Goal: Transaction & Acquisition: Register for event/course

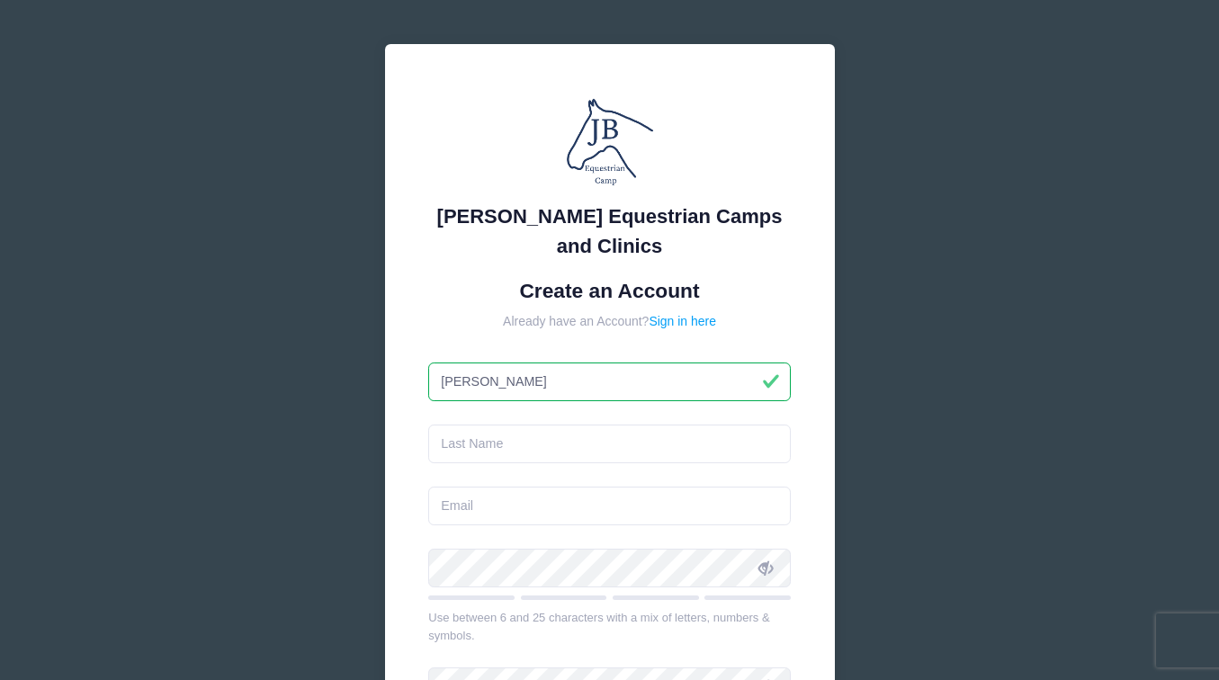
type input "[PERSON_NAME]"
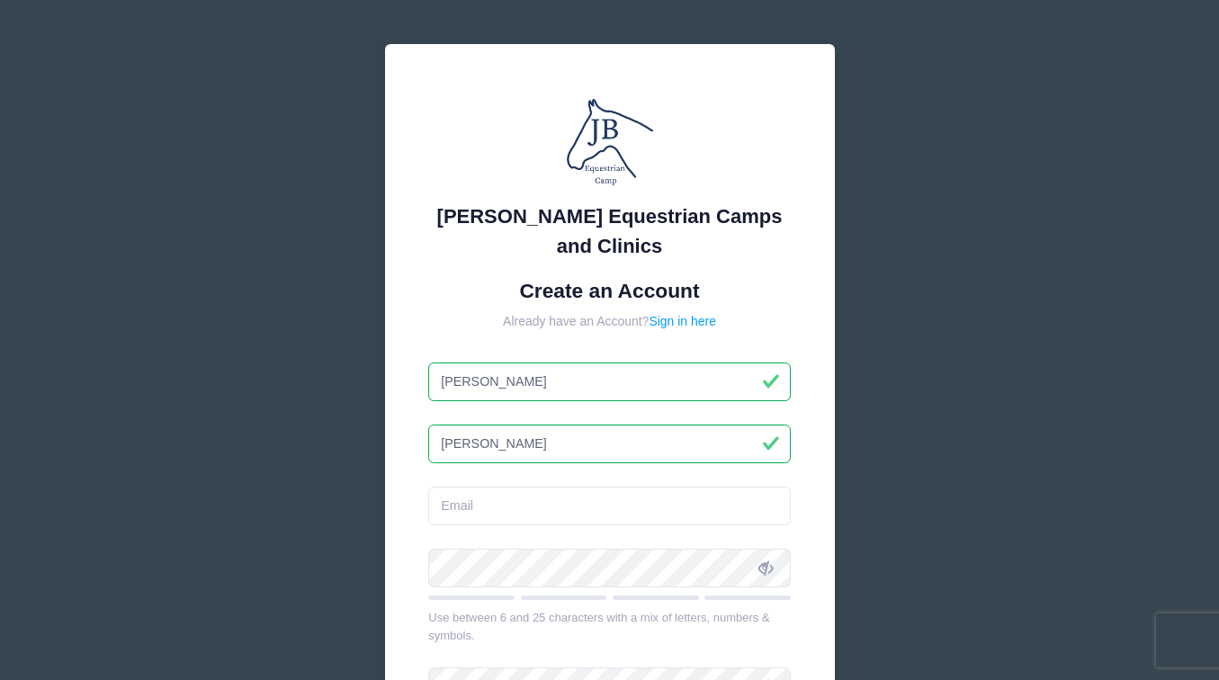
type input "[PERSON_NAME]"
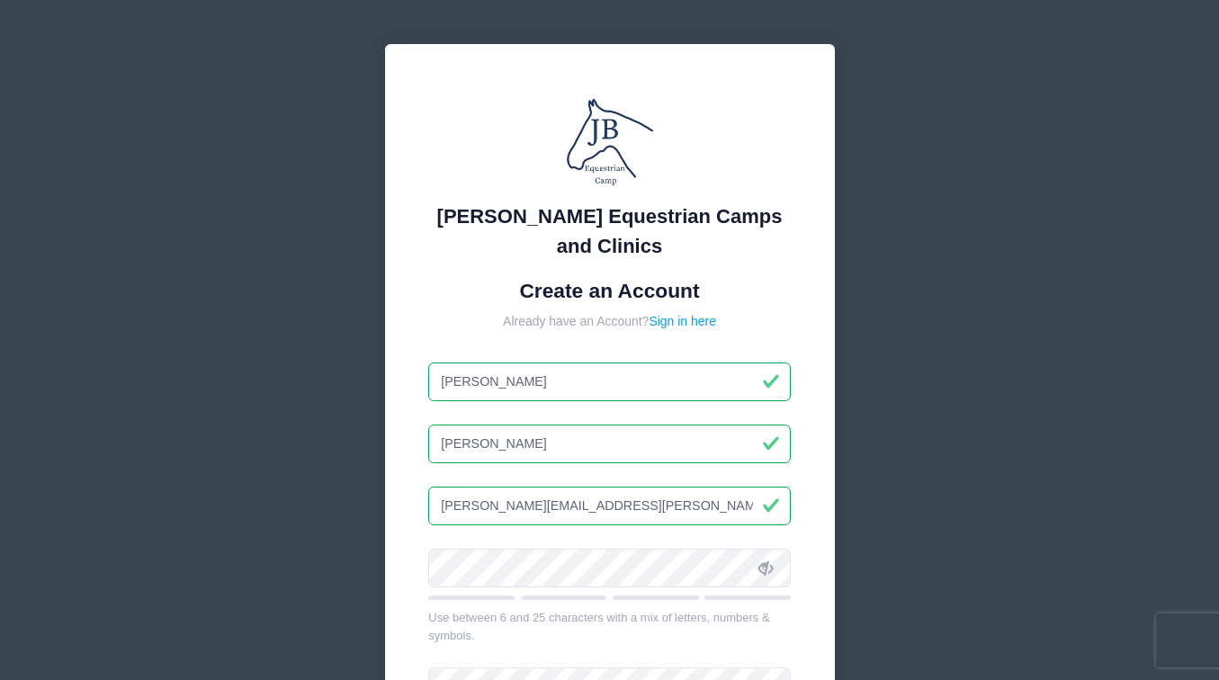
type input "[PERSON_NAME][EMAIL_ADDRESS][PERSON_NAME][DOMAIN_NAME]"
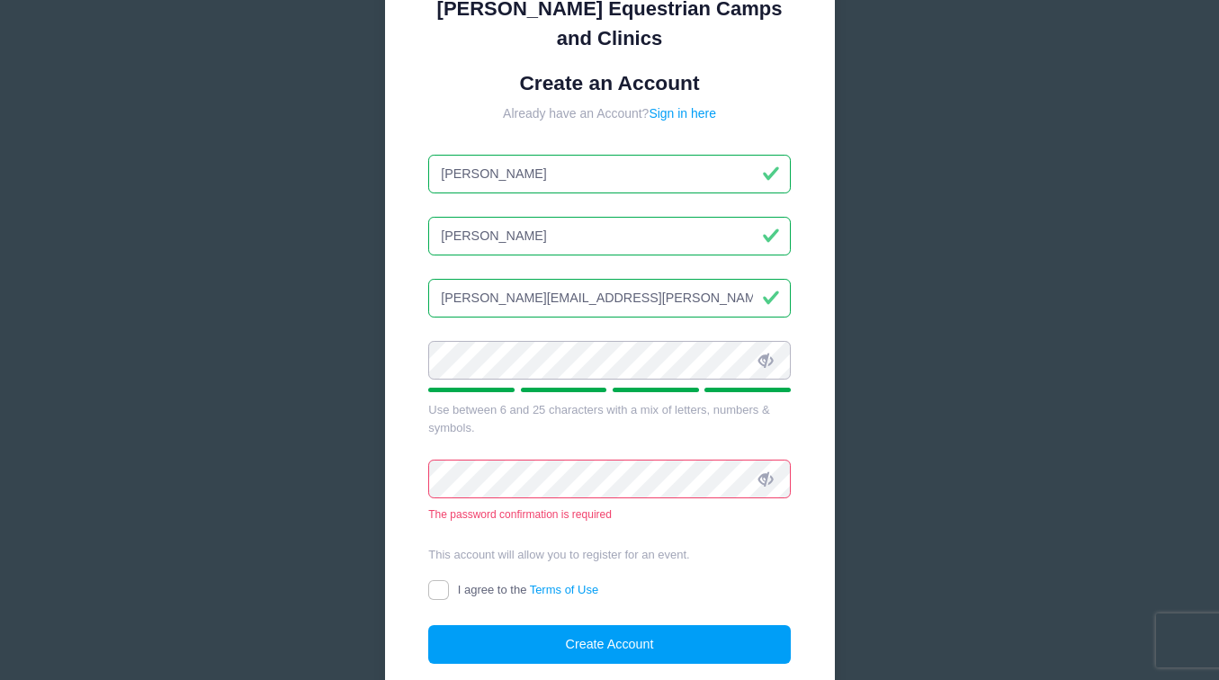
scroll to position [214, 0]
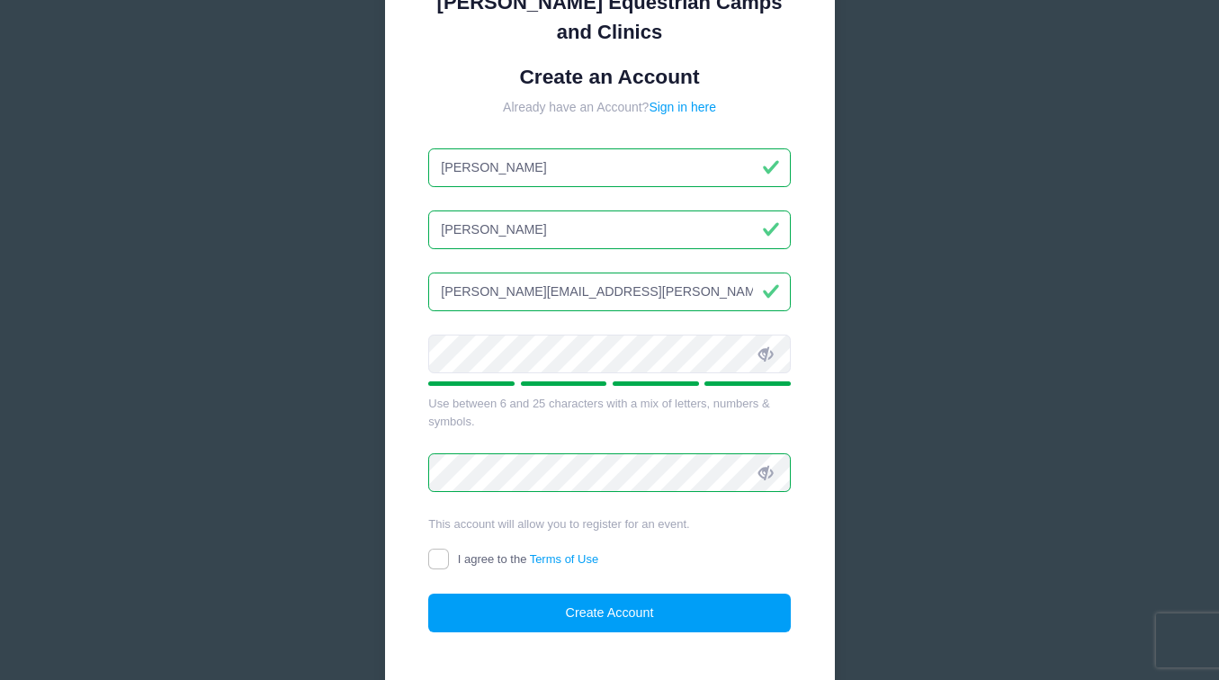
click at [441, 555] on input "I agree to the Terms of Use" at bounding box center [438, 559] width 21 height 21
checkbox input "true"
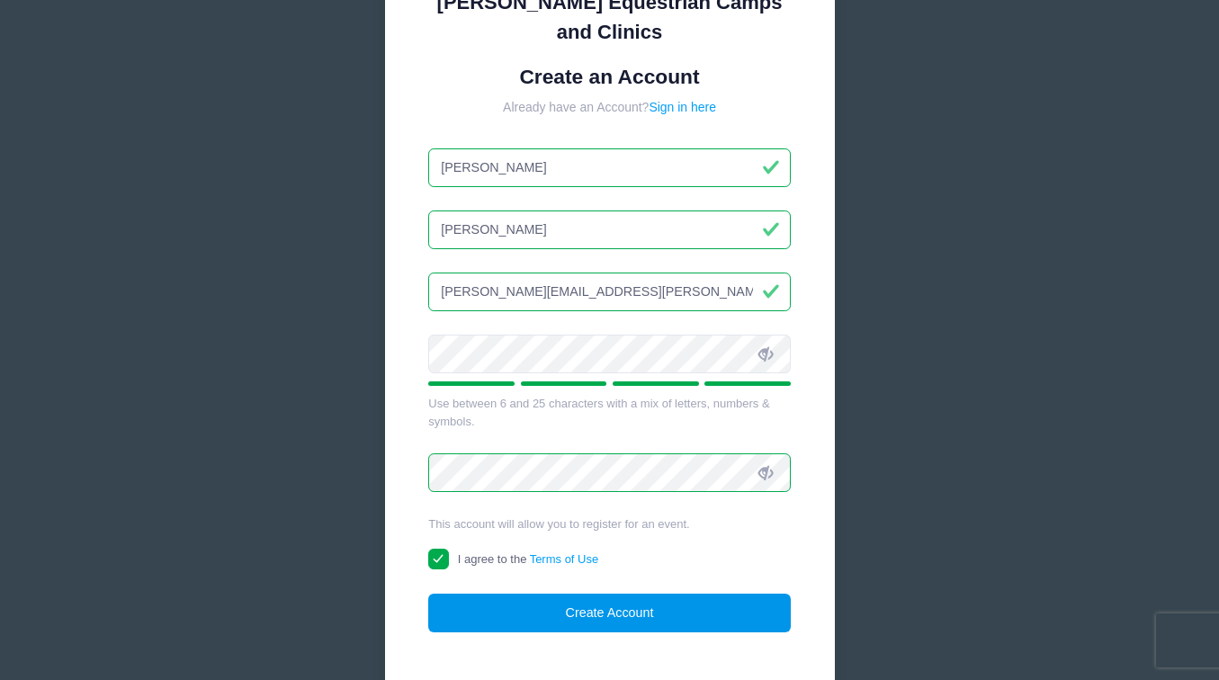
click at [590, 615] on button "Create Account" at bounding box center [609, 613] width 363 height 39
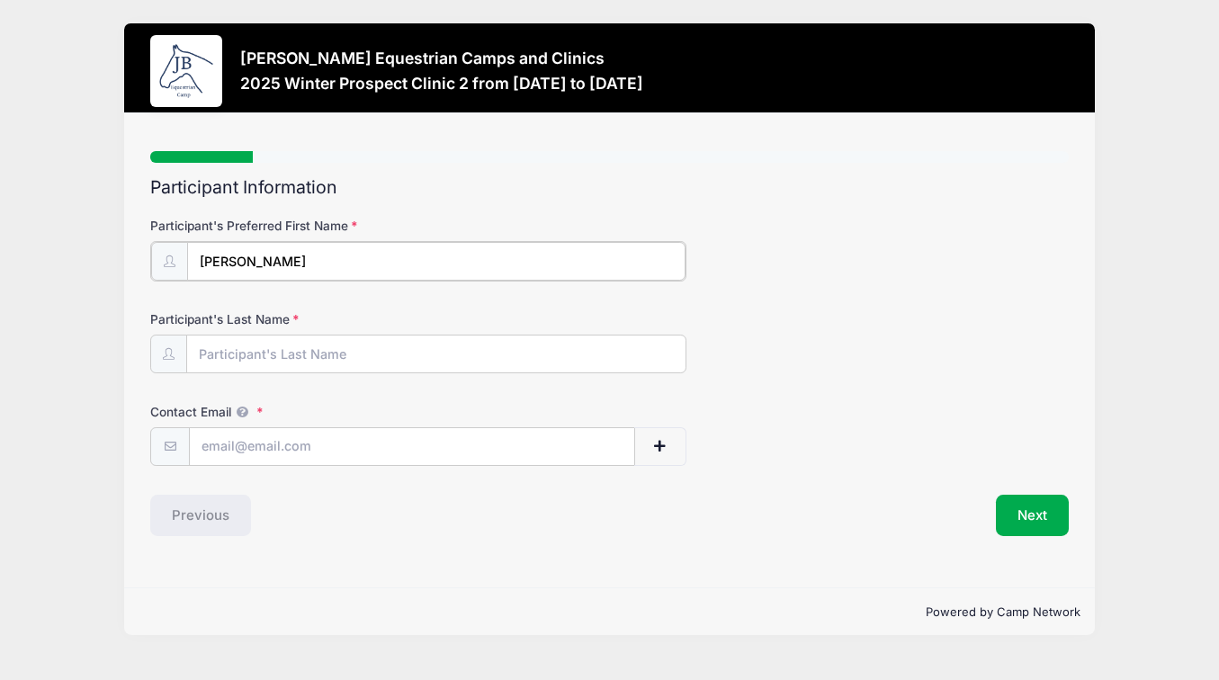
type input "[PERSON_NAME]"
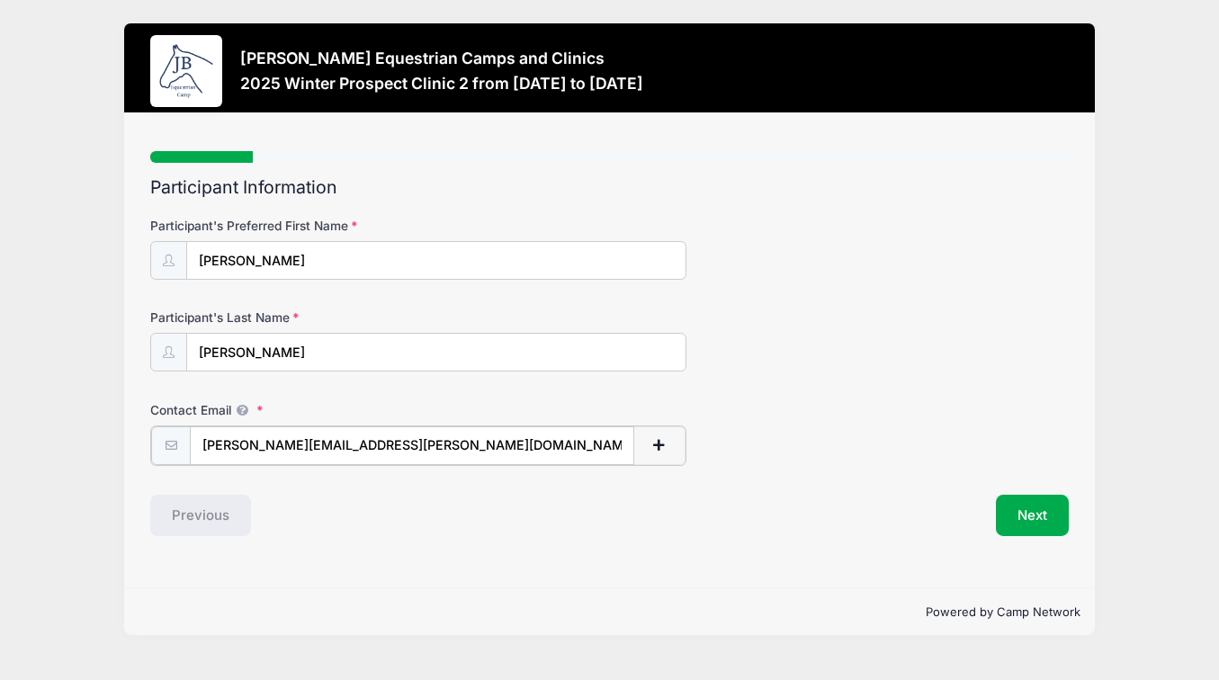
type input "[PERSON_NAME][EMAIL_ADDRESS][PERSON_NAME][DOMAIN_NAME]"
click at [735, 550] on div "Step 1 /7 Step 1 Step 2 Step 3 Step 4 Step 5 Step 6 Policies Extra Items Summar…" at bounding box center [609, 350] width 971 height 475
click at [1026, 515] on button "Next" at bounding box center [1032, 513] width 73 height 41
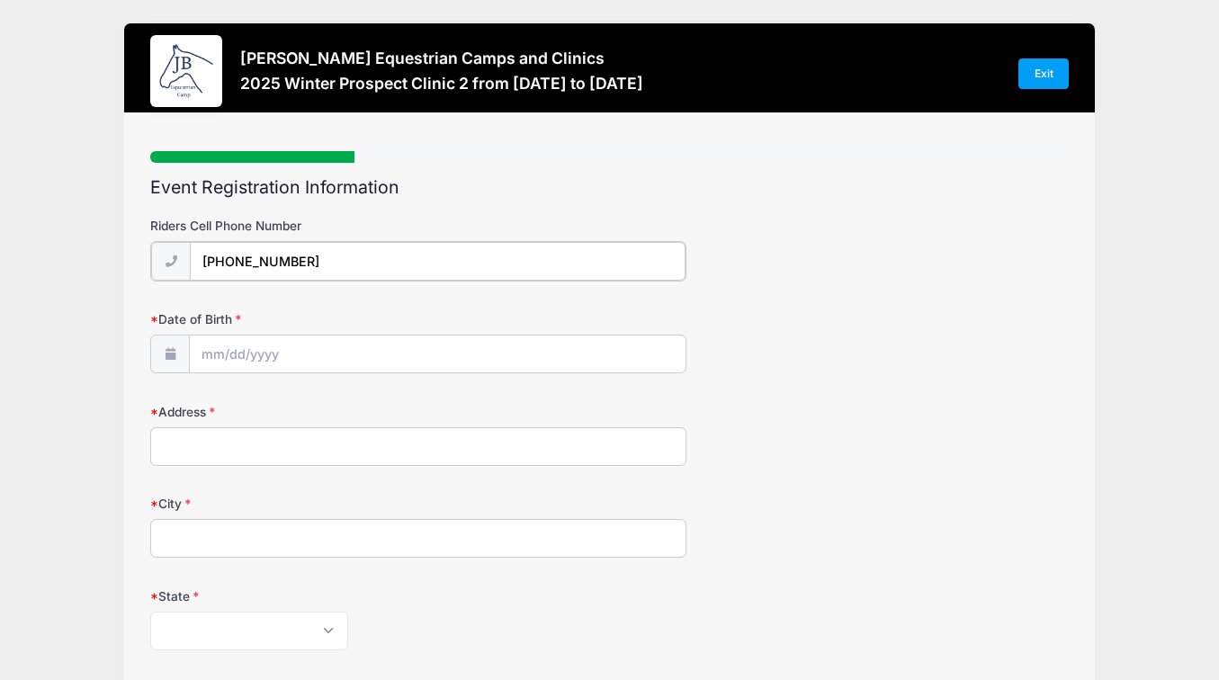
type input "(646) 632-7557"
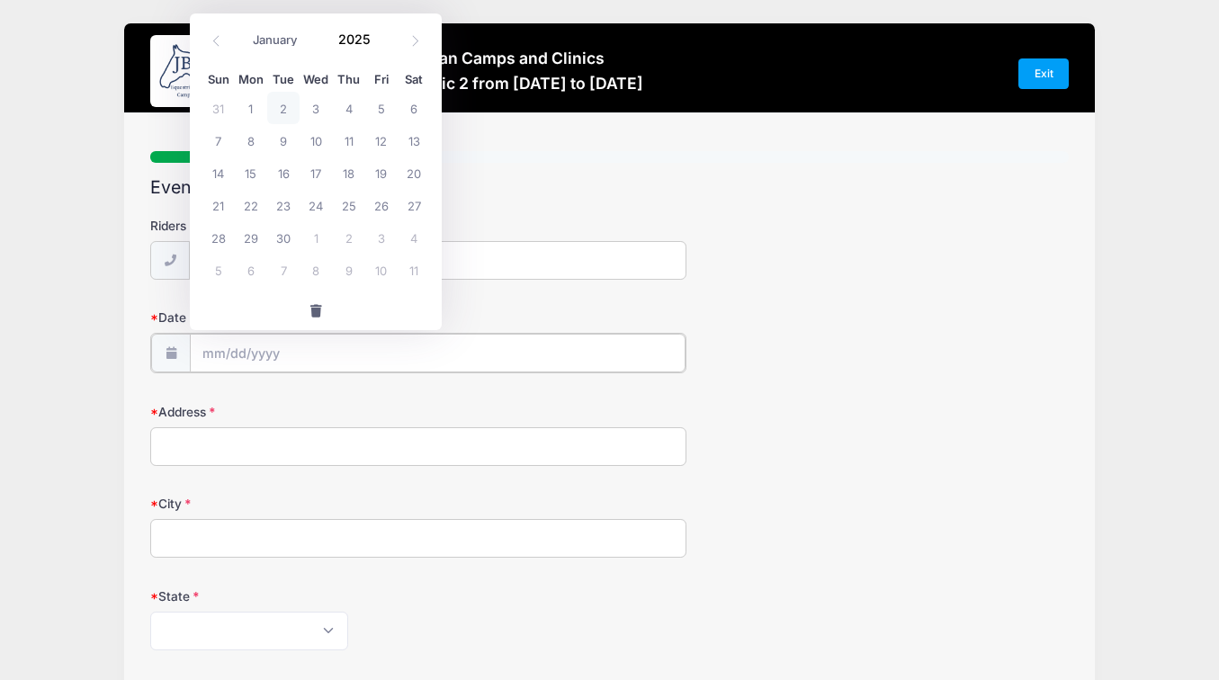
click at [413, 348] on input "Date of Birth" at bounding box center [437, 353] width 495 height 39
click at [218, 36] on icon at bounding box center [217, 41] width 12 height 12
select select "6"
click at [214, 230] on span "27" at bounding box center [218, 237] width 32 height 32
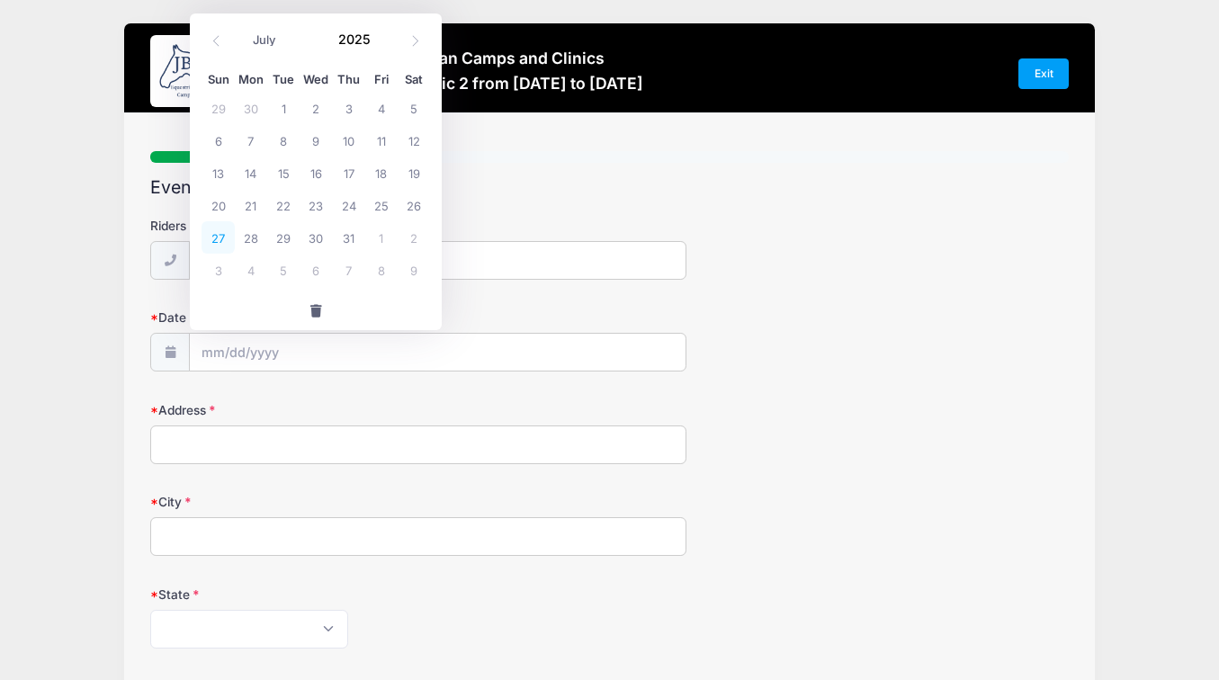
type input "07/27/2025"
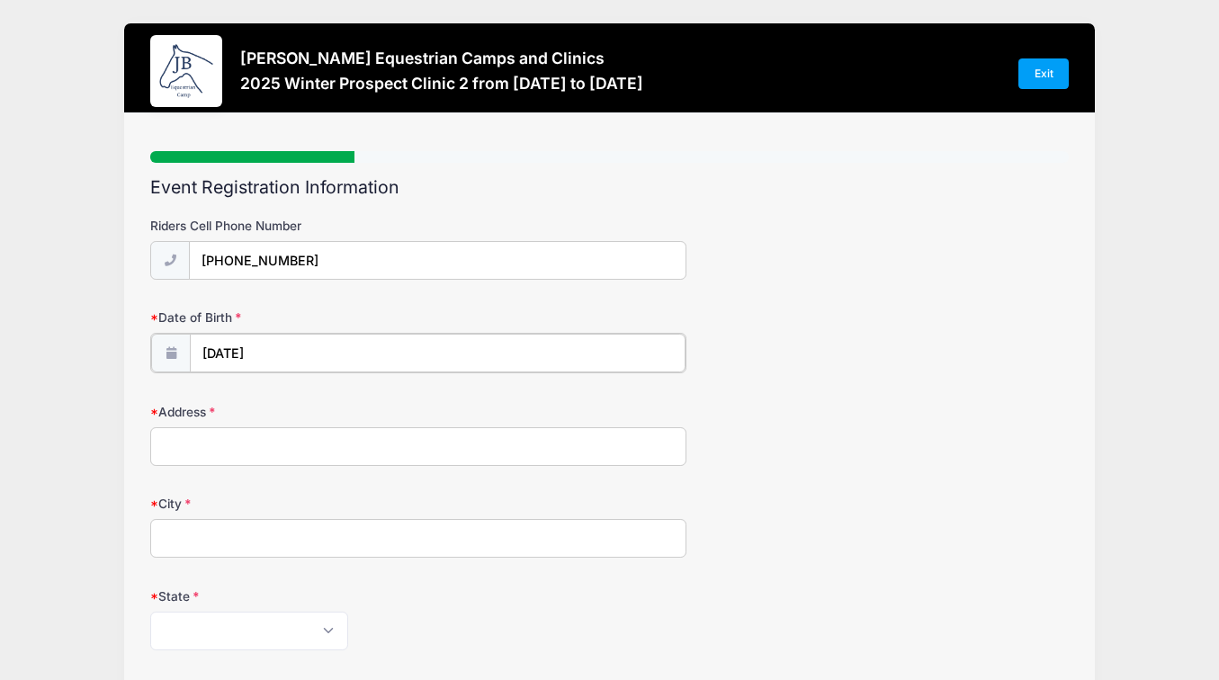
click at [259, 347] on input "07/27/2025" at bounding box center [437, 353] width 495 height 39
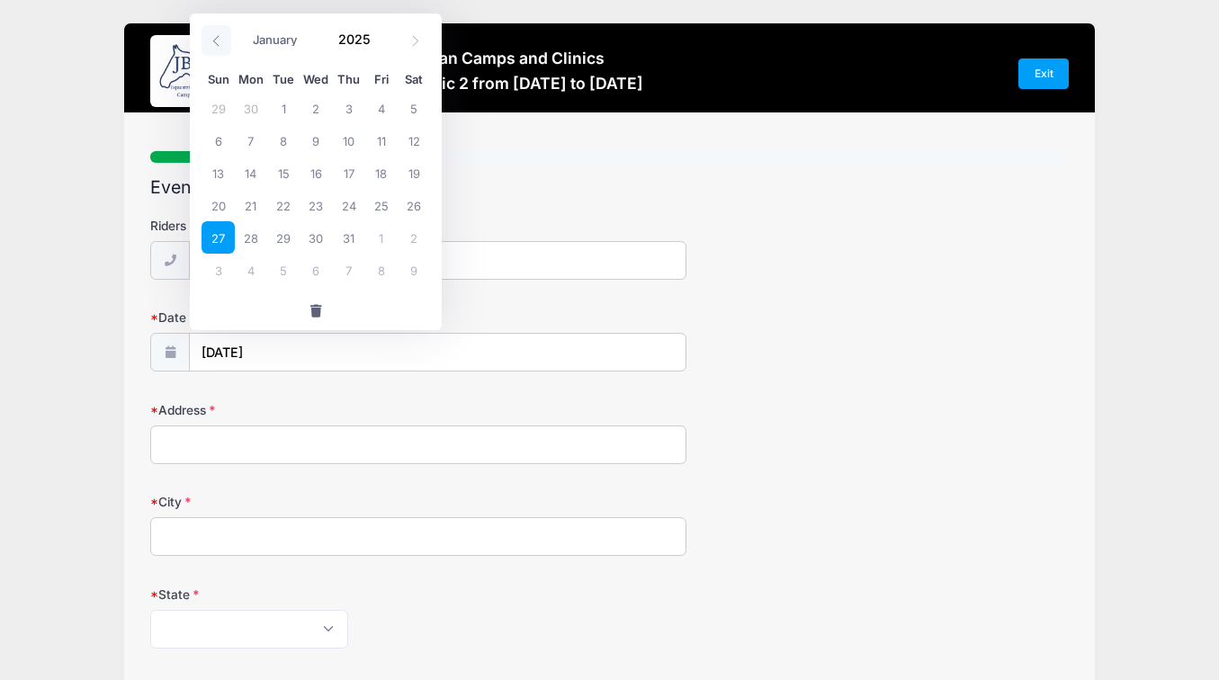
click at [215, 36] on icon at bounding box center [217, 41] width 12 height 12
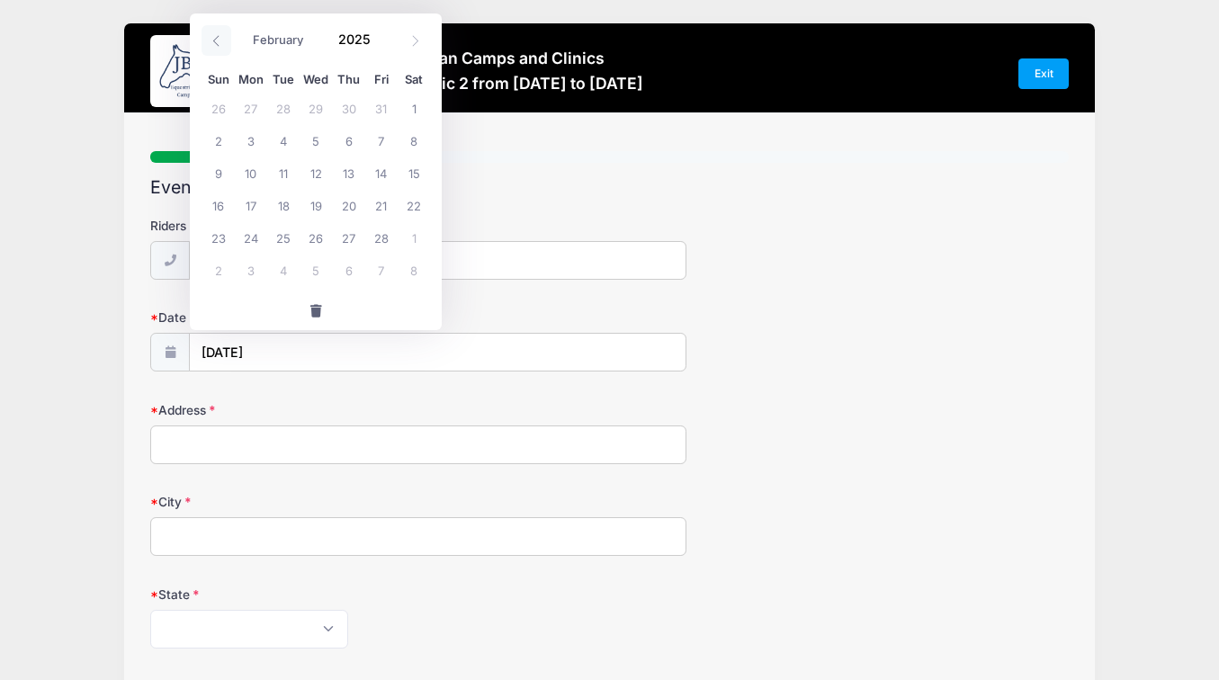
click at [215, 36] on icon at bounding box center [217, 41] width 12 height 12
select select "0"
click at [215, 36] on icon at bounding box center [217, 41] width 12 height 12
type input "2024"
click at [215, 36] on icon at bounding box center [217, 41] width 12 height 12
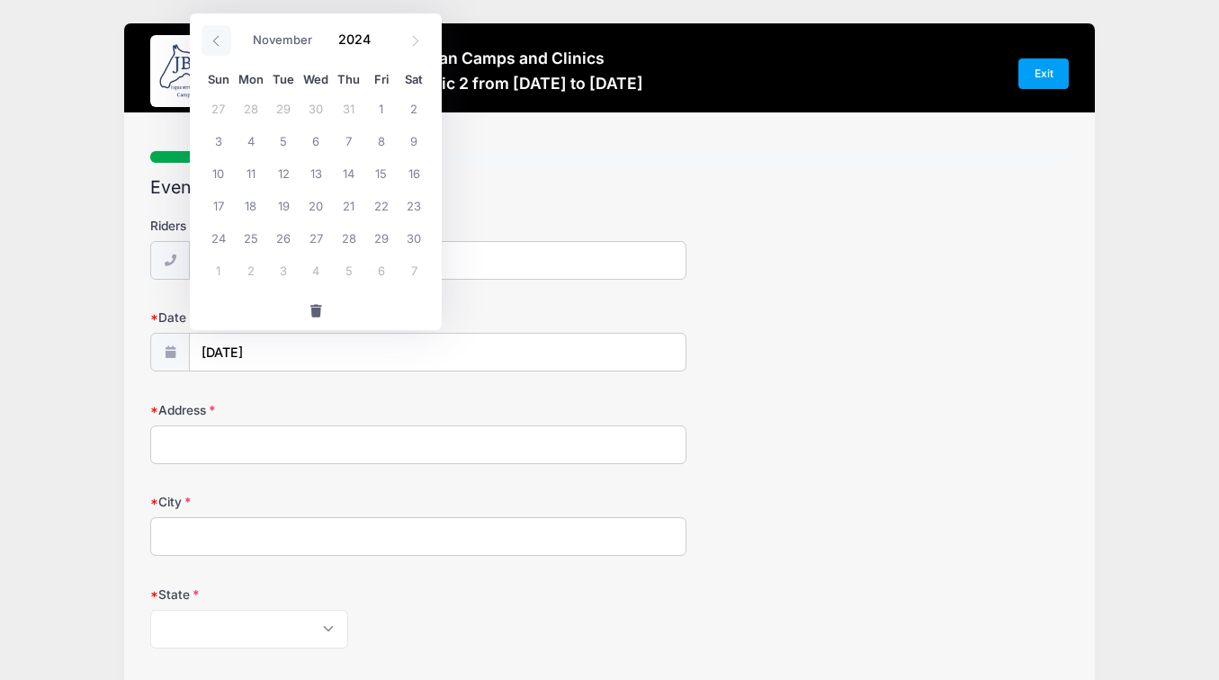
click at [215, 36] on icon at bounding box center [217, 41] width 12 height 12
select select "9"
click at [286, 197] on span "22" at bounding box center [283, 205] width 32 height 32
type input "10/22/2024"
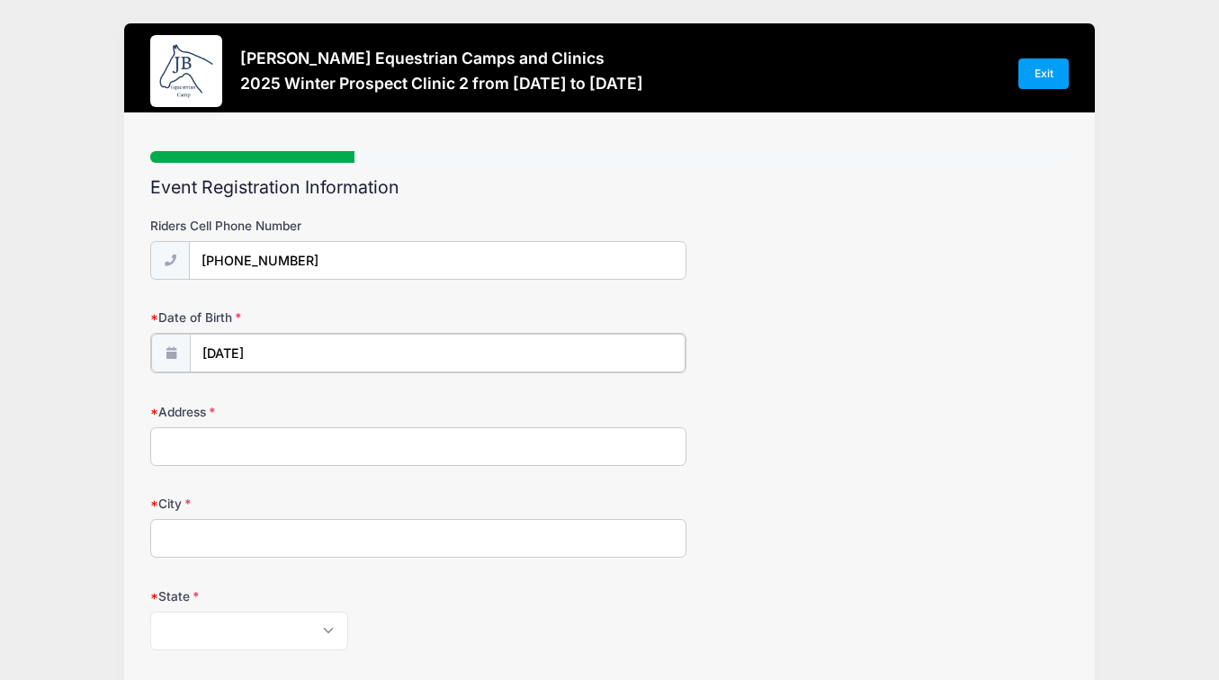
click at [298, 346] on input "10/22/2024" at bounding box center [437, 353] width 495 height 39
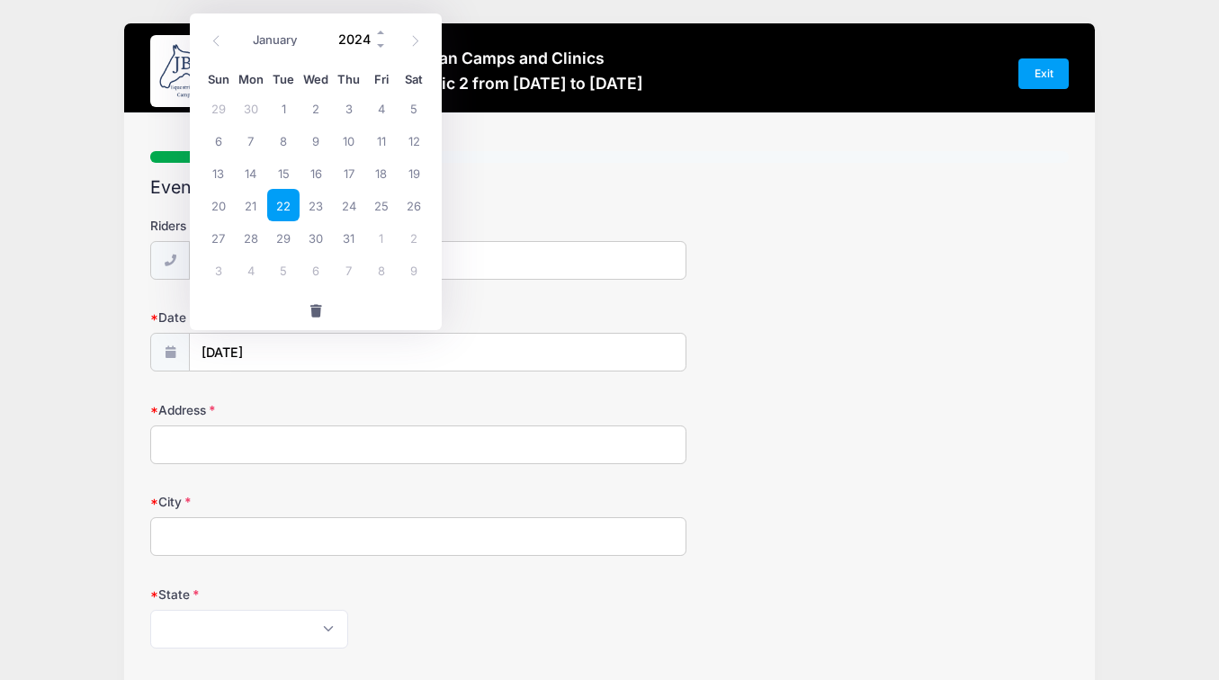
click at [368, 38] on input "2024" at bounding box center [358, 39] width 58 height 27
click at [382, 31] on span at bounding box center [381, 32] width 13 height 13
click at [383, 40] on span at bounding box center [381, 46] width 13 height 13
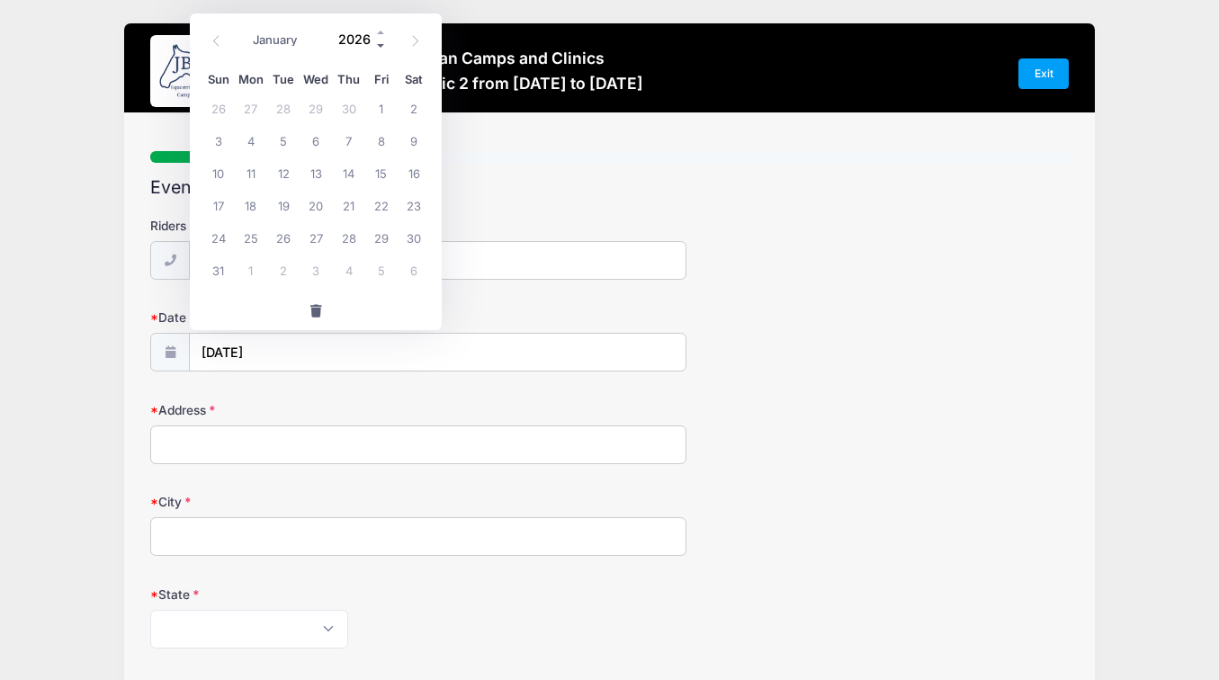
click at [383, 40] on span at bounding box center [381, 46] width 13 height 13
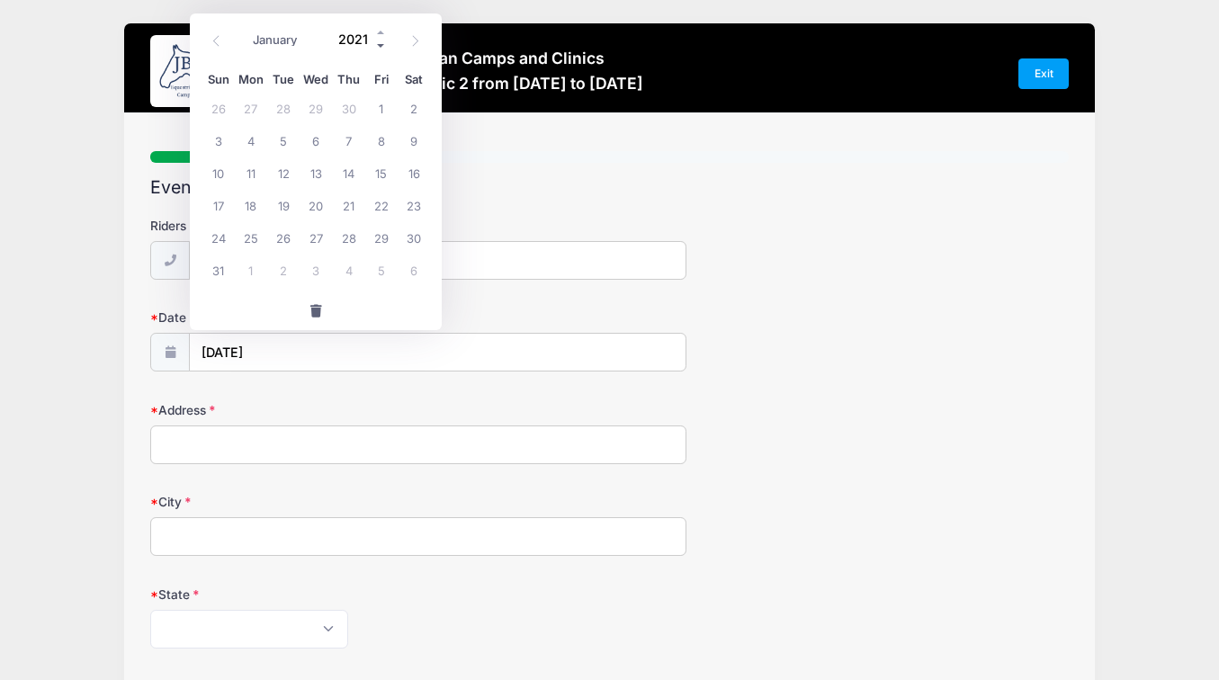
click at [383, 40] on span at bounding box center [381, 46] width 13 height 13
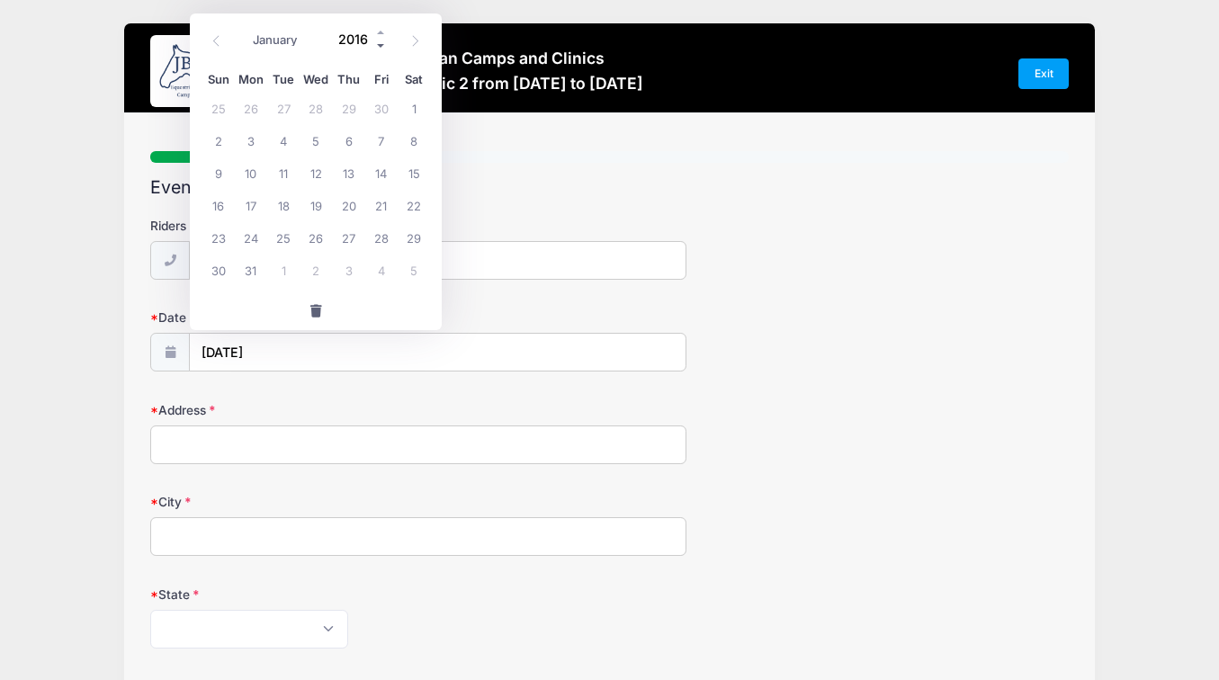
click at [383, 40] on span at bounding box center [381, 46] width 13 height 13
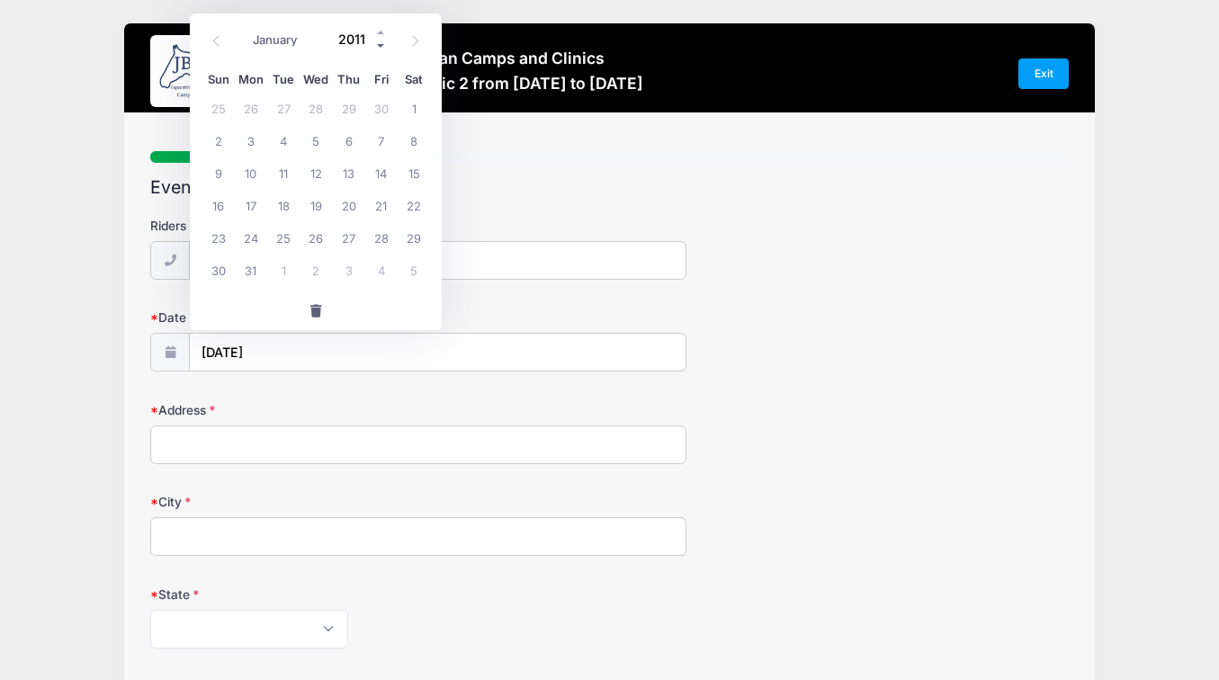
click at [383, 40] on span at bounding box center [381, 46] width 13 height 13
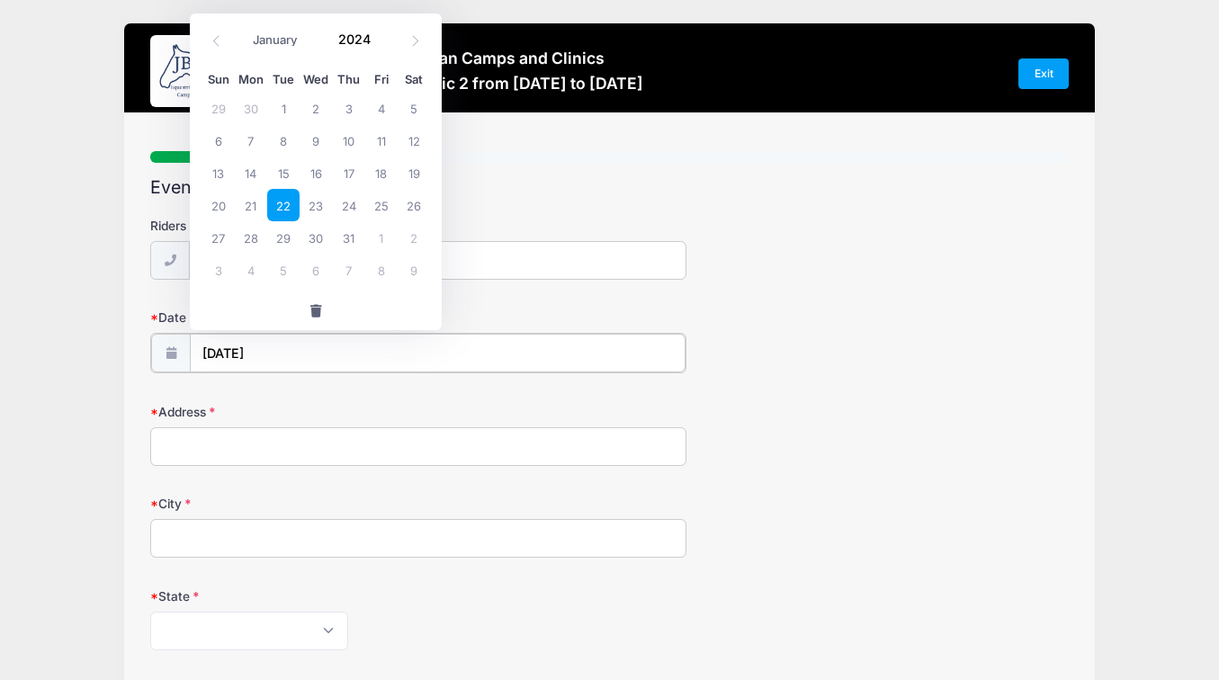
click at [285, 345] on input "10/22/2024" at bounding box center [437, 353] width 495 height 39
click at [364, 41] on input "2024" at bounding box center [358, 39] width 58 height 27
click at [378, 45] on span at bounding box center [381, 46] width 13 height 13
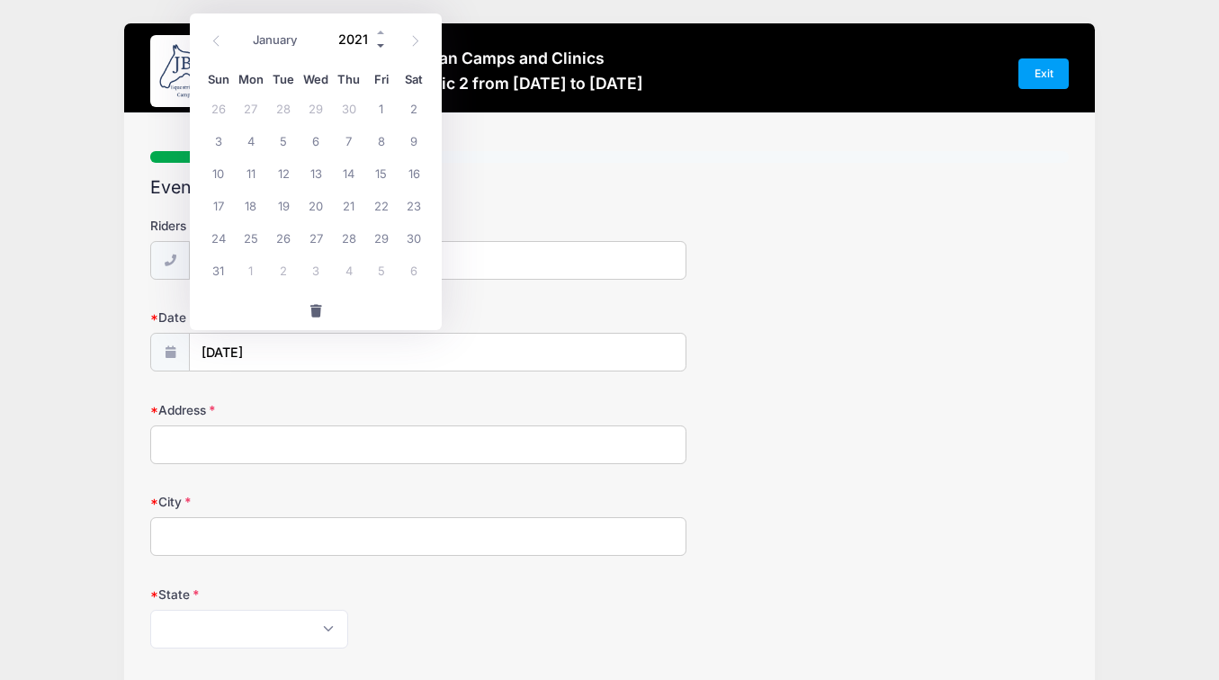
click at [378, 45] on span at bounding box center [381, 46] width 13 height 13
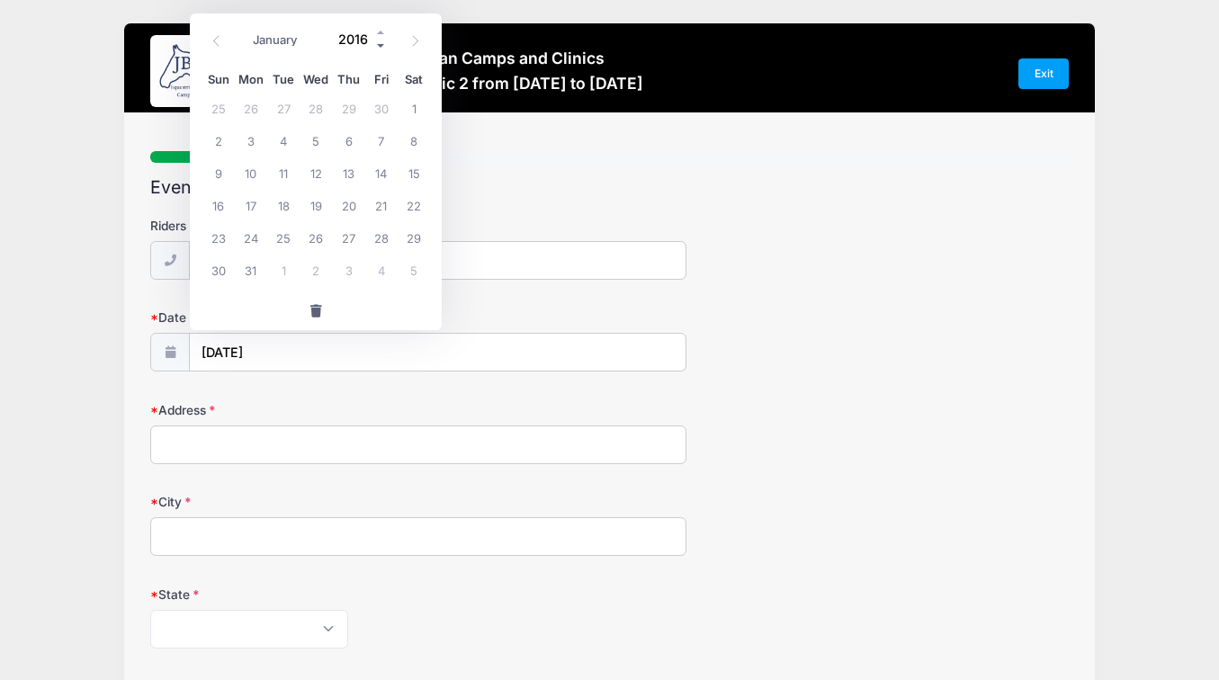
click at [378, 45] on span at bounding box center [381, 46] width 13 height 13
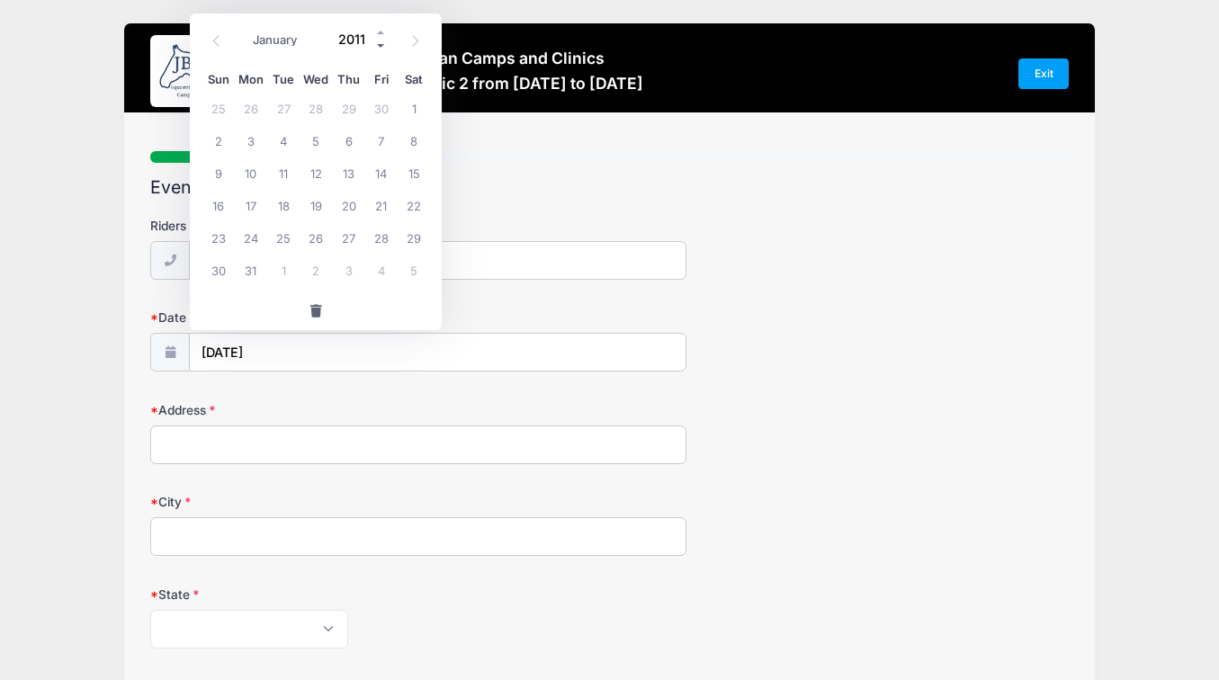
click at [378, 45] on span at bounding box center [381, 46] width 13 height 13
click at [379, 31] on span at bounding box center [381, 32] width 13 height 13
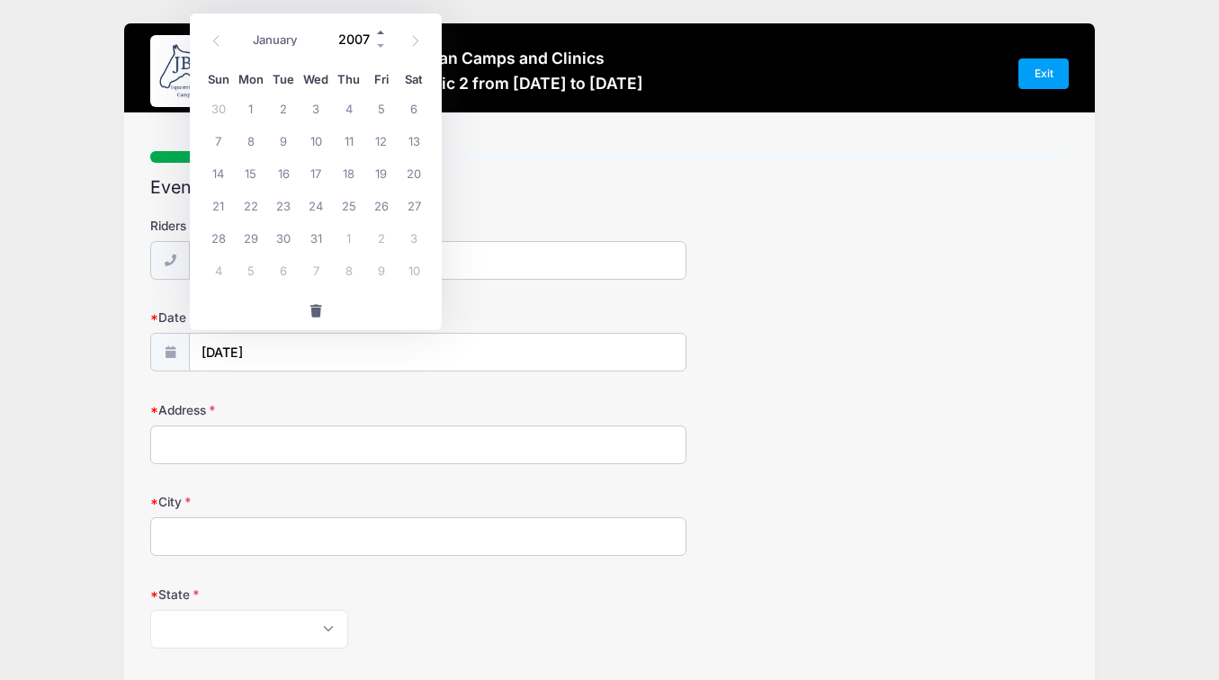
type input "2008"
click at [317, 201] on span "22" at bounding box center [316, 205] width 32 height 32
type input "[DATE]"
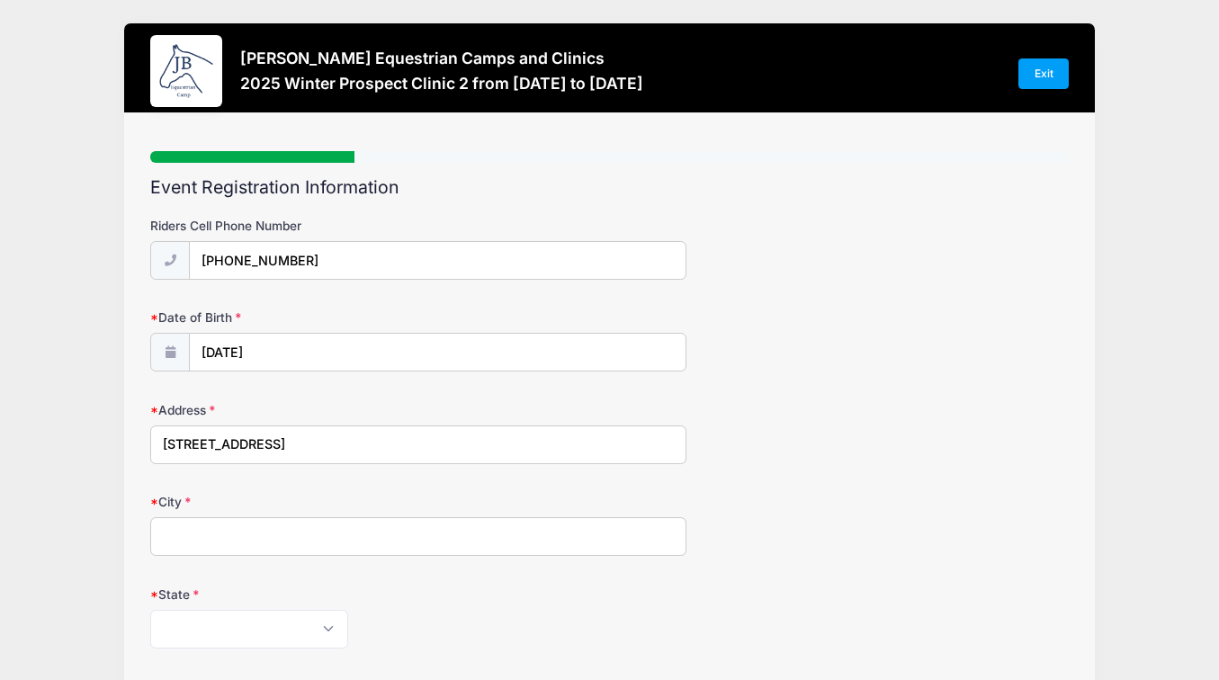
type input "[STREET_ADDRESS]"
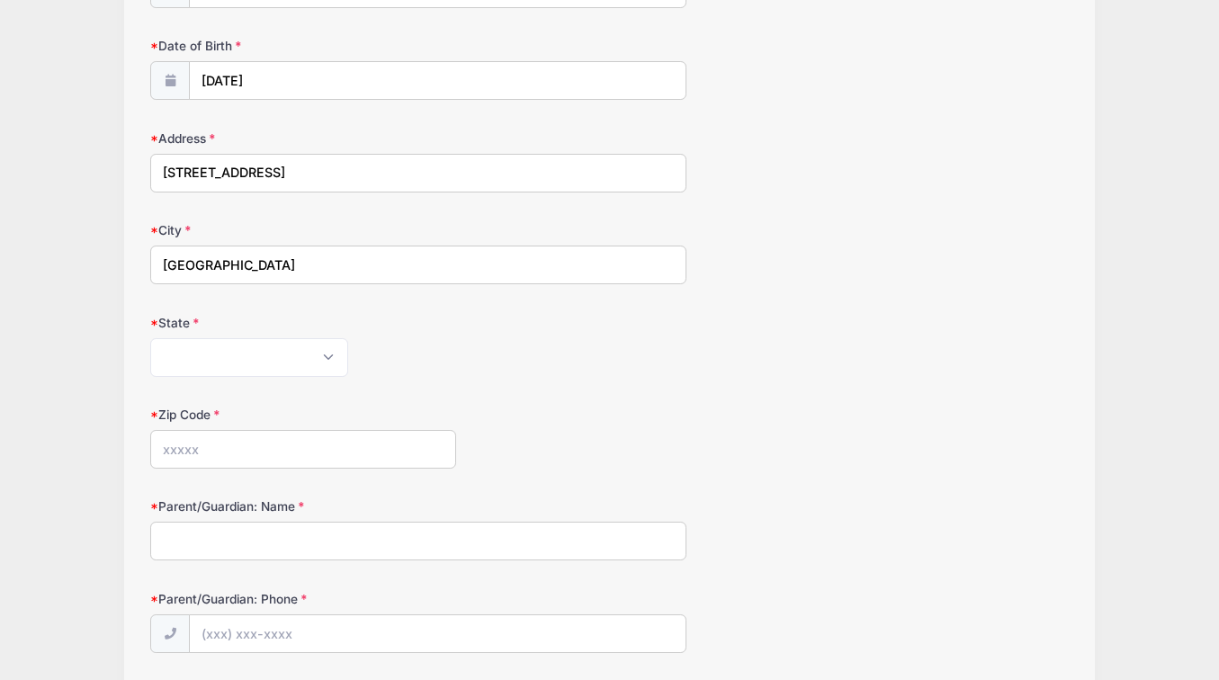
scroll to position [276, 0]
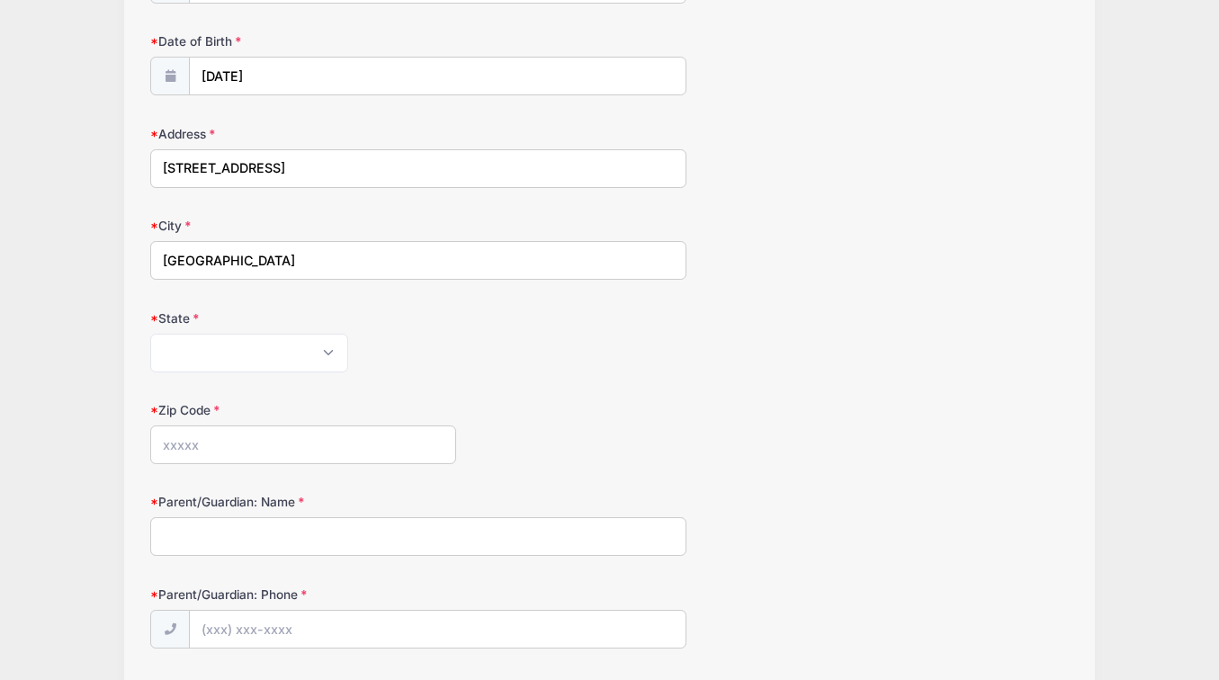
type input "[GEOGRAPHIC_DATA]"
select select "RI"
type input "02840"
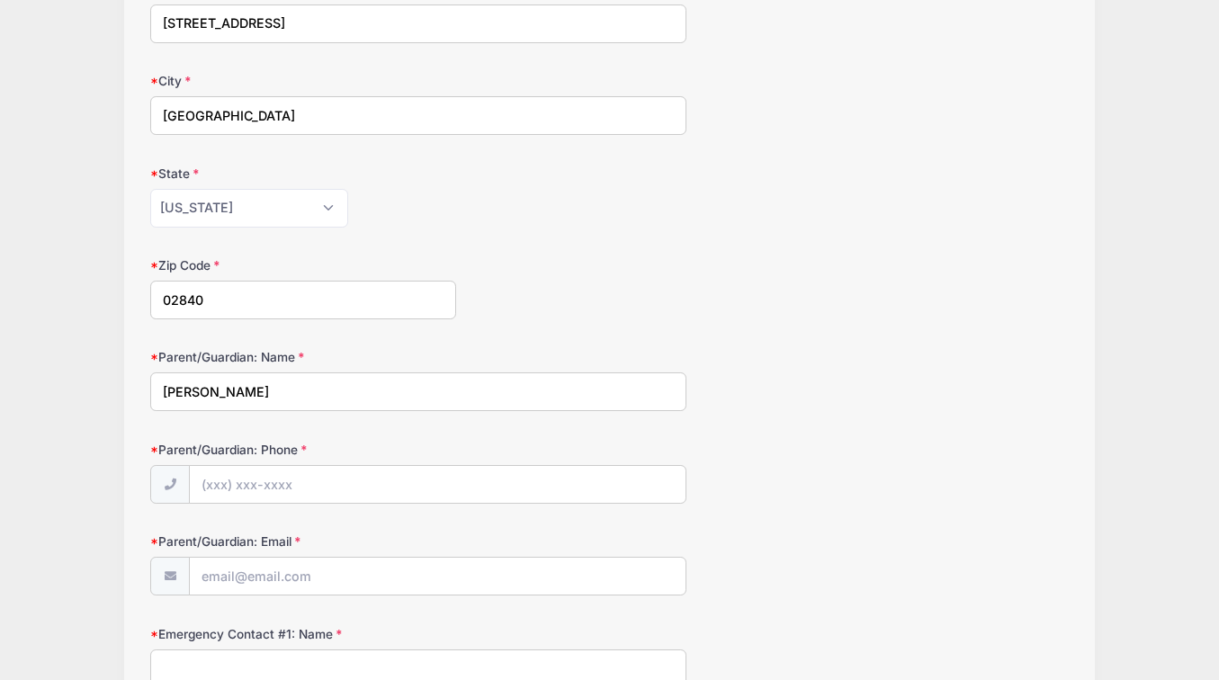
scroll to position [477, 0]
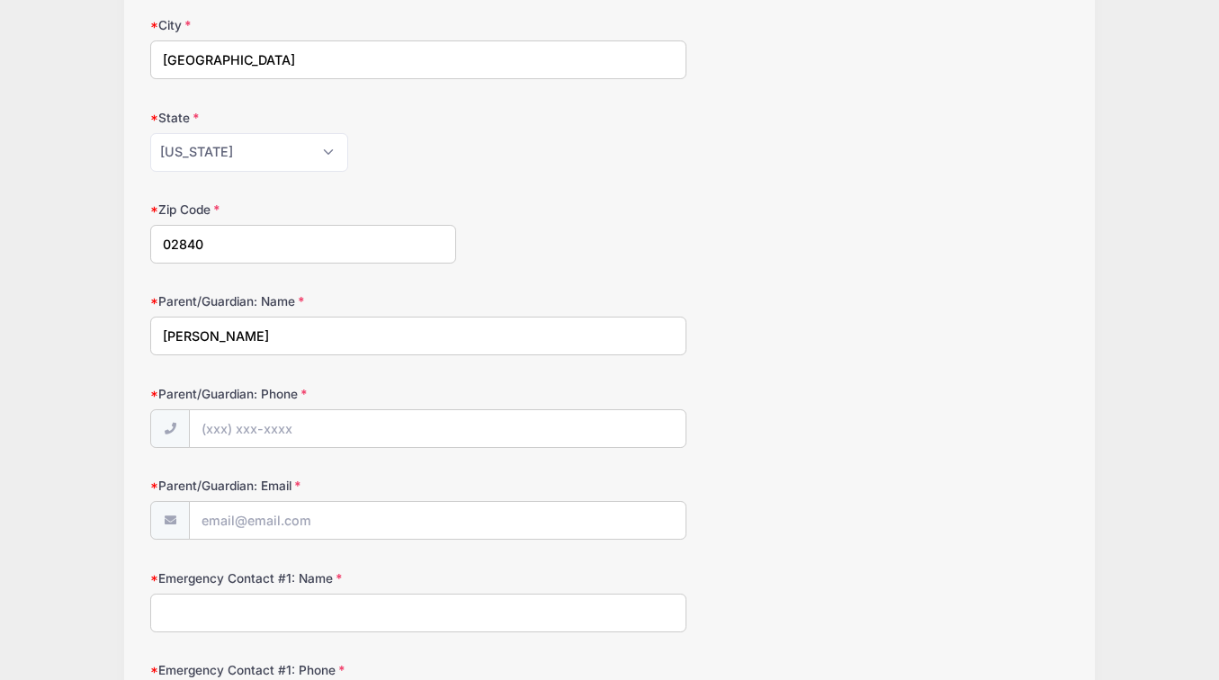
type input "[PERSON_NAME]"
type input "[PHONE_NUMBER]"
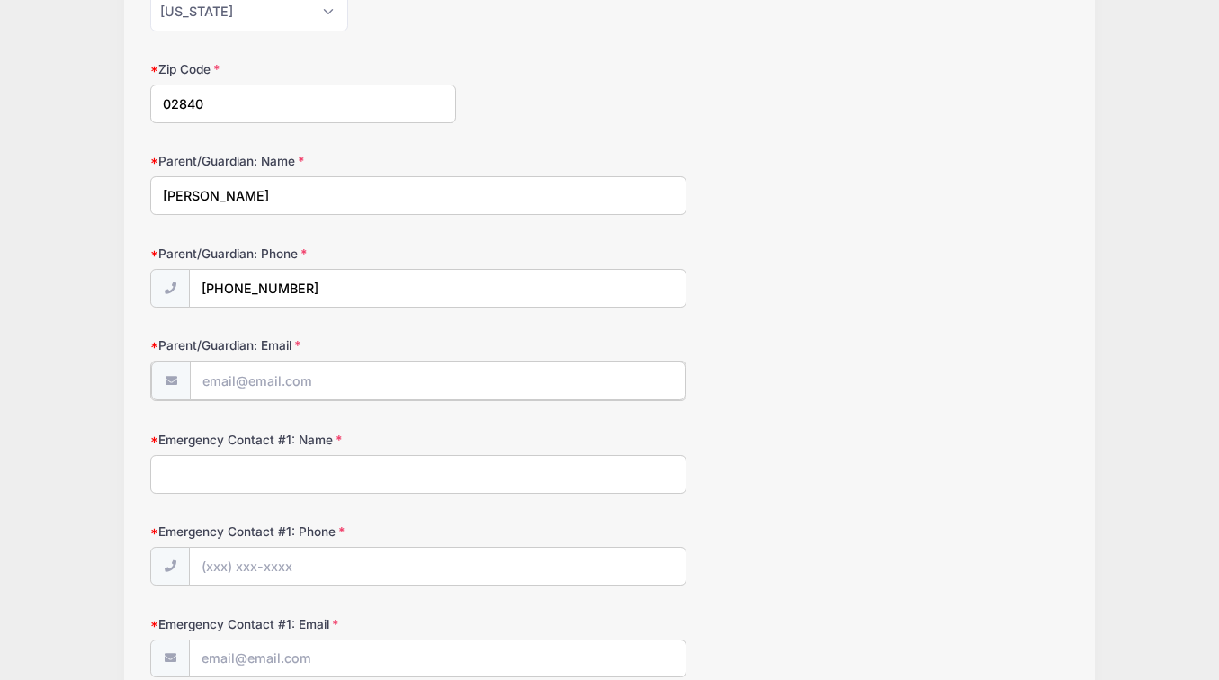
scroll to position [618, 0]
type input "[PERSON_NAME][EMAIL_ADDRESS][PERSON_NAME][DOMAIN_NAME]"
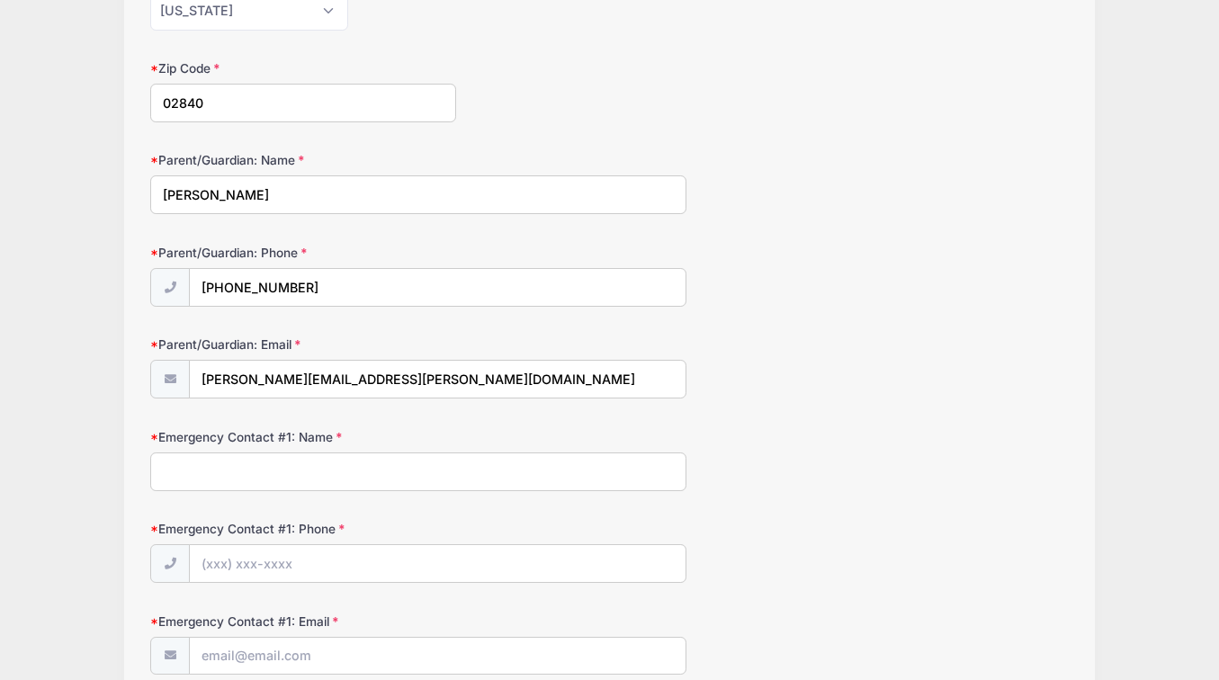
click at [1032, 392] on div "Parent/Guardian: Email mary.a.vanpelt@gmail.com" at bounding box center [609, 367] width 919 height 63
type input "[PERSON_NAME]"
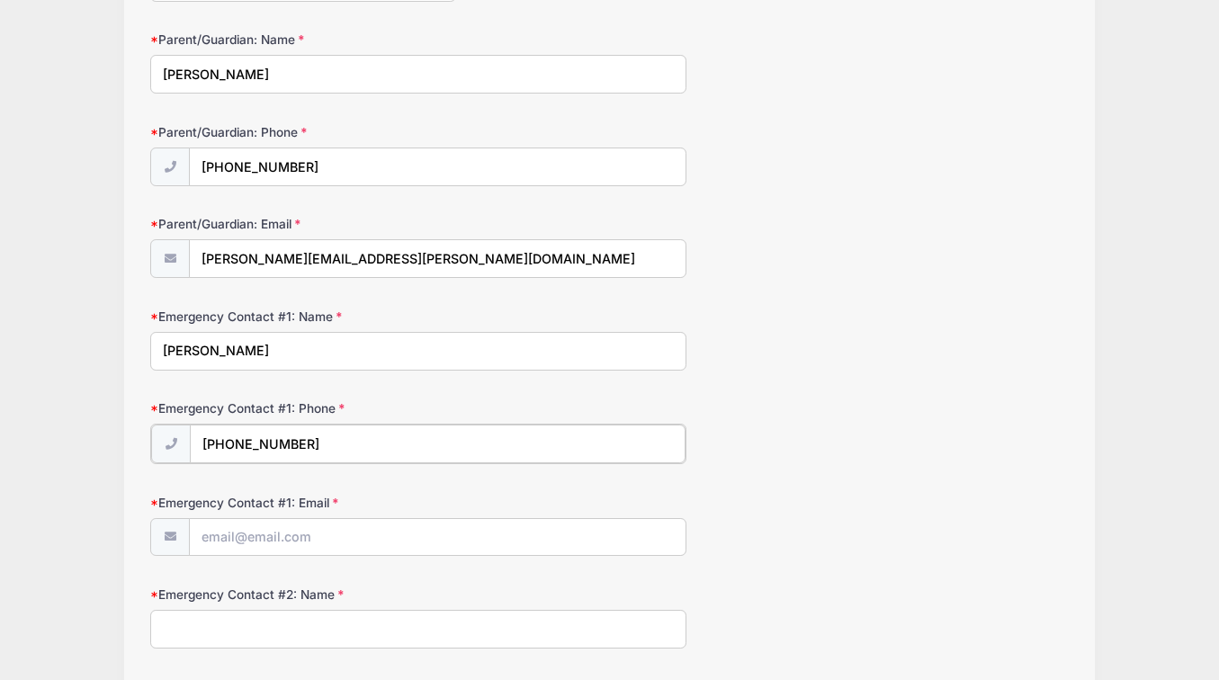
scroll to position [773, 0]
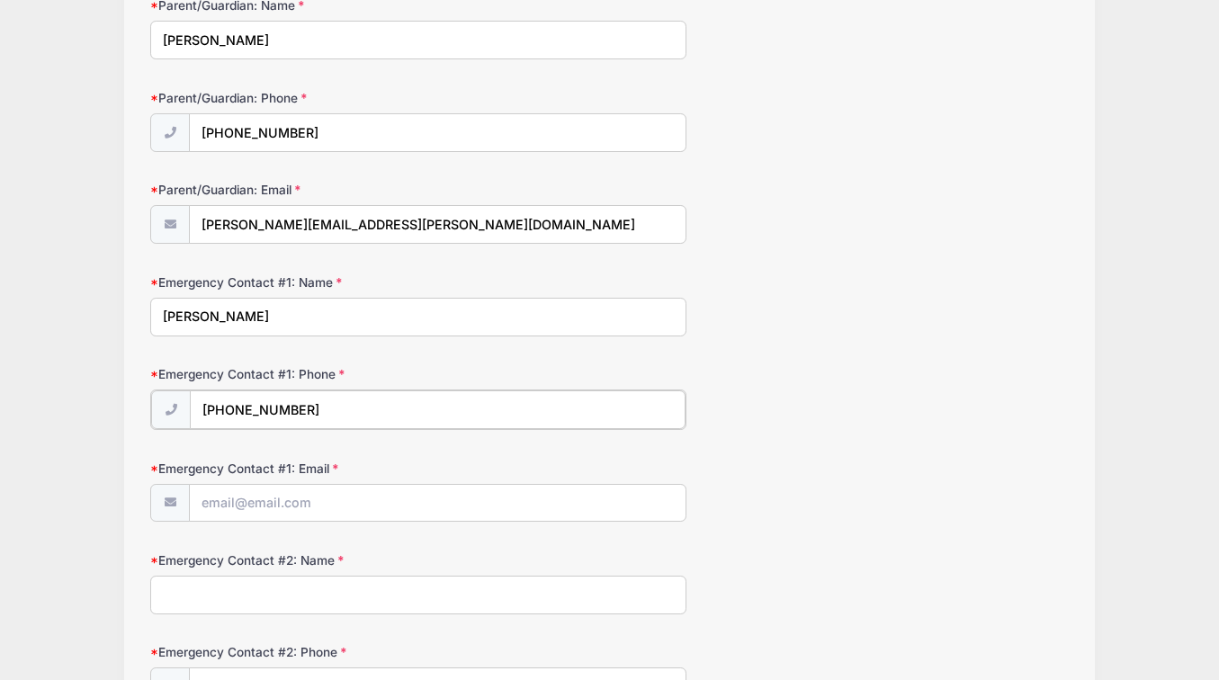
type input "[PHONE_NUMBER]"
type input "[PERSON_NAME][EMAIL_ADDRESS][PERSON_NAME][DOMAIN_NAME]"
click at [921, 416] on div "Emergency Contact #1: Phone (917) 459-4816" at bounding box center [609, 396] width 919 height 63
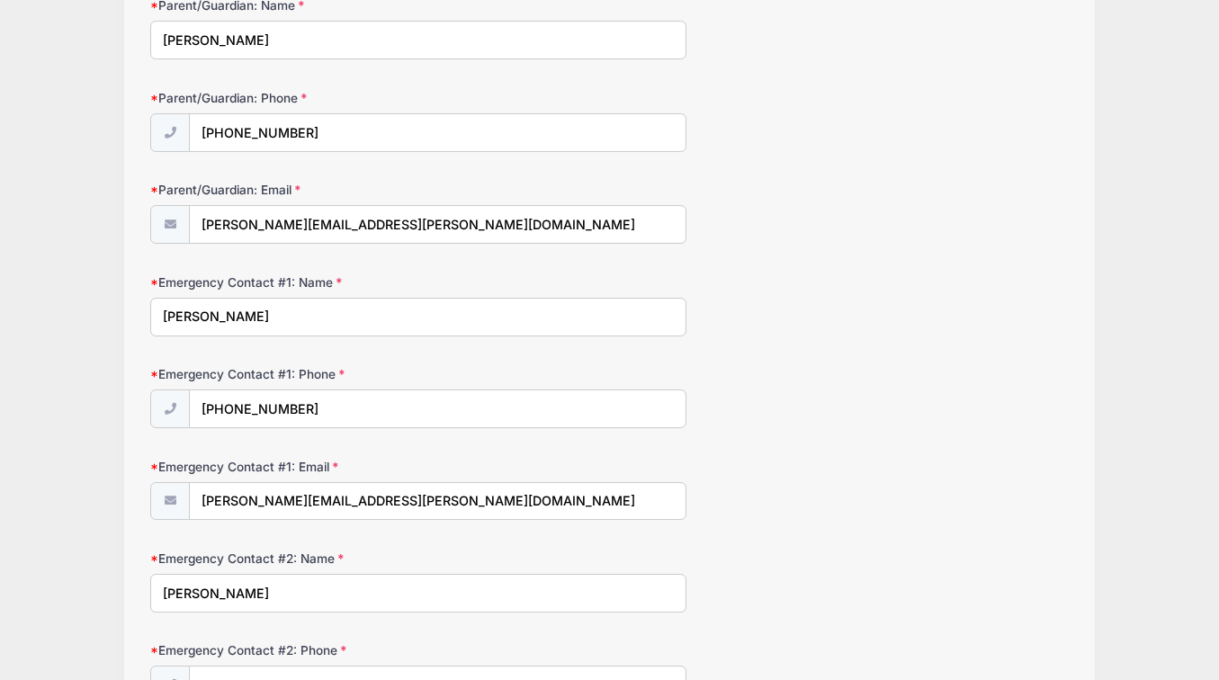
scroll to position [919, 0]
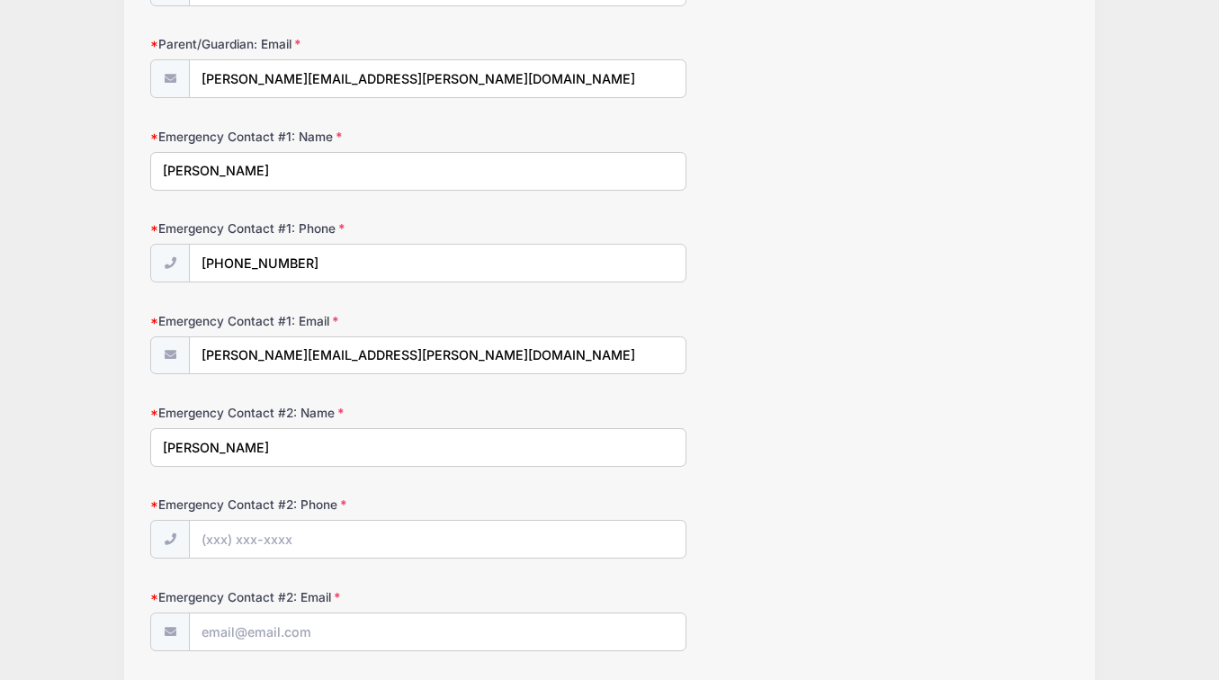
type input "[PERSON_NAME]"
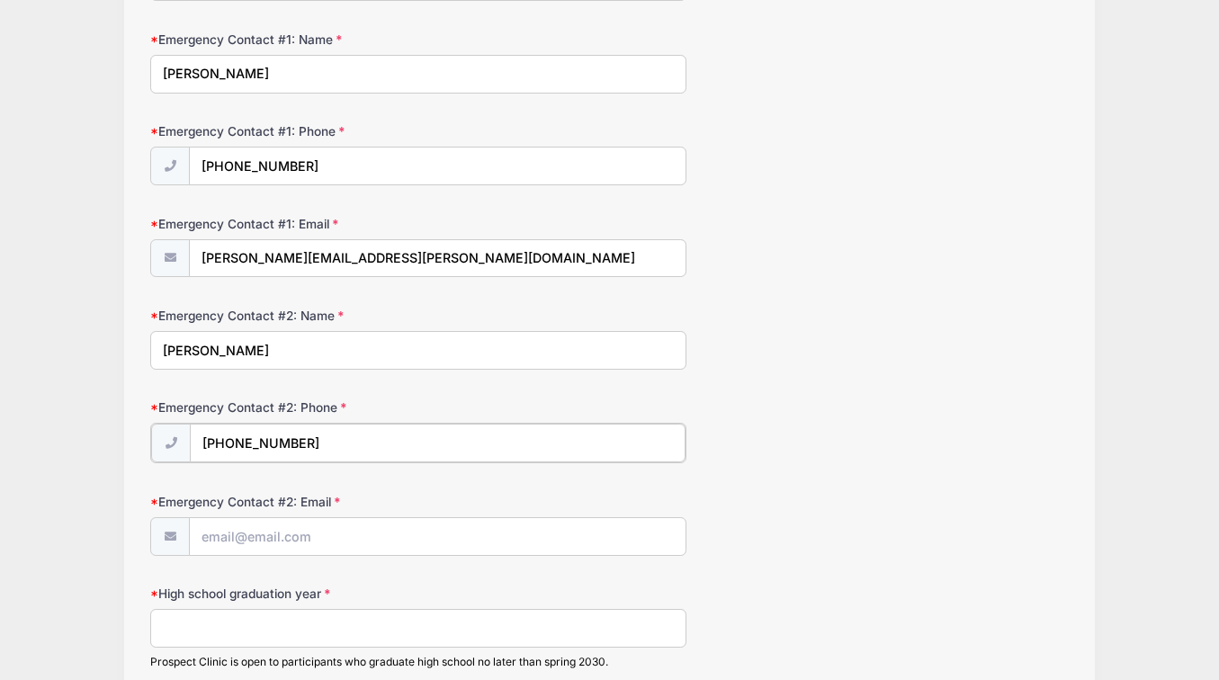
scroll to position [1017, 0]
type input "[PHONE_NUMBER]"
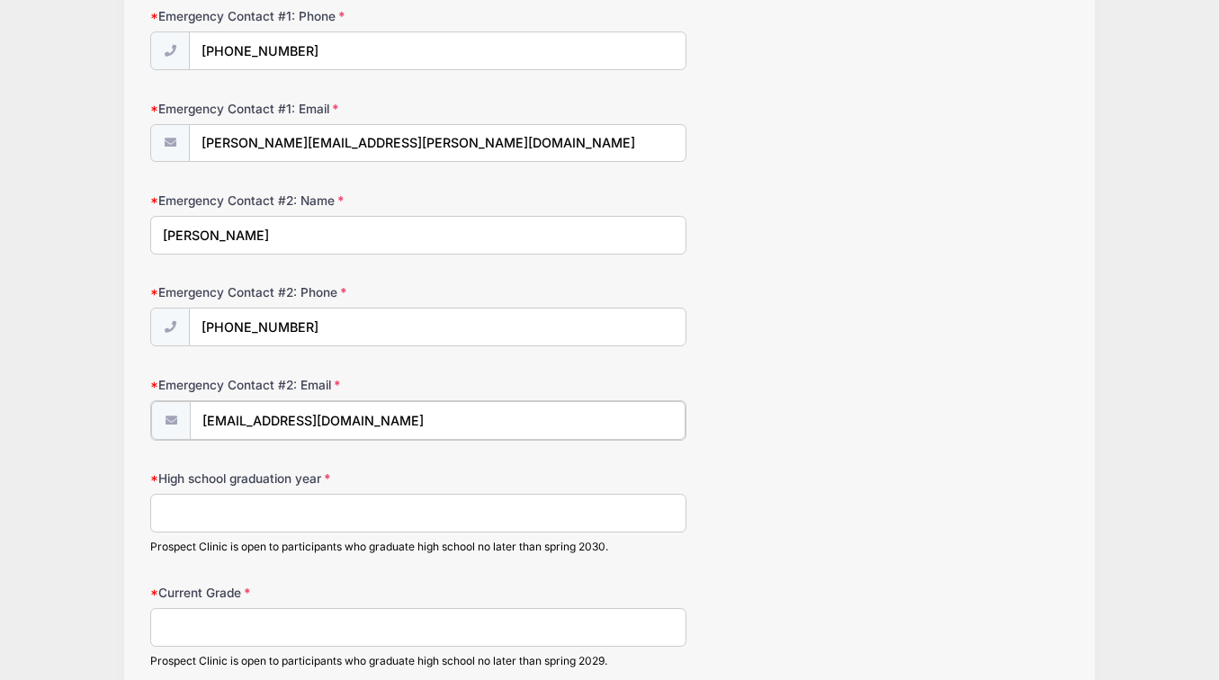
type input "[EMAIL_ADDRESS][DOMAIN_NAME]"
click at [264, 514] on input "High school graduation year" at bounding box center [417, 511] width 535 height 39
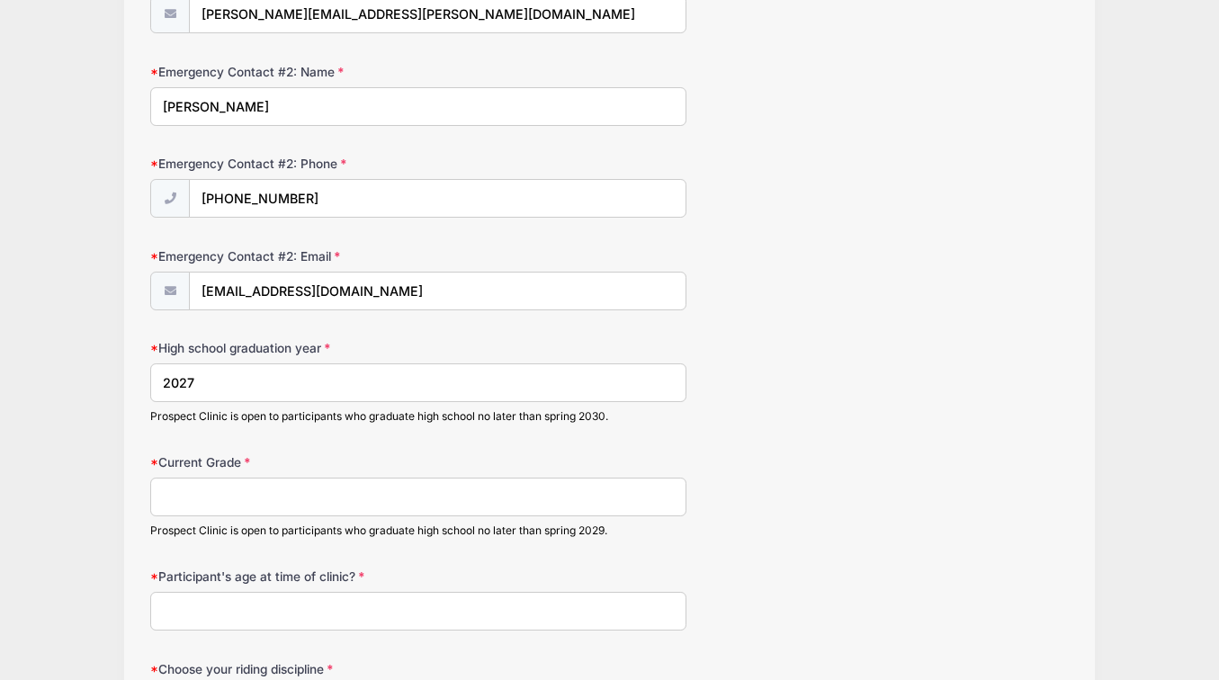
scroll to position [1261, 0]
type input "2027"
click at [217, 499] on input "Current Grade" at bounding box center [417, 496] width 535 height 39
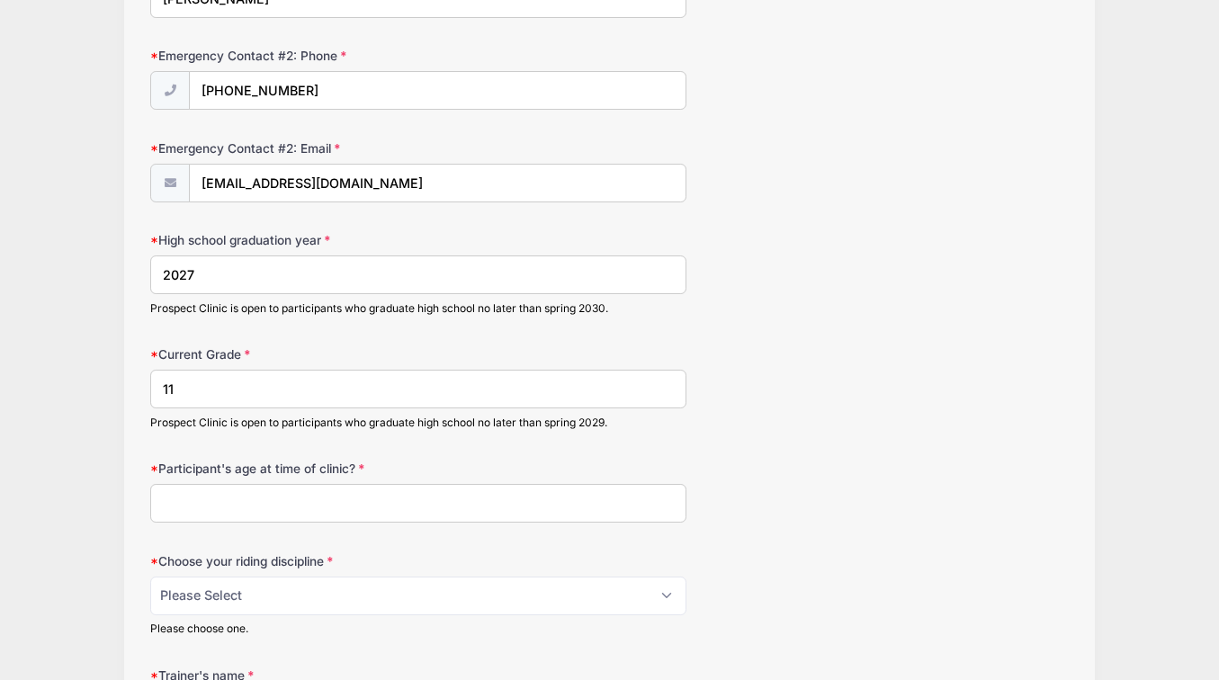
scroll to position [1367, 0]
type input "11"
click at [225, 498] on input "Participant's age at time of clinic?" at bounding box center [417, 504] width 535 height 39
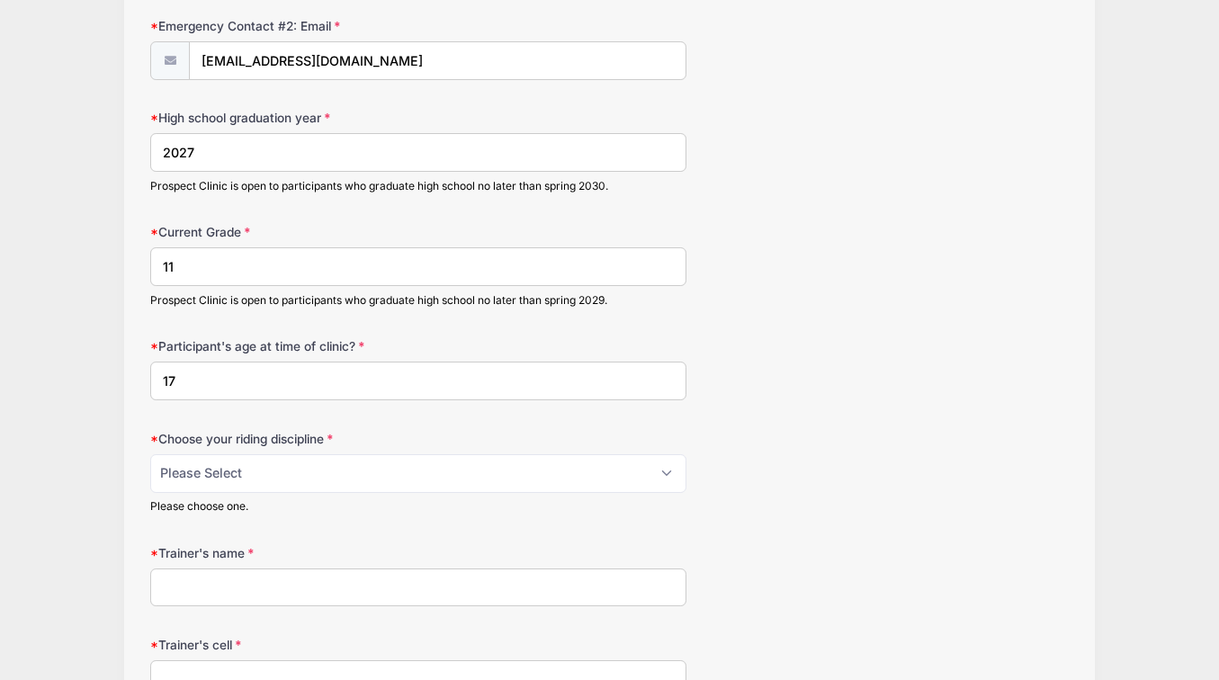
type input "17"
select select "jumping seat"
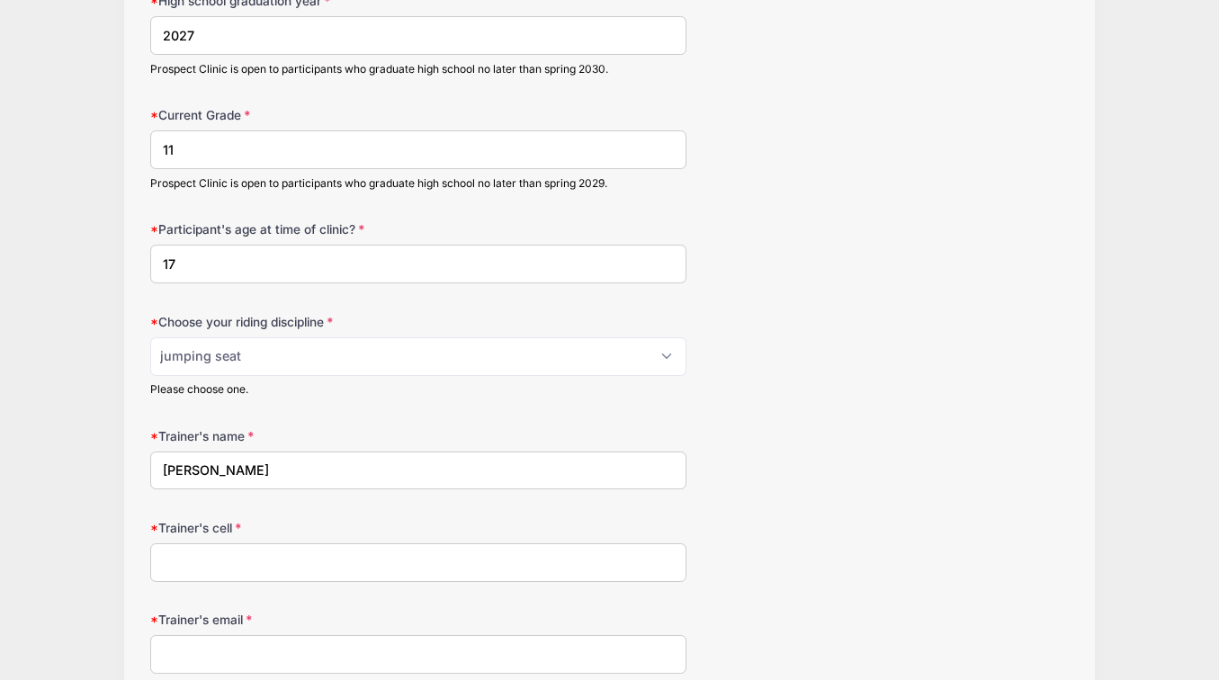
scroll to position [1635, 0]
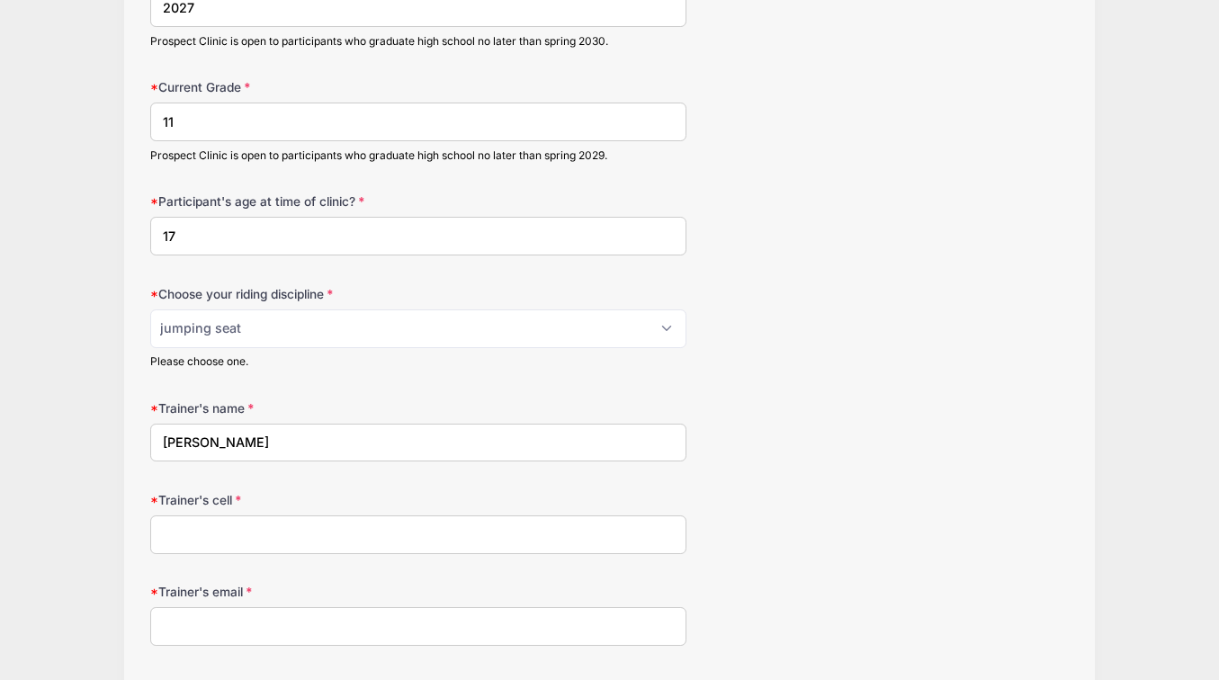
type input "[PERSON_NAME]"
click at [275, 526] on input "Trainer's cell" at bounding box center [417, 535] width 535 height 39
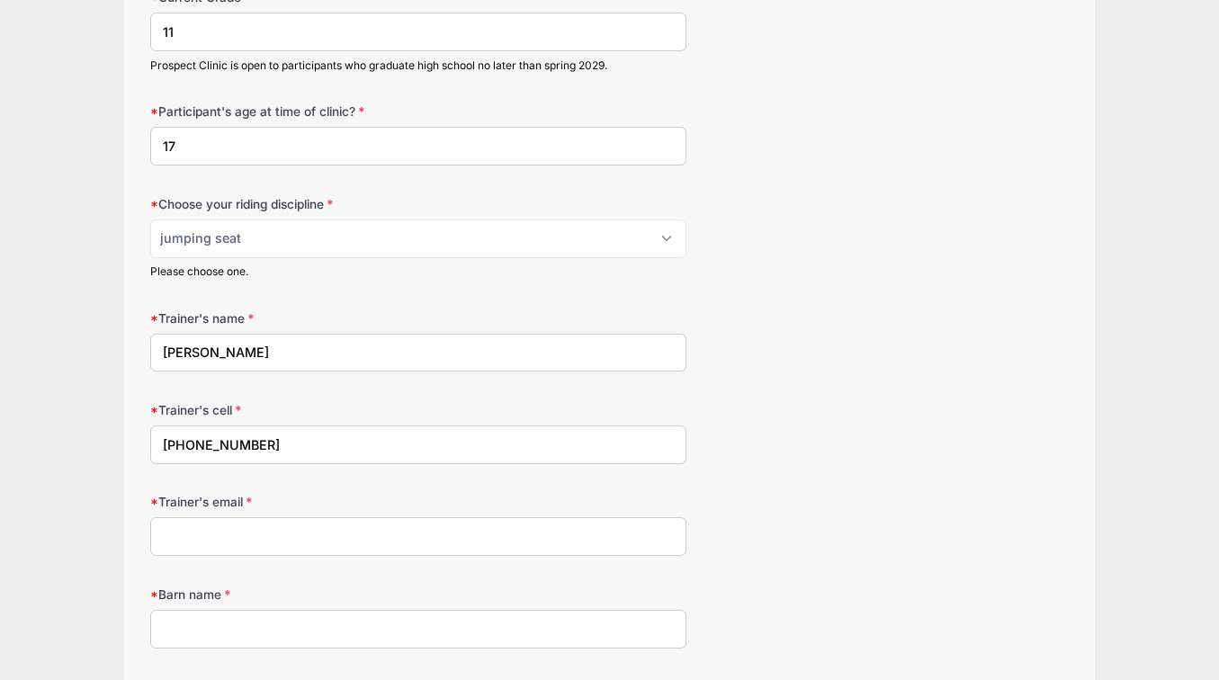
type input "[PHONE_NUMBER]"
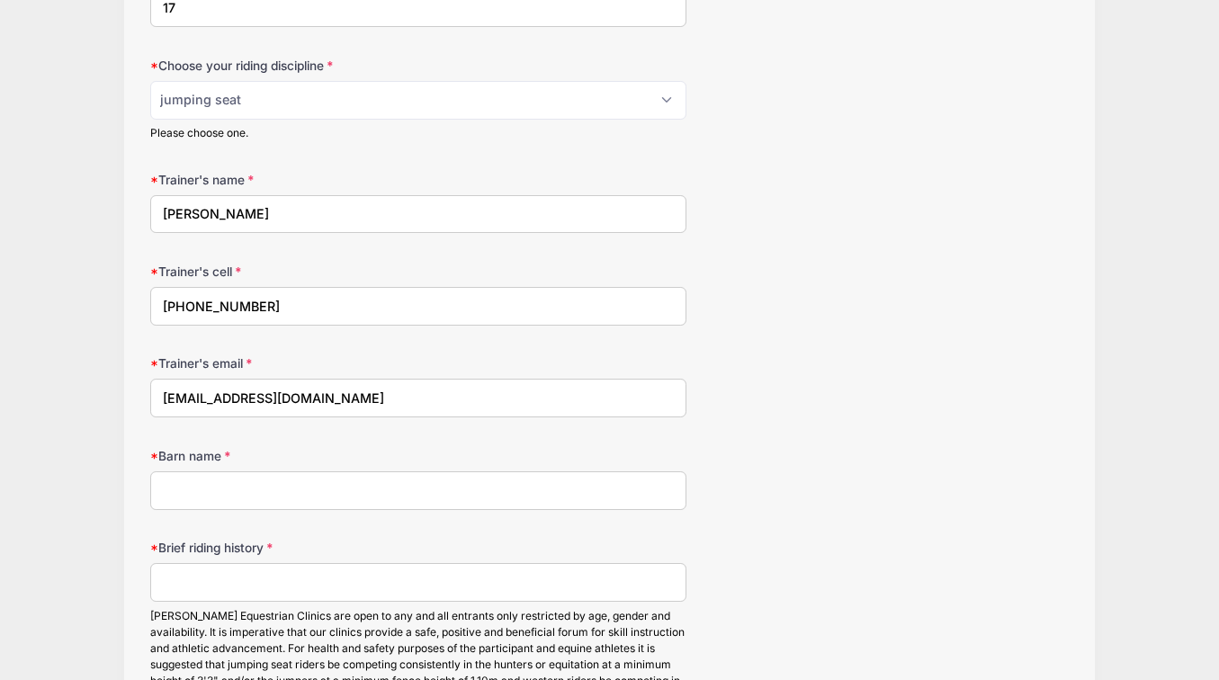
scroll to position [1874, 0]
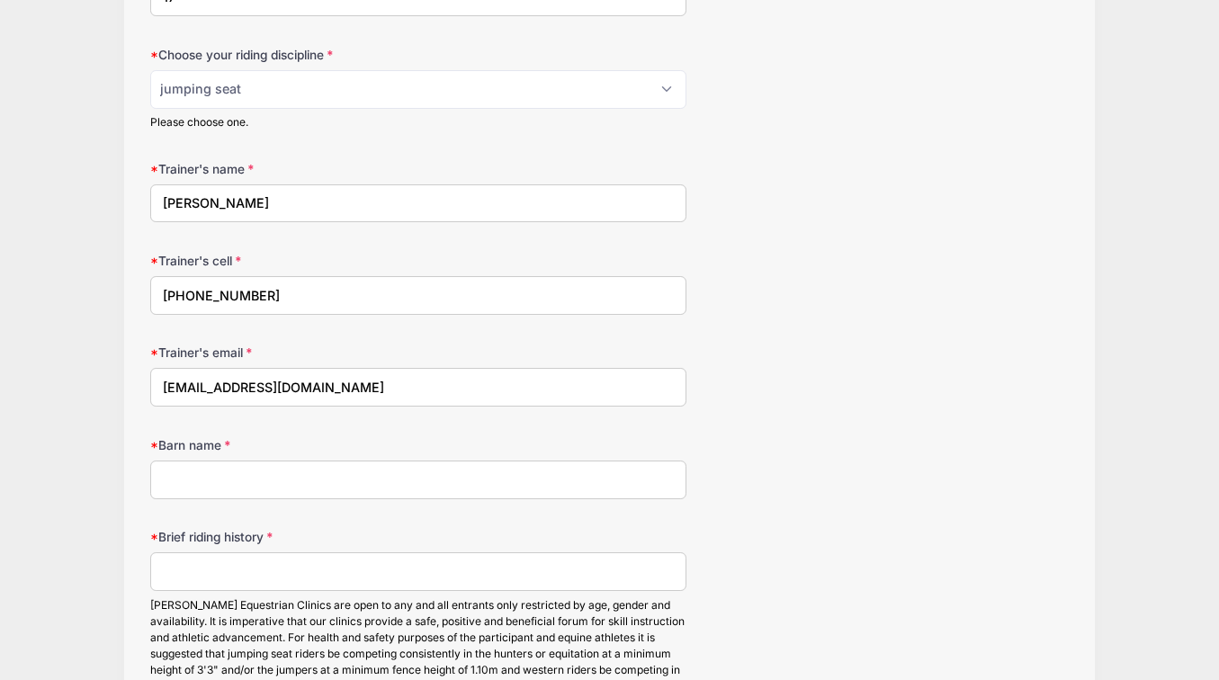
type input "[EMAIL_ADDRESS][DOMAIN_NAME]"
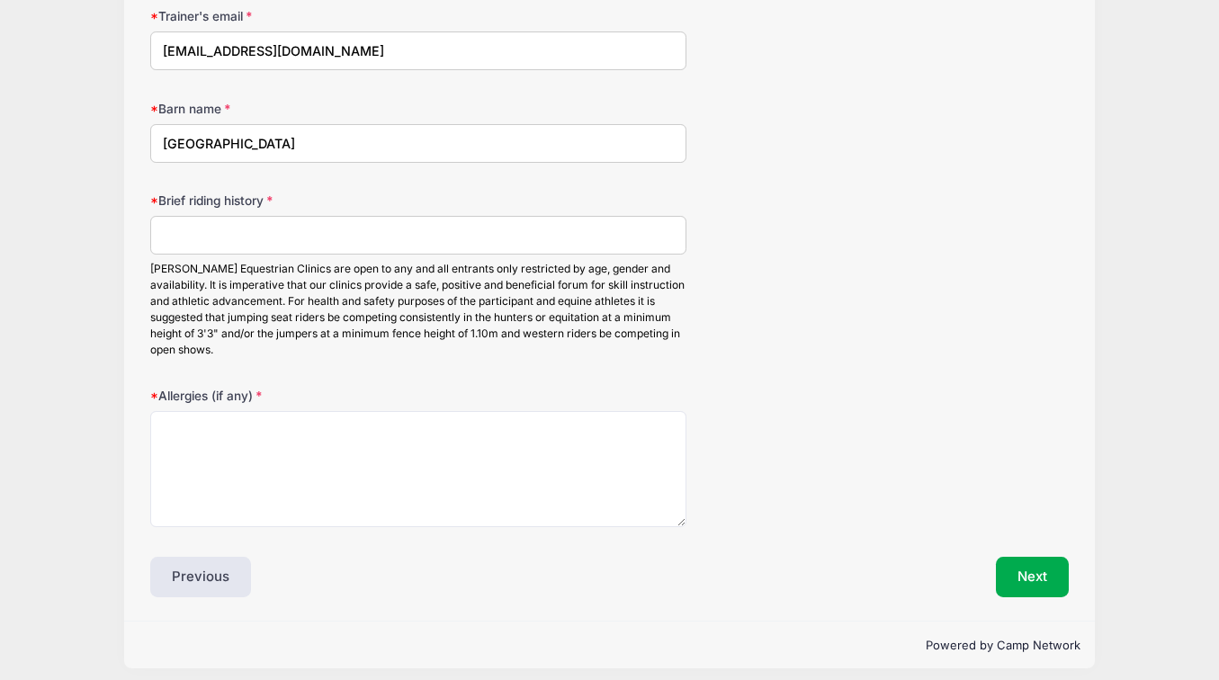
scroll to position [2210, 0]
type input "[GEOGRAPHIC_DATA]"
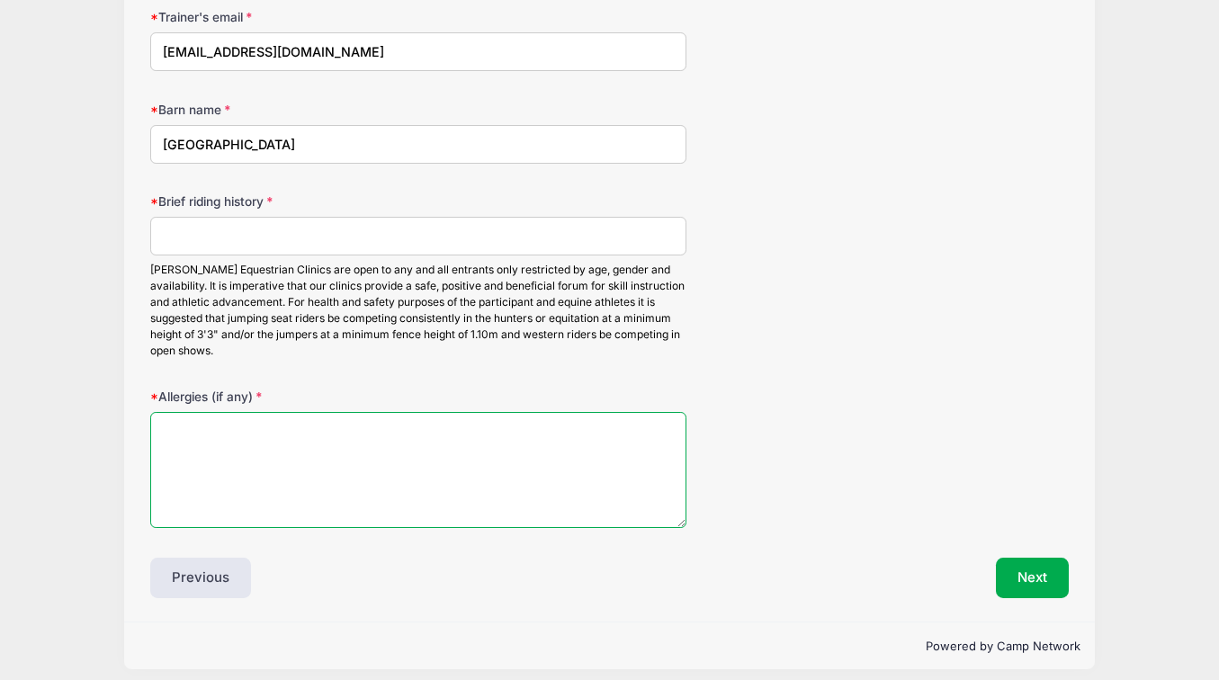
click at [202, 413] on textarea "Allergies (if any)" at bounding box center [417, 470] width 535 height 116
type textarea "none"
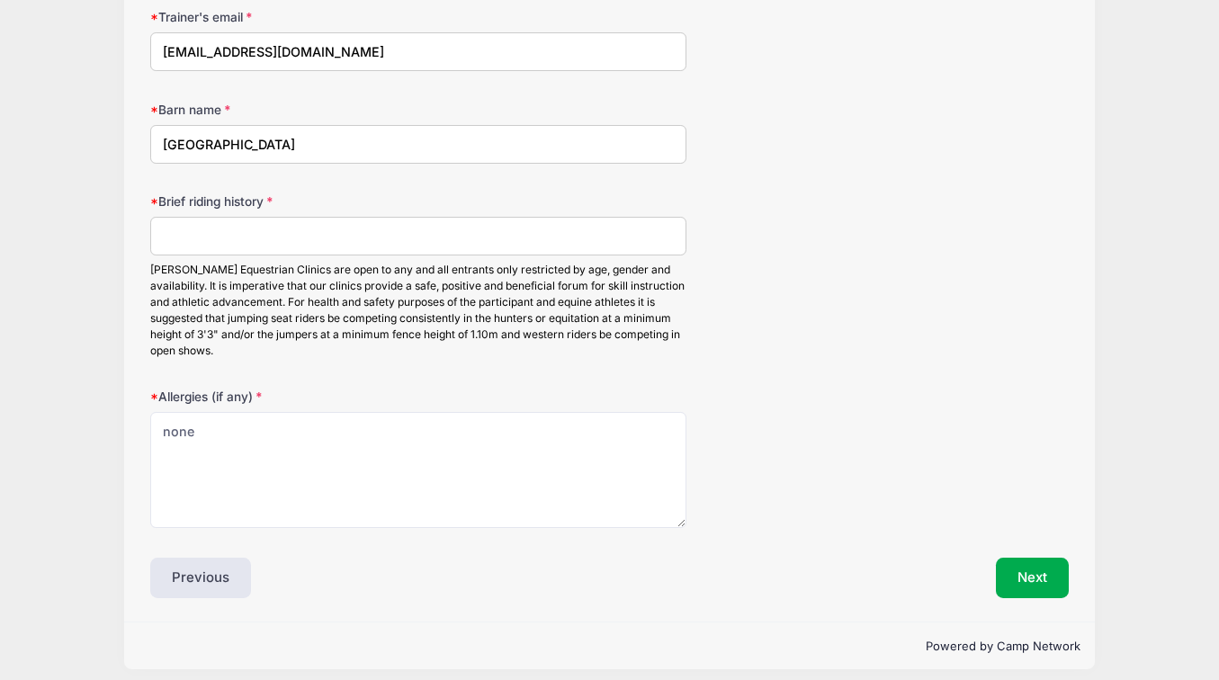
click at [269, 225] on input "Brief riding history" at bounding box center [417, 236] width 535 height 39
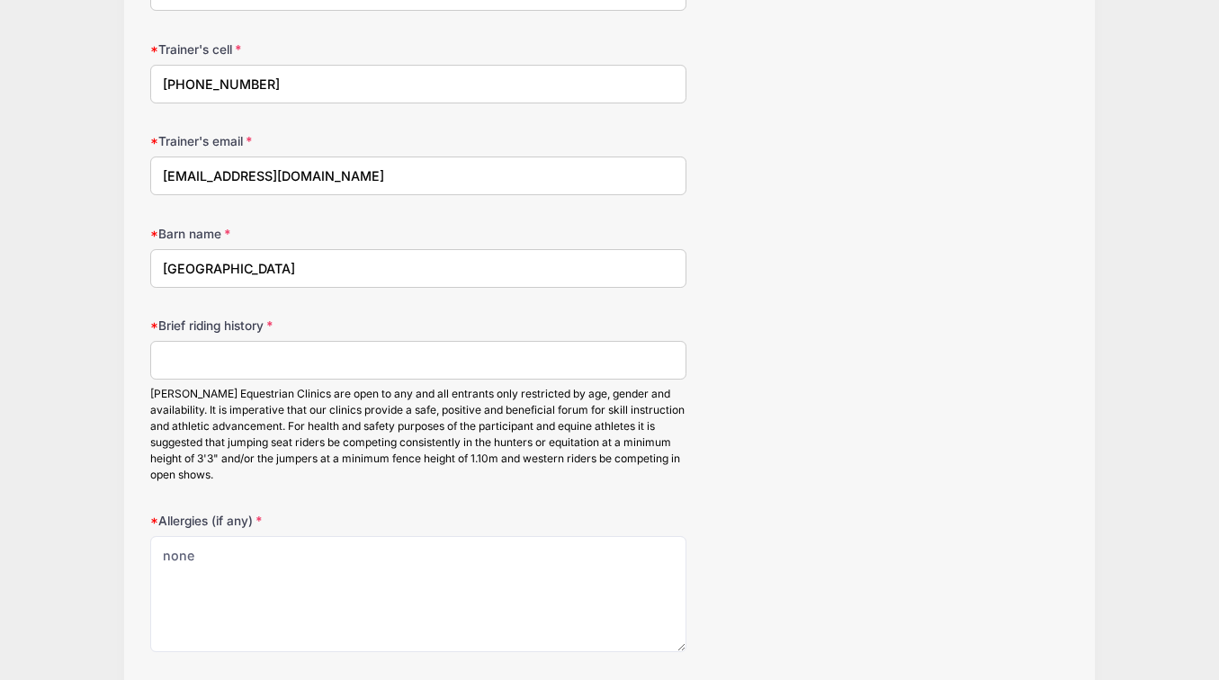
scroll to position [2087, 0]
type input "f"
type input "I"
click at [442, 344] on input "currently competing in the 3'6 equitation and 3'3 junior hunter" at bounding box center [417, 359] width 535 height 39
click at [569, 354] on input "currently competing in the 3'6 equitation, 3'3 junior hunter" at bounding box center [417, 359] width 535 height 39
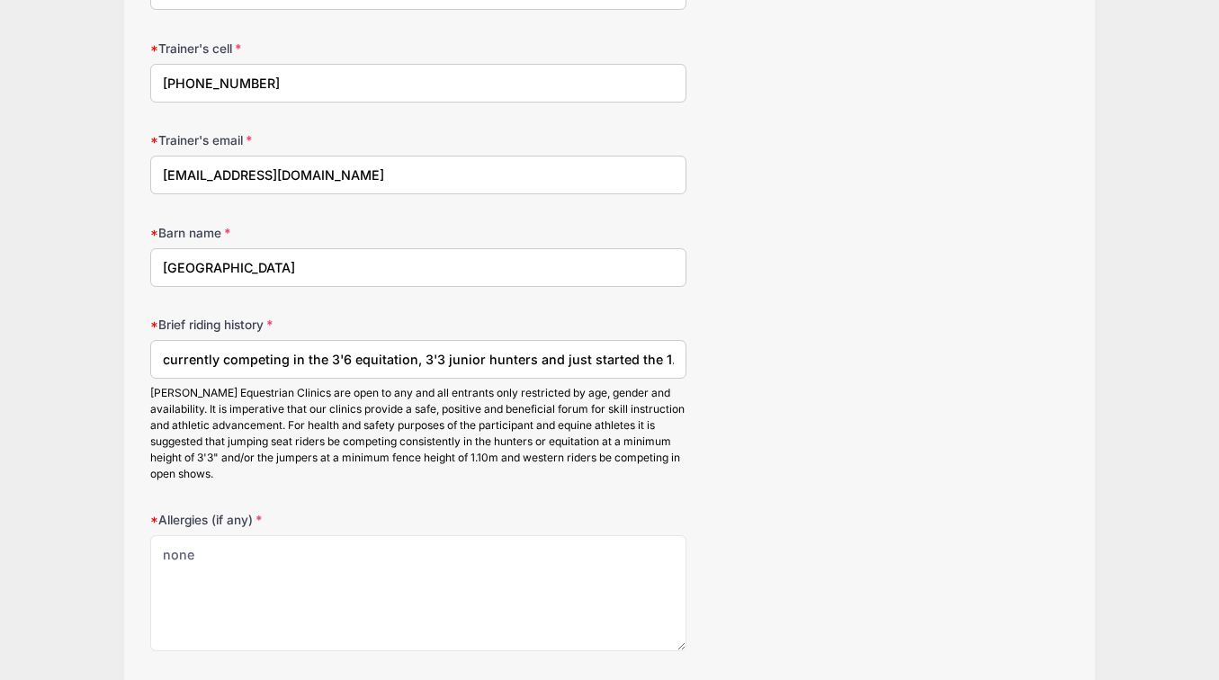
click at [595, 354] on input "currently competing in the 3'6 equitation, 3'3 junior hunters and just started …" at bounding box center [417, 359] width 535 height 39
drag, startPoint x: 488, startPoint y: 347, endPoint x: 803, endPoint y: 380, distance: 316.6
click at [812, 380] on div "Brief riding history currently competing in the 3'6 equitation, 3'3 junior hunt…" at bounding box center [609, 399] width 919 height 166
click at [332, 359] on input "currently competing in the 3'6 equitation, 3'3 junior hunters and just started …" at bounding box center [417, 359] width 535 height 39
click at [311, 349] on input "currently competing in the 3'6 equitation, 3'3 junior hunters and just started …" at bounding box center [417, 359] width 535 height 39
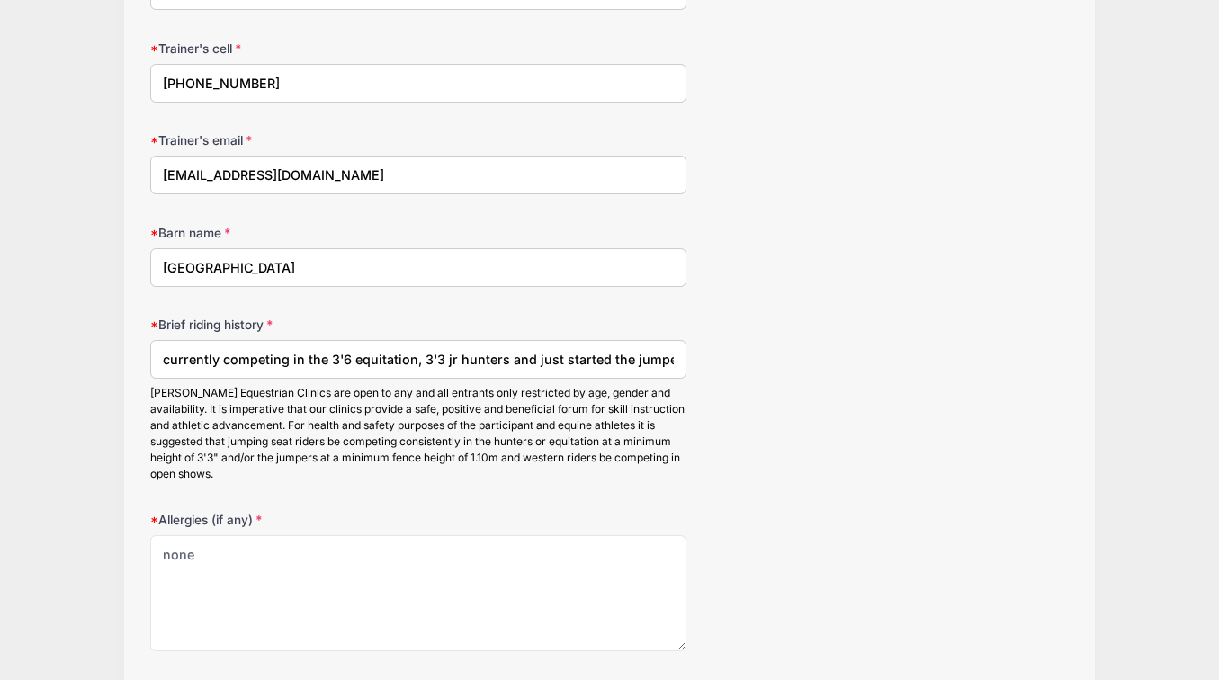
click at [244, 347] on input "currently competing in the 3'6 equitation, 3'3 jr hunters and just started the …" at bounding box center [417, 359] width 535 height 39
click at [466, 353] on input "currently competing in the 3'6 eq, 3'3 jr hunters and just started the jumpers …" at bounding box center [417, 359] width 535 height 39
click at [287, 353] on input "currently competing in the 3'6 eq, 3'3 jr hunters and just started the jumpers …" at bounding box center [417, 359] width 535 height 39
click at [258, 353] on input "currently competing in the 3'6 eq, 3'3 jr hntrs and just started the jumpers & …" at bounding box center [417, 359] width 535 height 39
click at [294, 364] on input "currently competing in the 3'6 eq, 3'3 jr htrs and just started the jumpers & m…" at bounding box center [417, 359] width 535 height 39
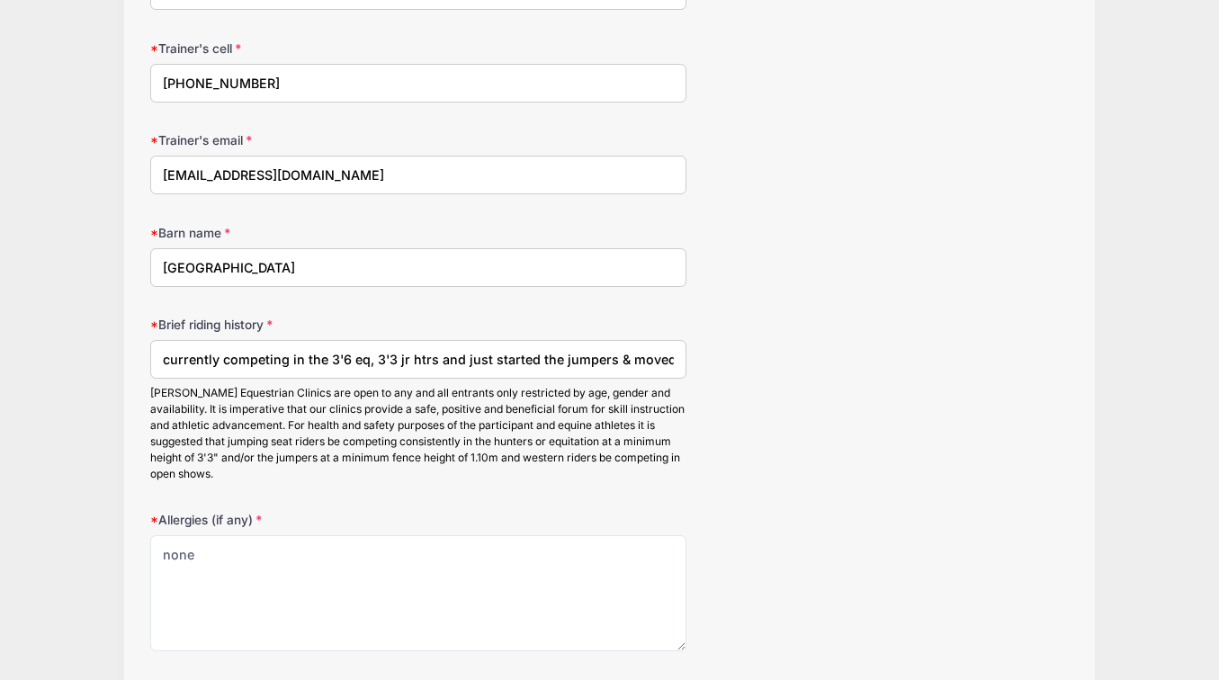
click at [276, 357] on input "currently competing in the 3'6 eq, 3'3 jr htrs and just started the jumpers & m…" at bounding box center [417, 359] width 535 height 39
click at [577, 346] on input "currently competing in the 3'6 eq, 3'3 jr htrs and just started the jumpers & m…" at bounding box center [417, 359] width 535 height 39
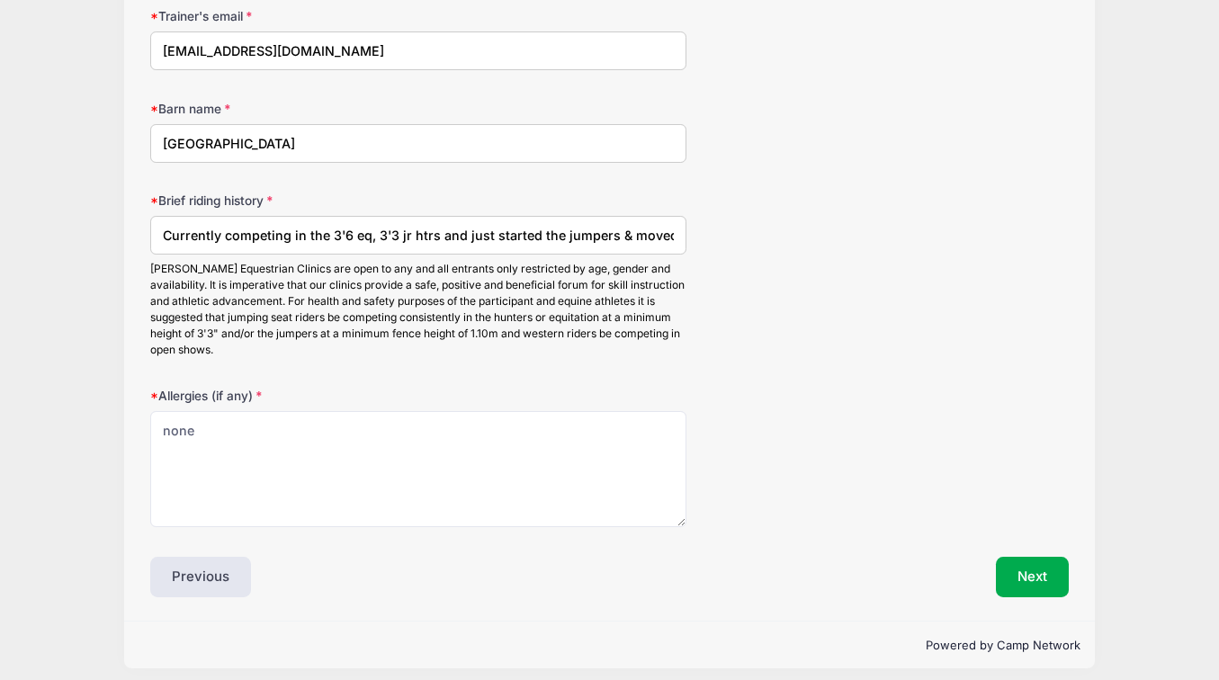
scroll to position [2210, 0]
click at [1010, 566] on button "Next" at bounding box center [1032, 578] width 73 height 41
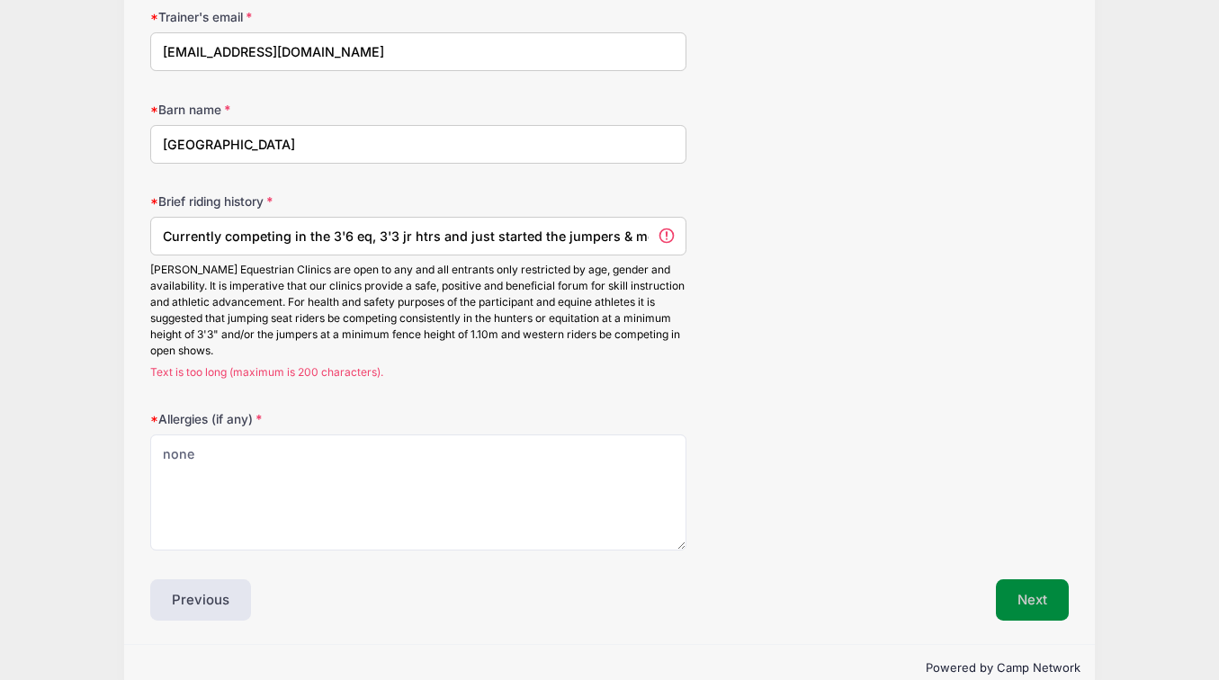
scroll to position [2232, 0]
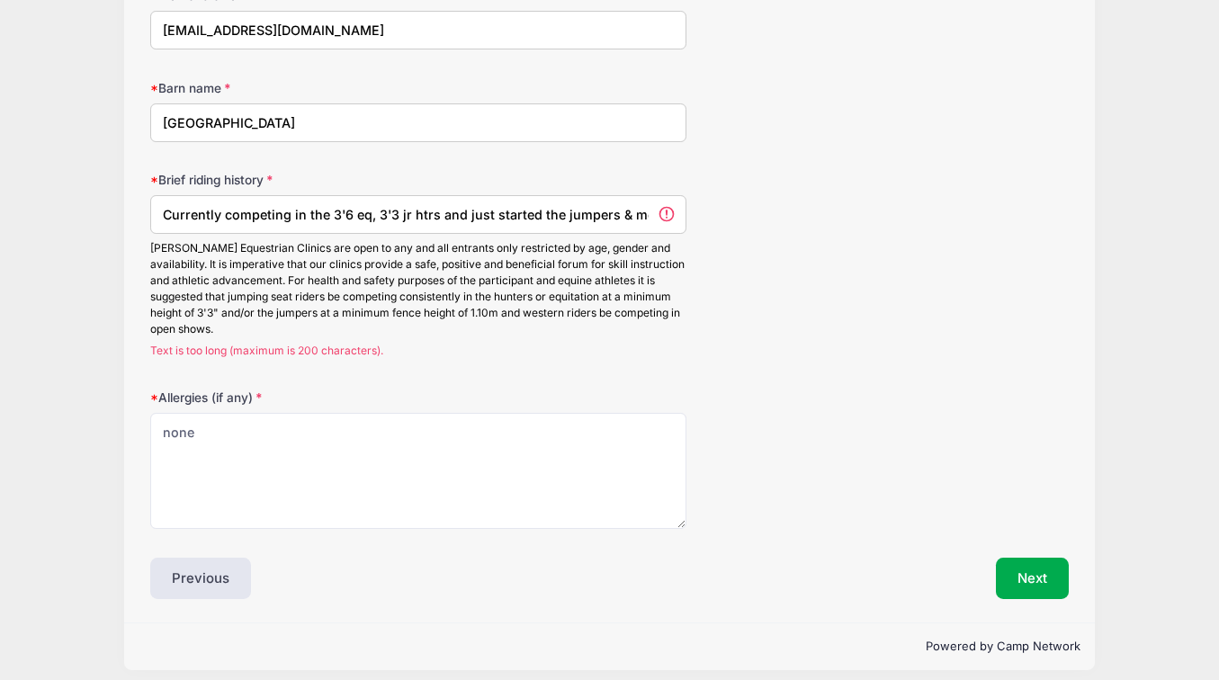
click at [292, 204] on input "Currently competing in the 3'6 eq, 3'3 jr htrs and just started the jumpers & m…" at bounding box center [417, 214] width 535 height 39
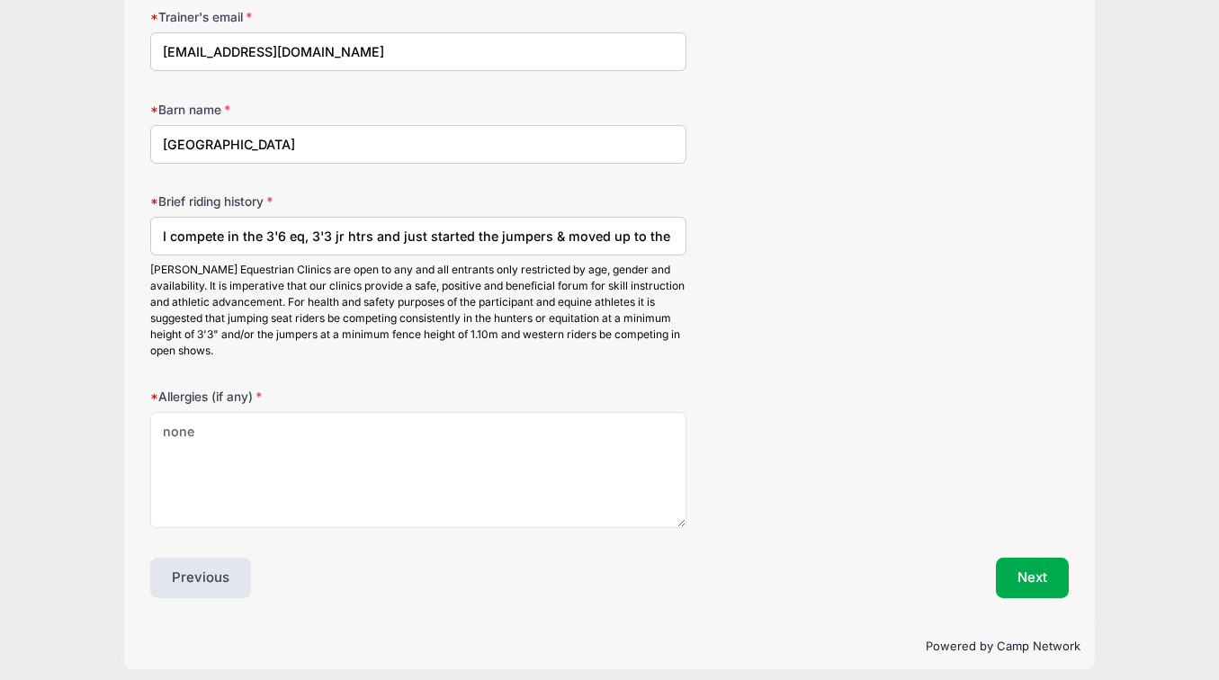
click at [611, 227] on input "I compete in the 3'6 eq, 3'3 jr htrs and just started the jumpers & moved up to…" at bounding box center [417, 236] width 535 height 39
type input "I compete in the 3'6 eq, 3'3 jr htrs and just started the jumpers & moved up to…"
click at [1039, 558] on button "Next" at bounding box center [1032, 578] width 73 height 41
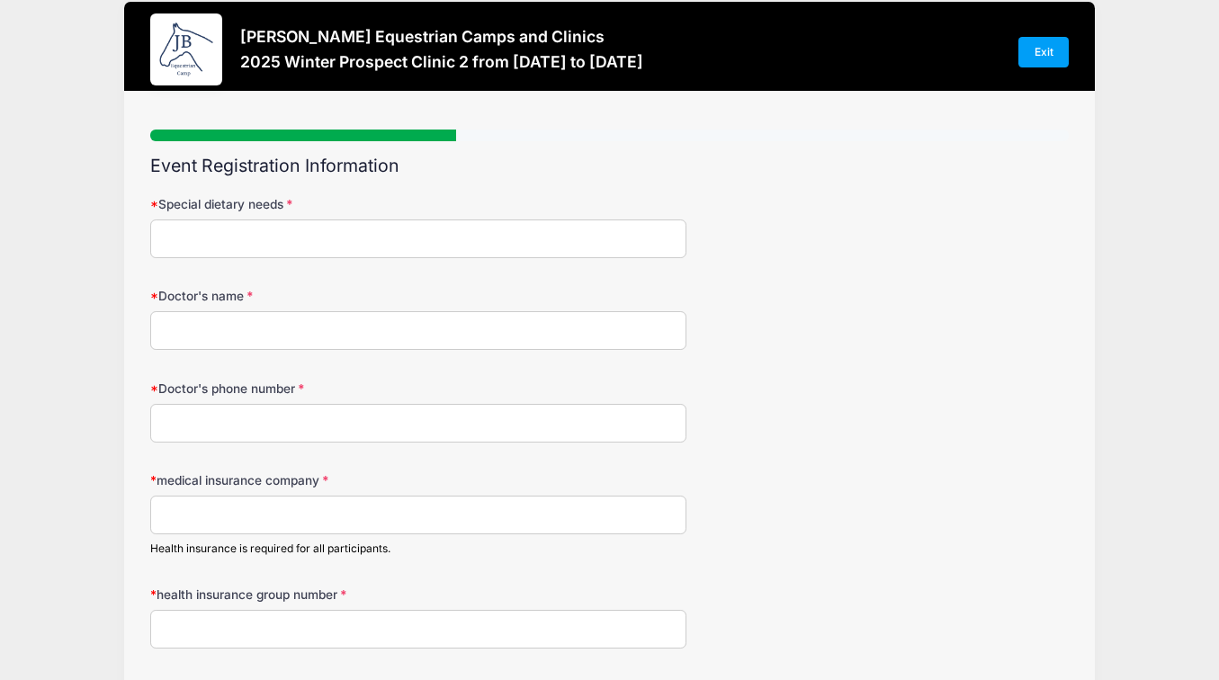
scroll to position [0, 0]
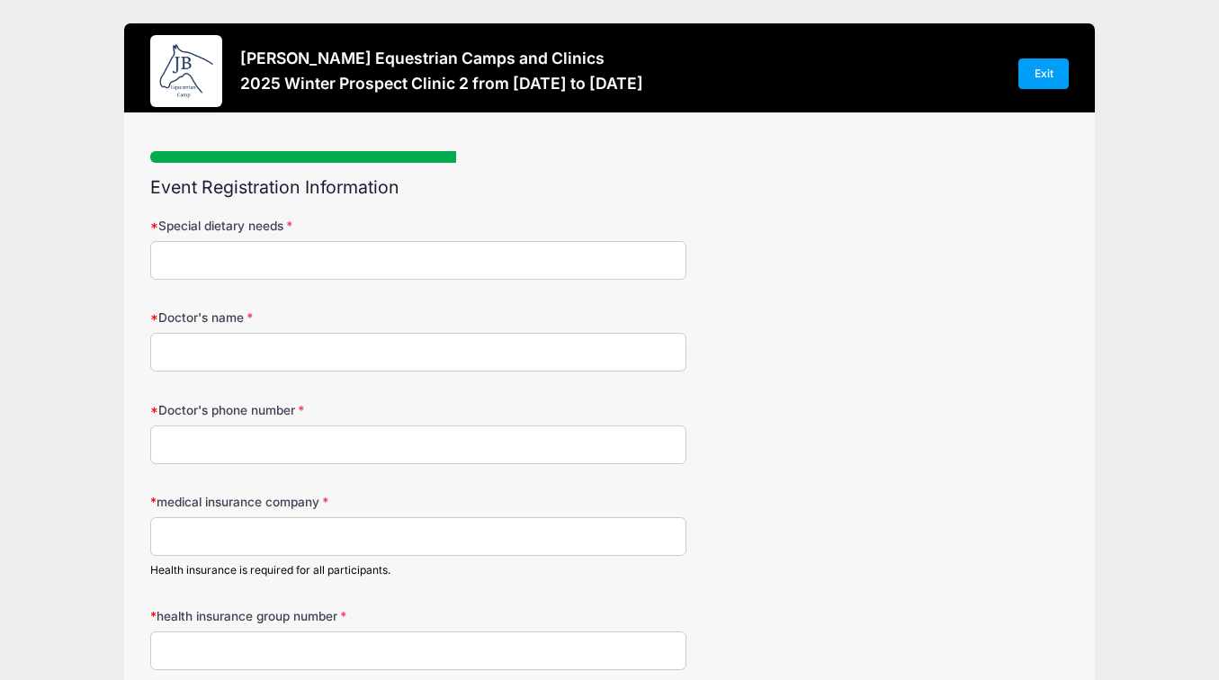
click at [526, 264] on input "Special dietary needs" at bounding box center [417, 260] width 535 height 39
type input "none"
type input "[PERSON_NAME]"
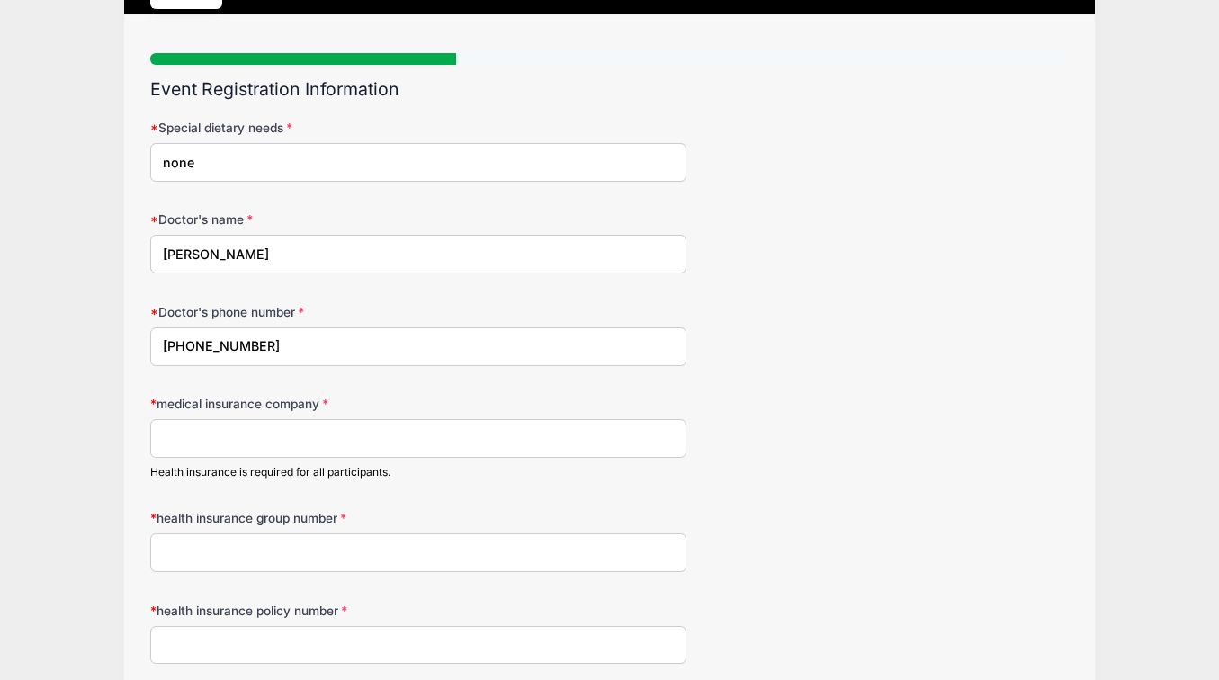
type input "[PHONE_NUMBER]"
type input "Blue Cross Blue Shield of [US_STATE]"
click at [328, 544] on input "health insurance group number" at bounding box center [417, 553] width 535 height 39
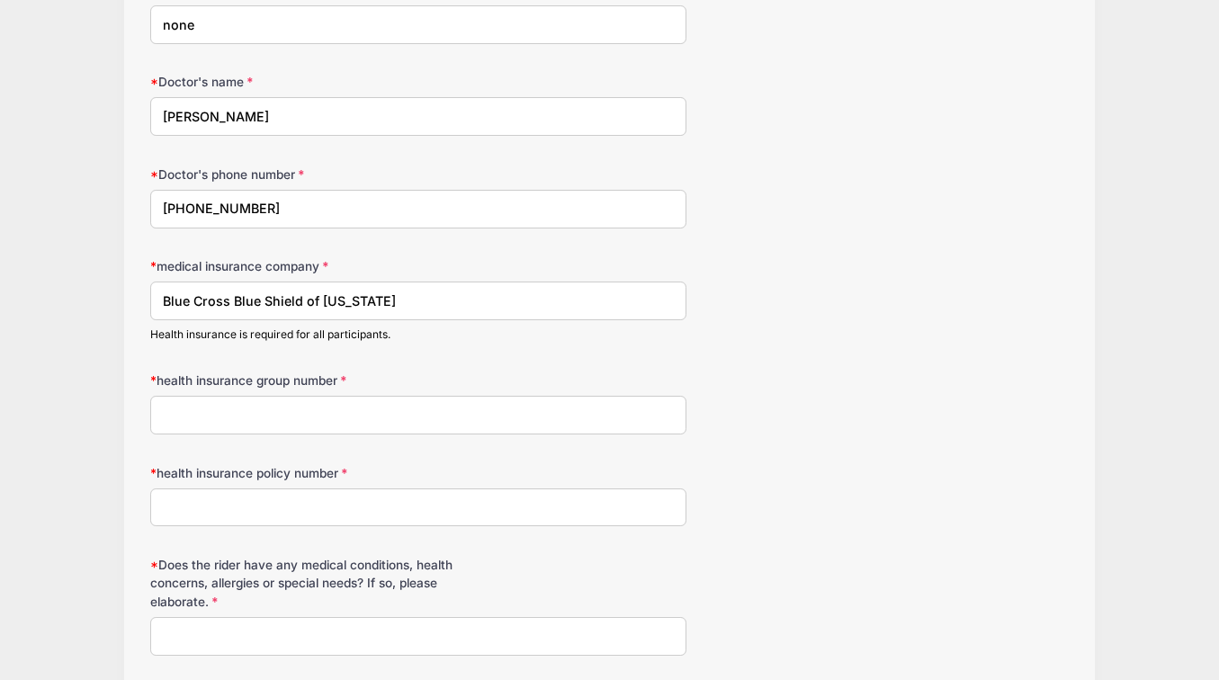
scroll to position [338, 0]
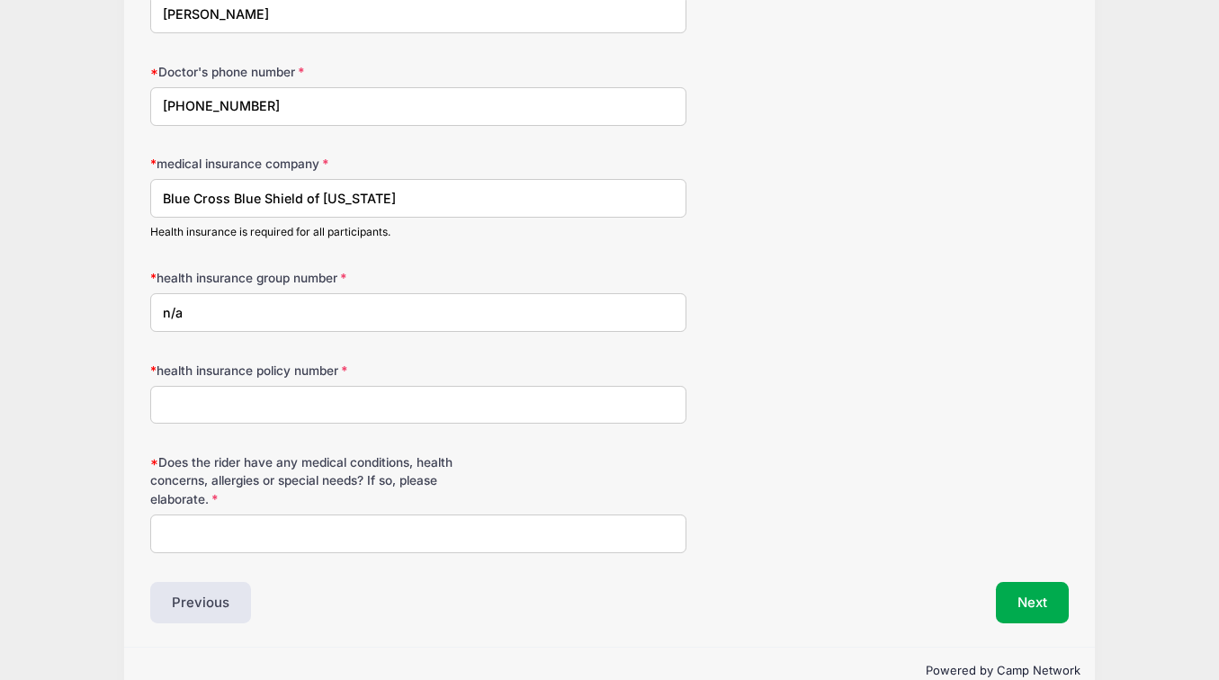
type input "n/a"
click at [285, 404] on input "health insurance policy number" at bounding box center [417, 405] width 535 height 39
click at [287, 544] on input "Does the rider have any medical conditions, health concerns, allergies or speci…" at bounding box center [417, 534] width 535 height 39
type input "none"
click at [279, 397] on input "health insurance policy number" at bounding box center [417, 405] width 535 height 39
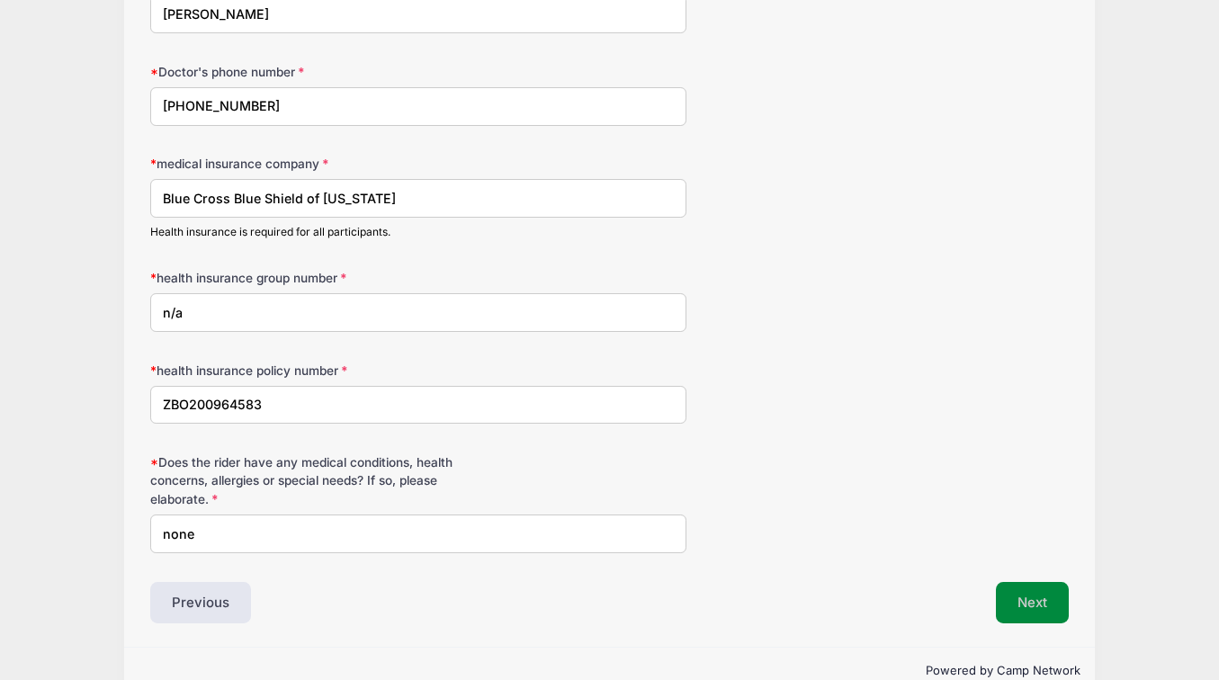
type input "ZBO200964583"
click at [1009, 600] on button "Next" at bounding box center [1032, 602] width 73 height 41
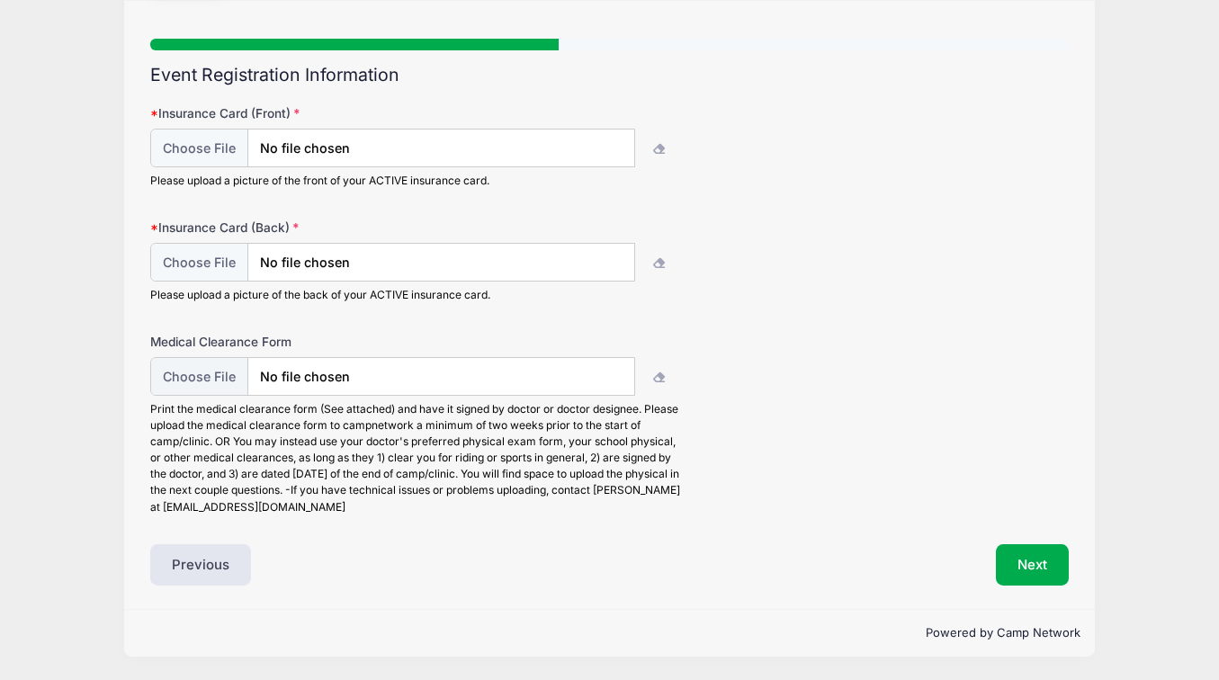
scroll to position [112, 0]
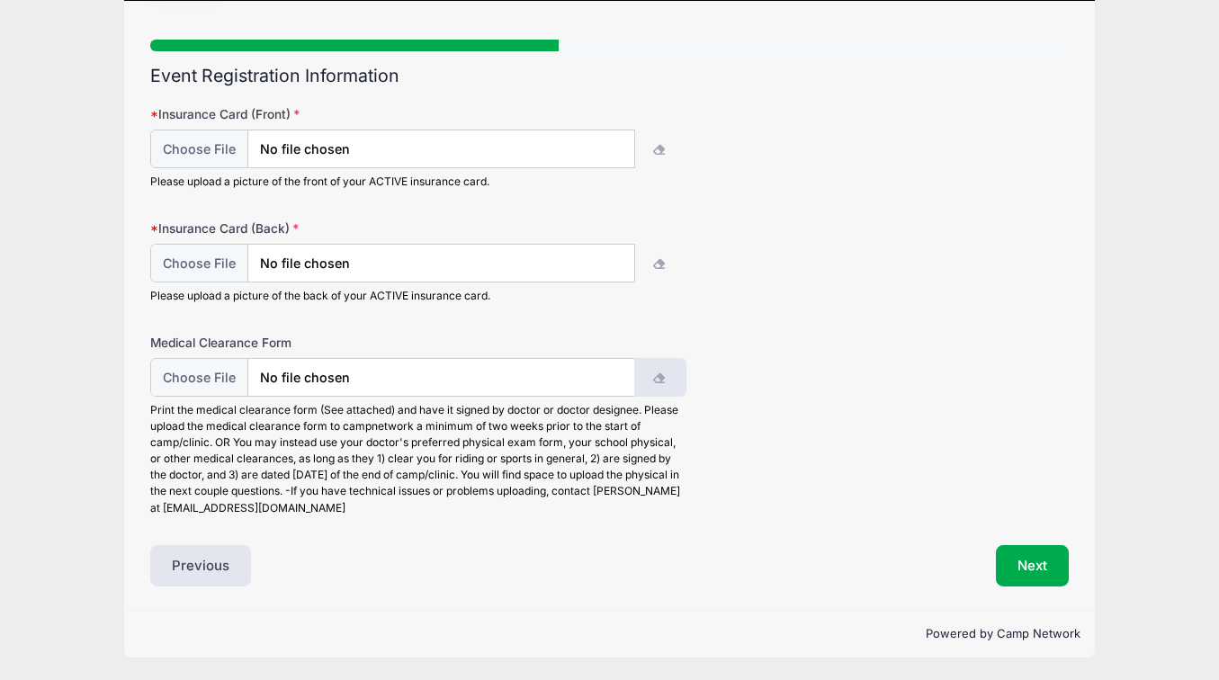
click at [655, 370] on button "button" at bounding box center [659, 377] width 51 height 39
click at [435, 148] on input "file" at bounding box center [392, 149] width 485 height 39
click at [217, 144] on input "file" at bounding box center [392, 149] width 485 height 39
click at [800, 201] on form "Insurance Card (Front) Please upload a picture of the front of your ACTIVE insu…" at bounding box center [609, 310] width 919 height 411
click at [216, 147] on input "file" at bounding box center [392, 149] width 485 height 39
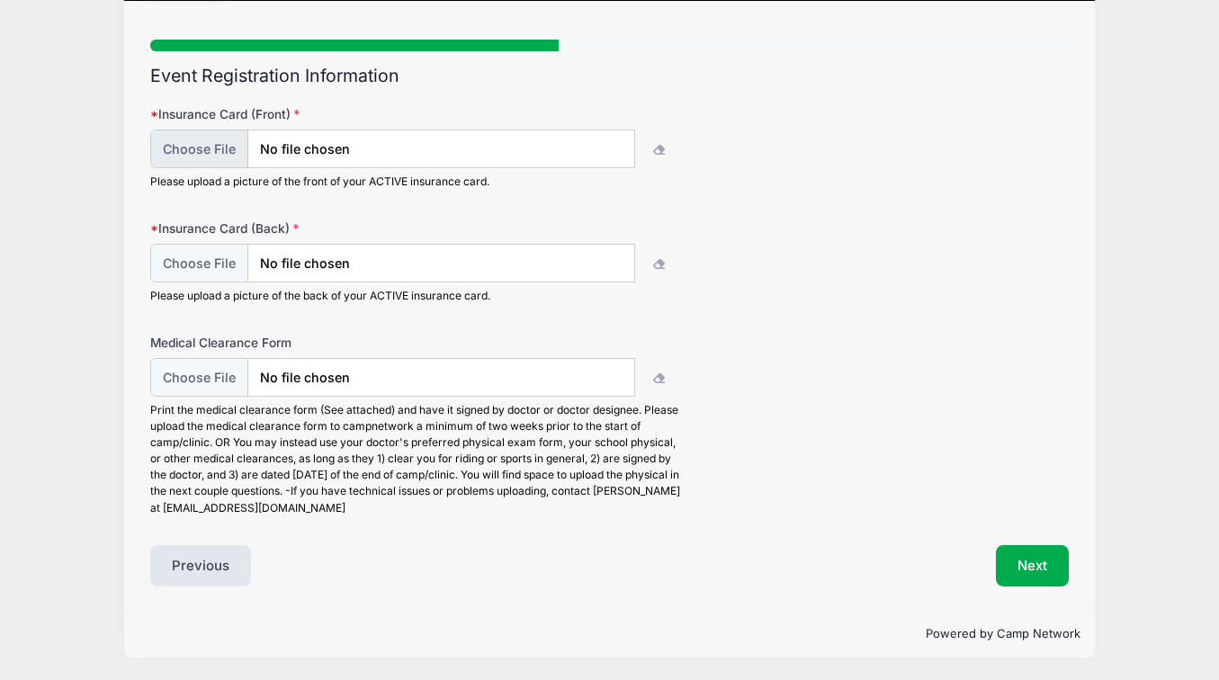
click at [410, 151] on input "file" at bounding box center [392, 149] width 485 height 39
click at [415, 144] on input "file" at bounding box center [392, 149] width 485 height 39
type input "C:\fakepath\IMG_4097.jpg"
click at [476, 256] on input "file" at bounding box center [392, 263] width 485 height 39
type input "C:\fakepath\IMG_4098.jpg"
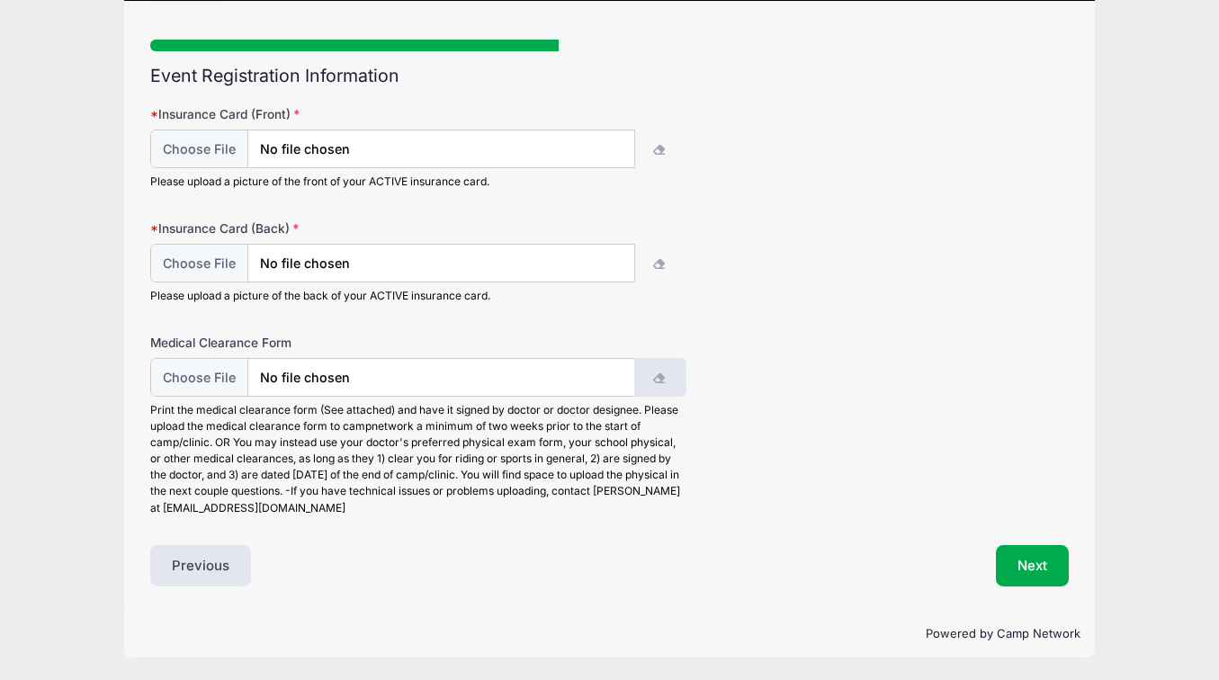
click at [660, 379] on icon "button" at bounding box center [660, 379] width 14 height 0
click at [531, 376] on input "file" at bounding box center [392, 377] width 485 height 39
click at [211, 380] on input "file" at bounding box center [392, 377] width 485 height 39
click at [1025, 554] on button "Next" at bounding box center [1032, 565] width 73 height 41
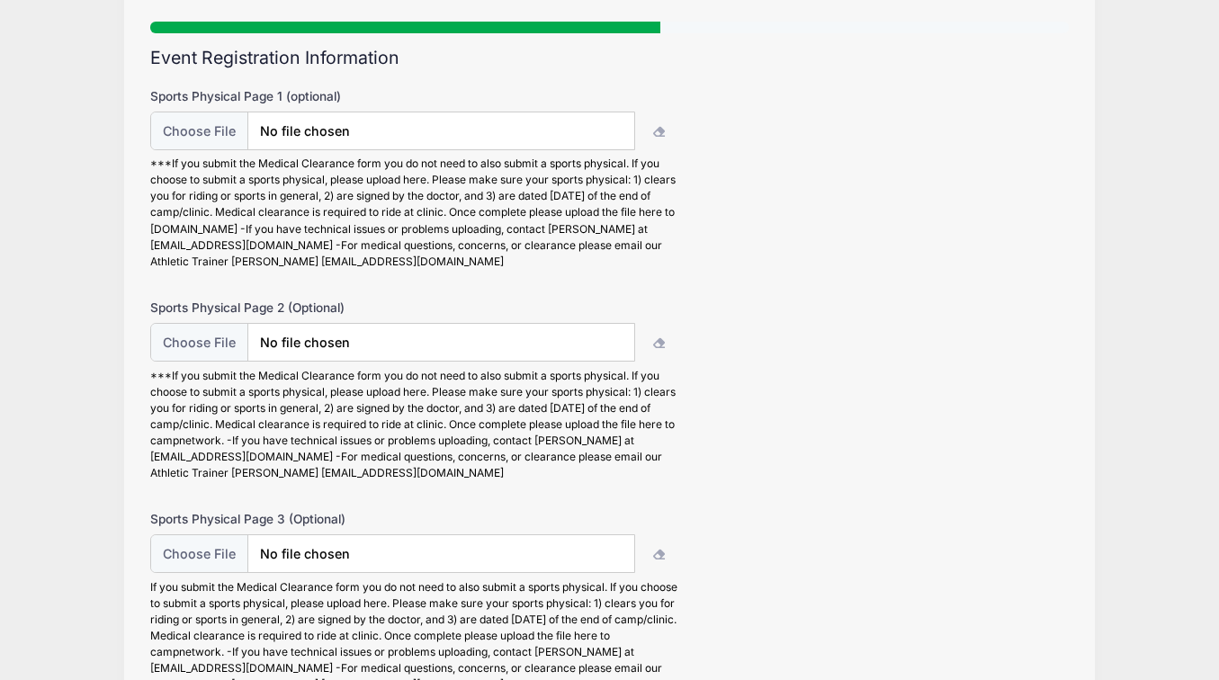
scroll to position [126, 0]
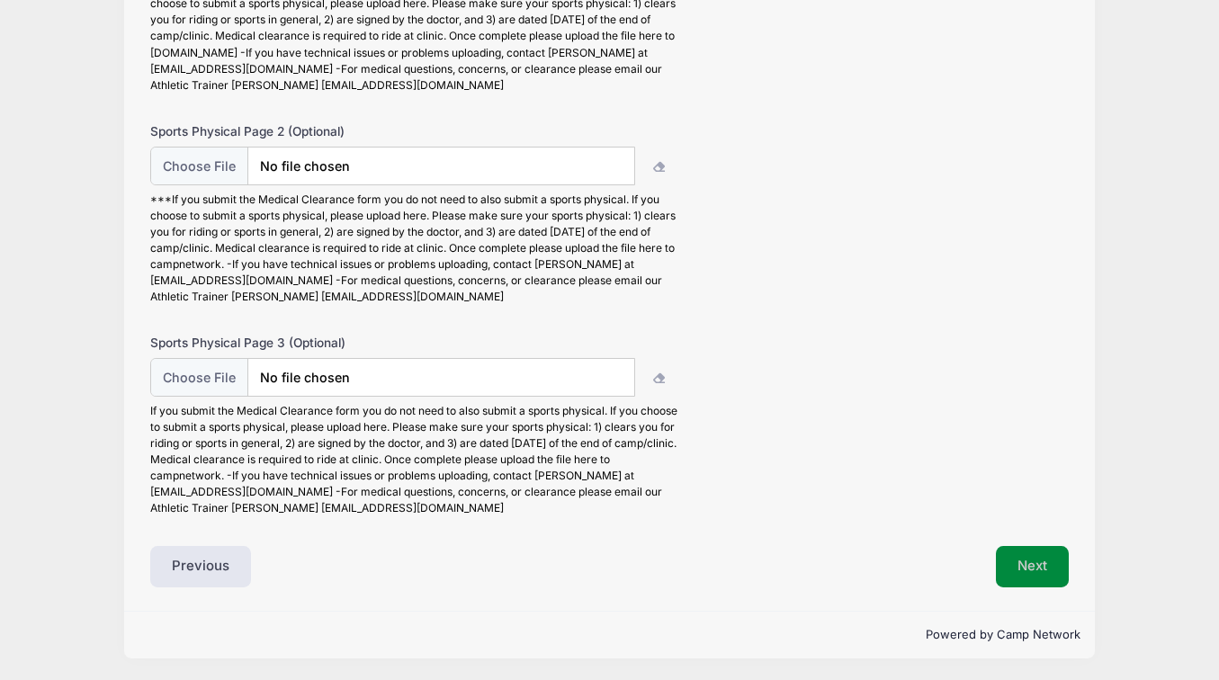
click at [1045, 571] on button "Next" at bounding box center [1032, 566] width 73 height 41
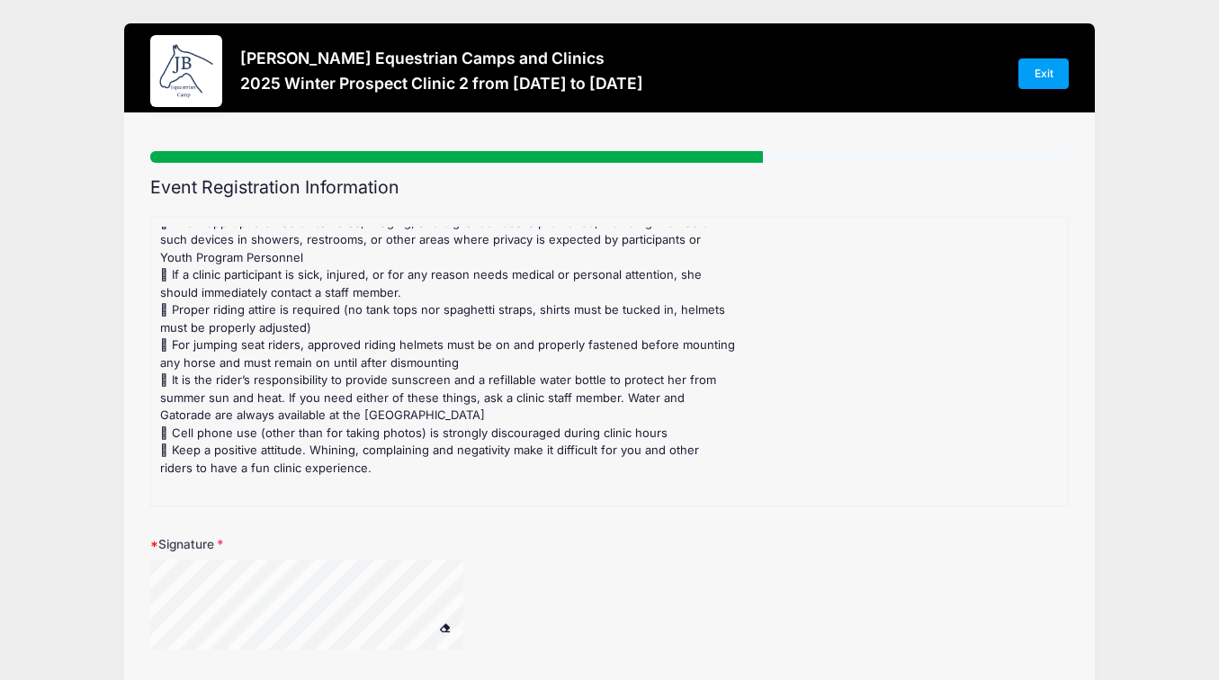
scroll to position [363, 0]
click at [288, 595] on div "Signature" at bounding box center [609, 603] width 919 height 137
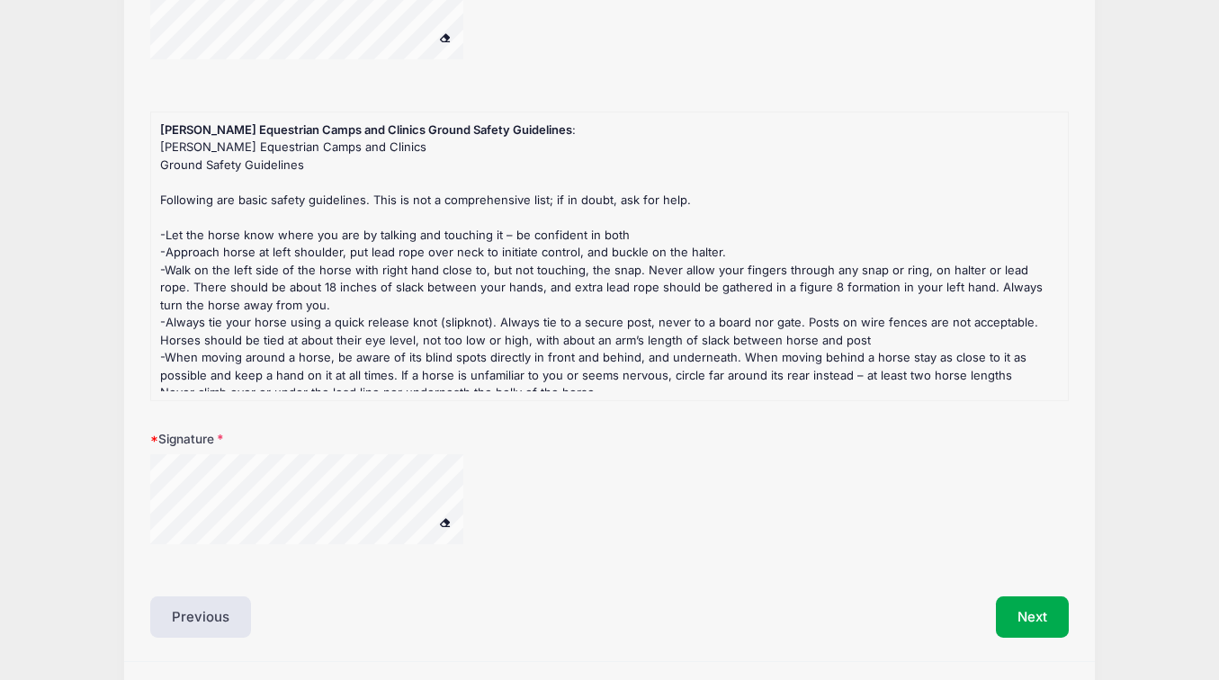
scroll to position [594, 0]
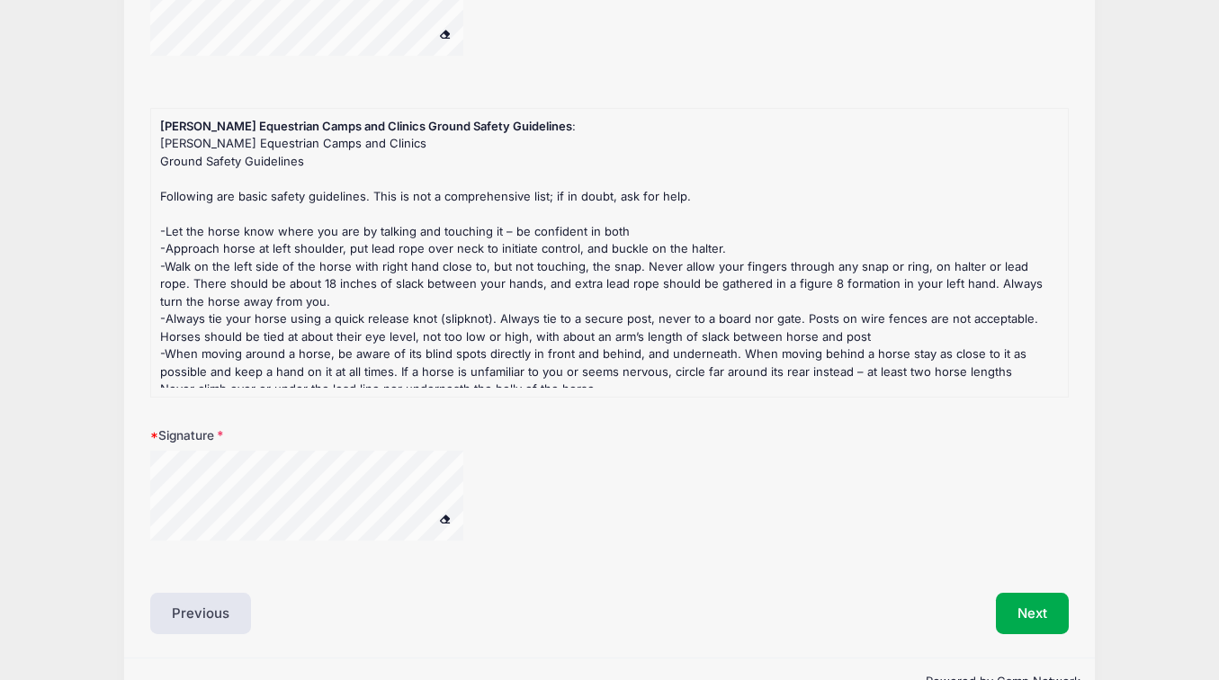
drag, startPoint x: 280, startPoint y: 558, endPoint x: 247, endPoint y: 447, distance: 115.3
click at [248, 447] on div "Signature" at bounding box center [609, 495] width 919 height 137
click at [254, 520] on div "Signature" at bounding box center [609, 495] width 919 height 137
click at [1017, 601] on button "Next" at bounding box center [1032, 613] width 73 height 41
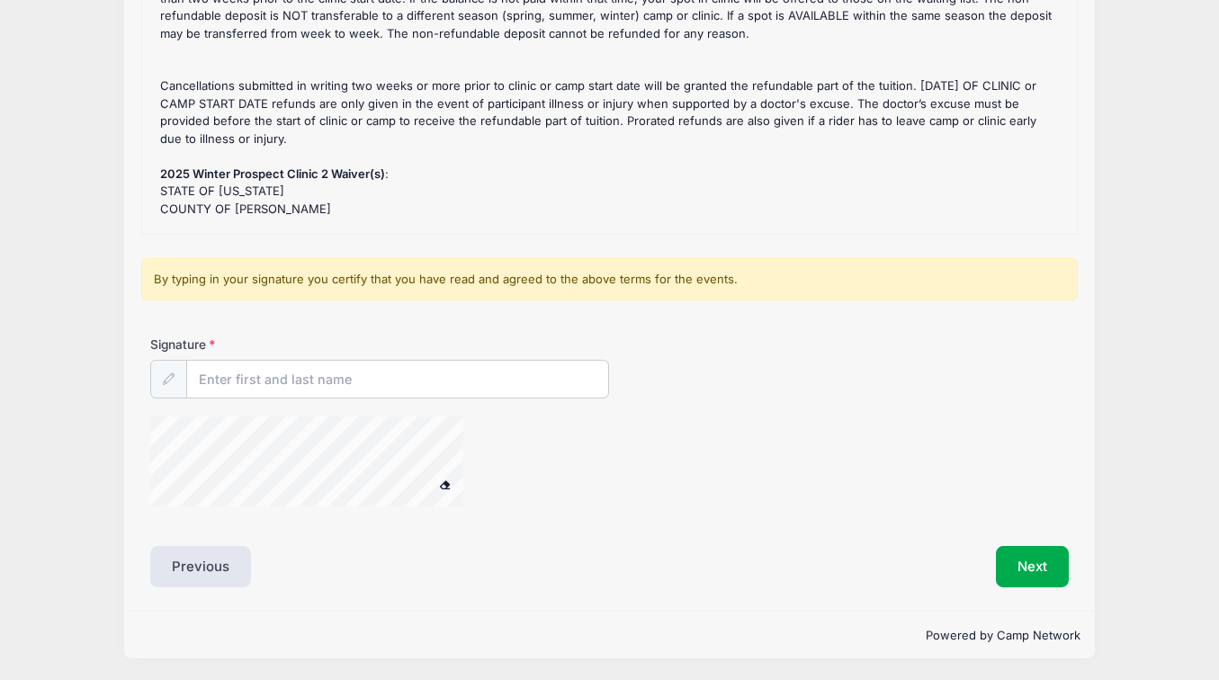
scroll to position [258, 0]
click at [467, 374] on input "Signature" at bounding box center [397, 381] width 421 height 39
type input "[PERSON_NAME]"
click at [761, 482] on div at bounding box center [456, 465] width 612 height 95
click at [1029, 573] on button "Next" at bounding box center [1032, 567] width 73 height 41
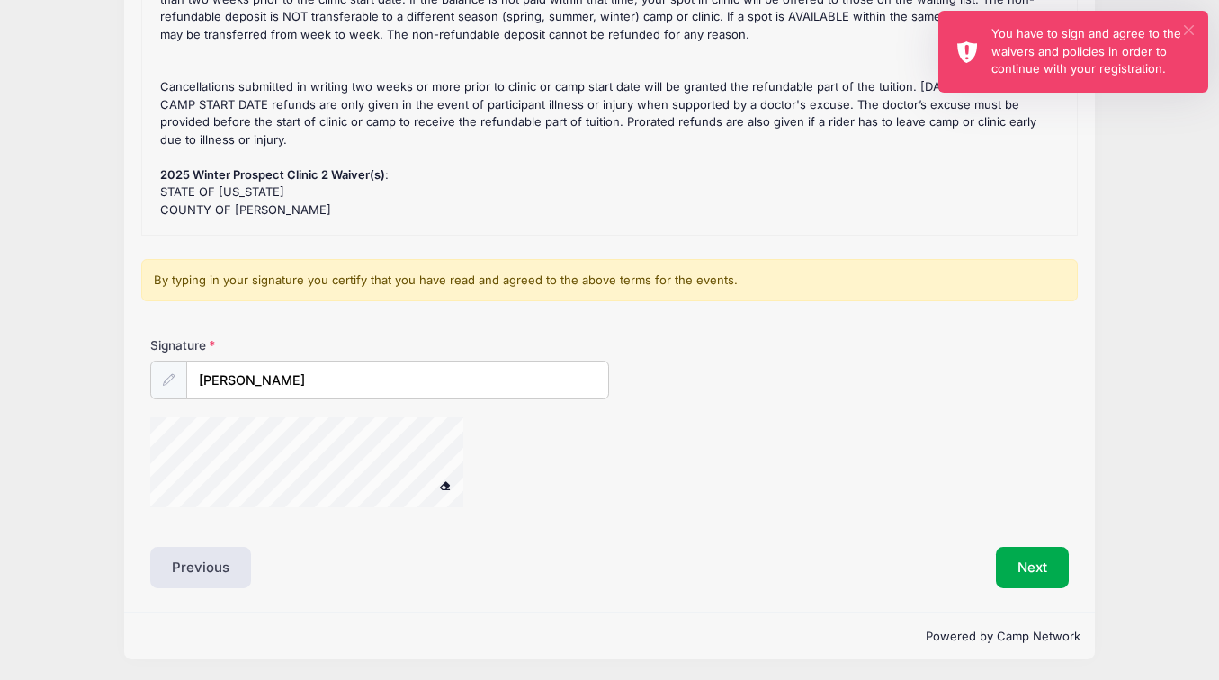
click at [1189, 26] on button "×" at bounding box center [1189, 30] width 10 height 10
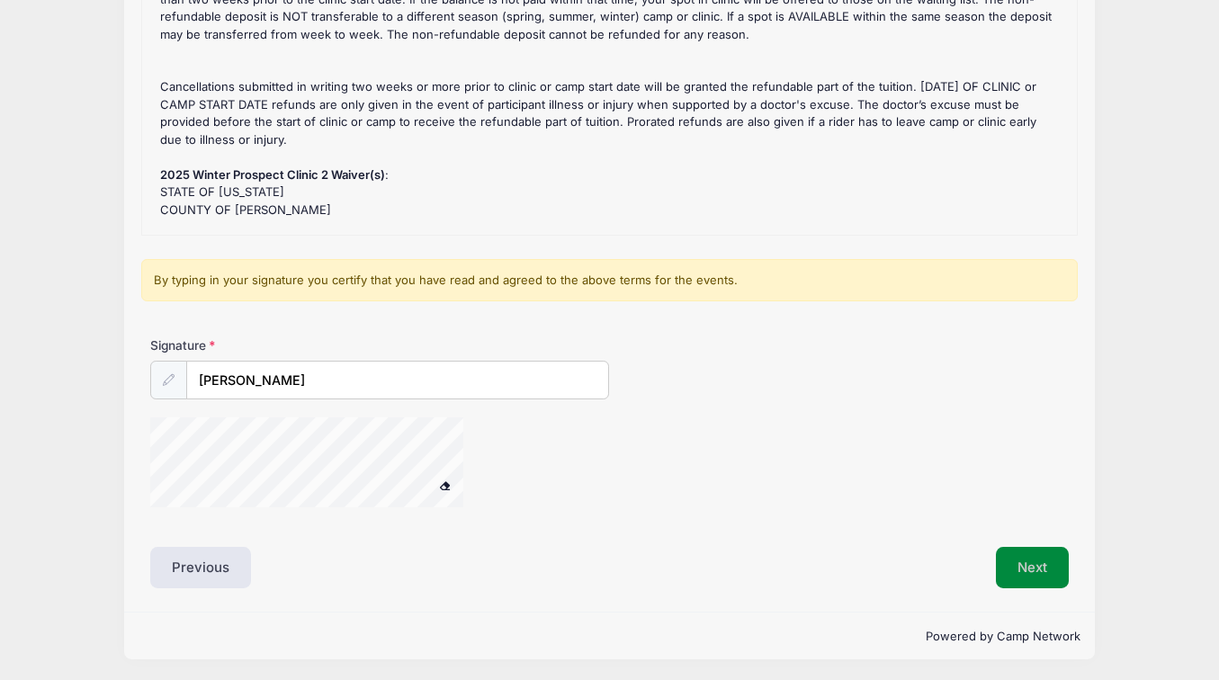
click at [1022, 562] on button "Next" at bounding box center [1032, 567] width 73 height 41
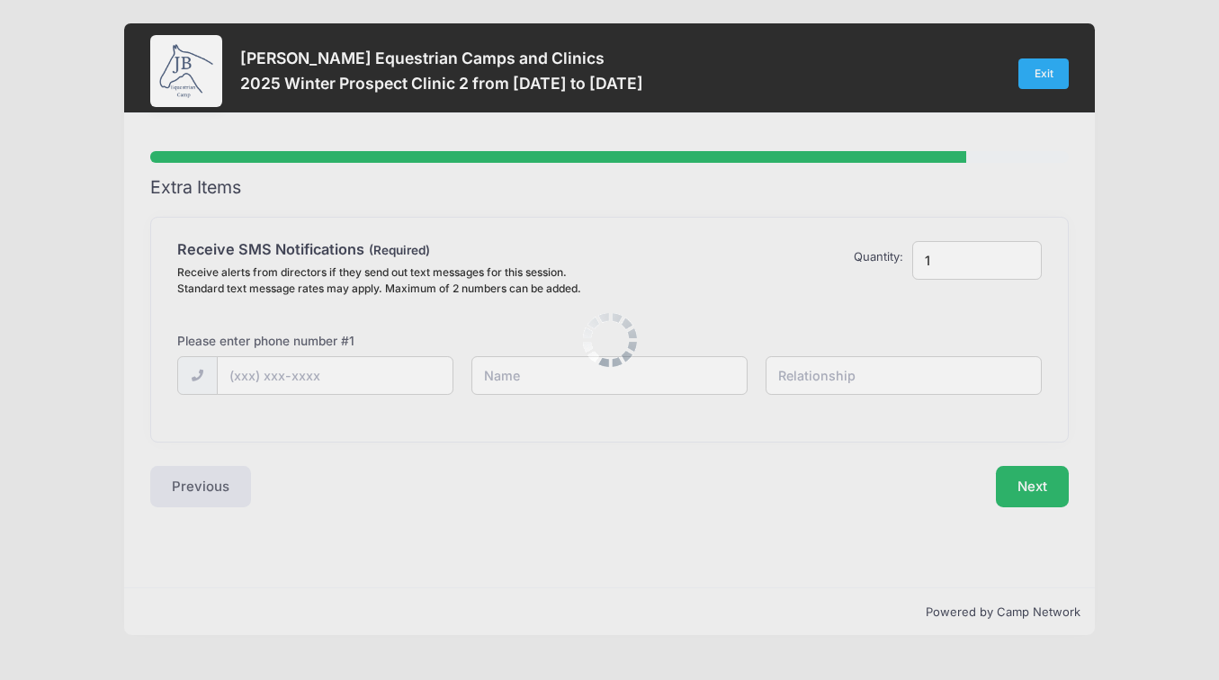
scroll to position [0, 0]
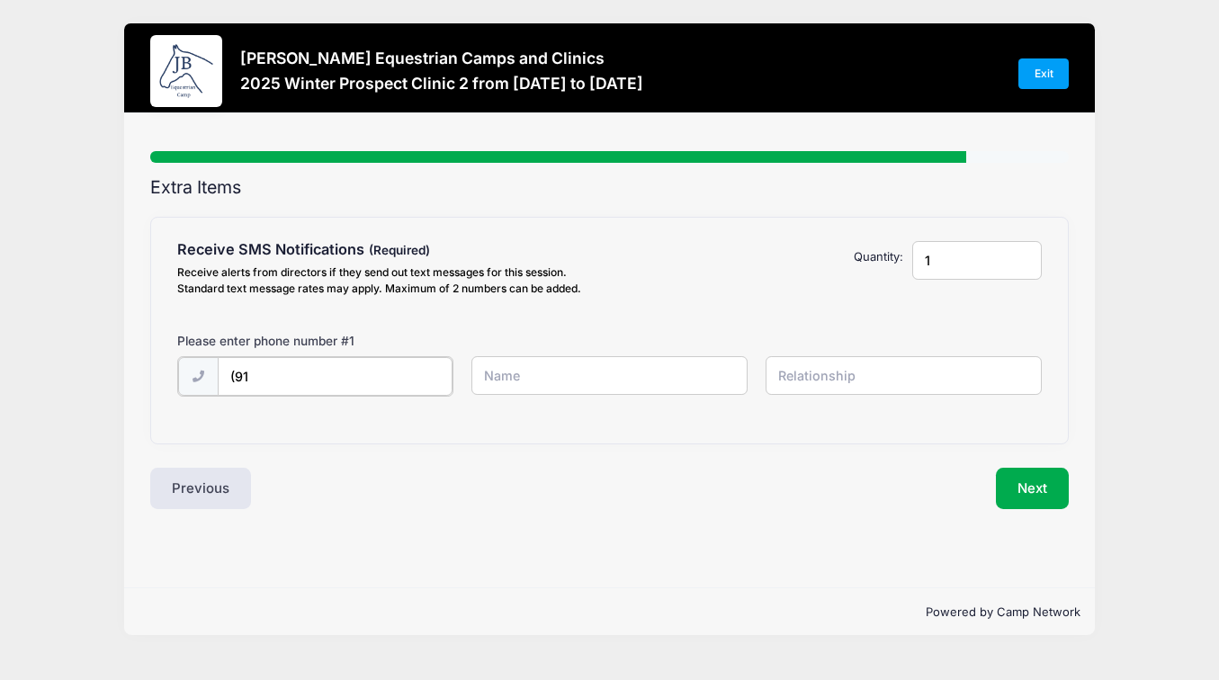
type input "(9"
type input "[PHONE_NUMBER]"
type input "[PERSON_NAME]"
click at [822, 379] on input "text" at bounding box center [904, 375] width 276 height 39
type input "student"
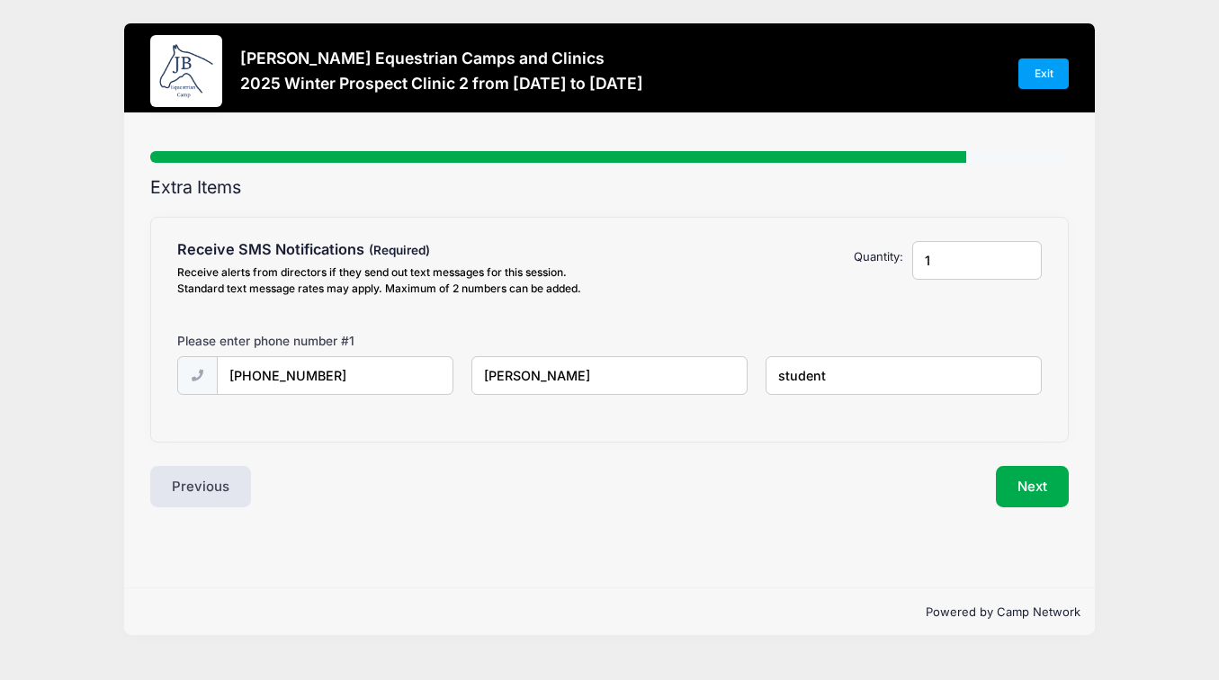
click at [876, 460] on div "Extra Items Receive SMS Notifications Receive alerts from directors if they sen…" at bounding box center [609, 342] width 919 height 330
click at [973, 264] on input "1" at bounding box center [977, 260] width 130 height 39
type input "2"
click at [1024, 255] on input "2" at bounding box center [977, 260] width 130 height 39
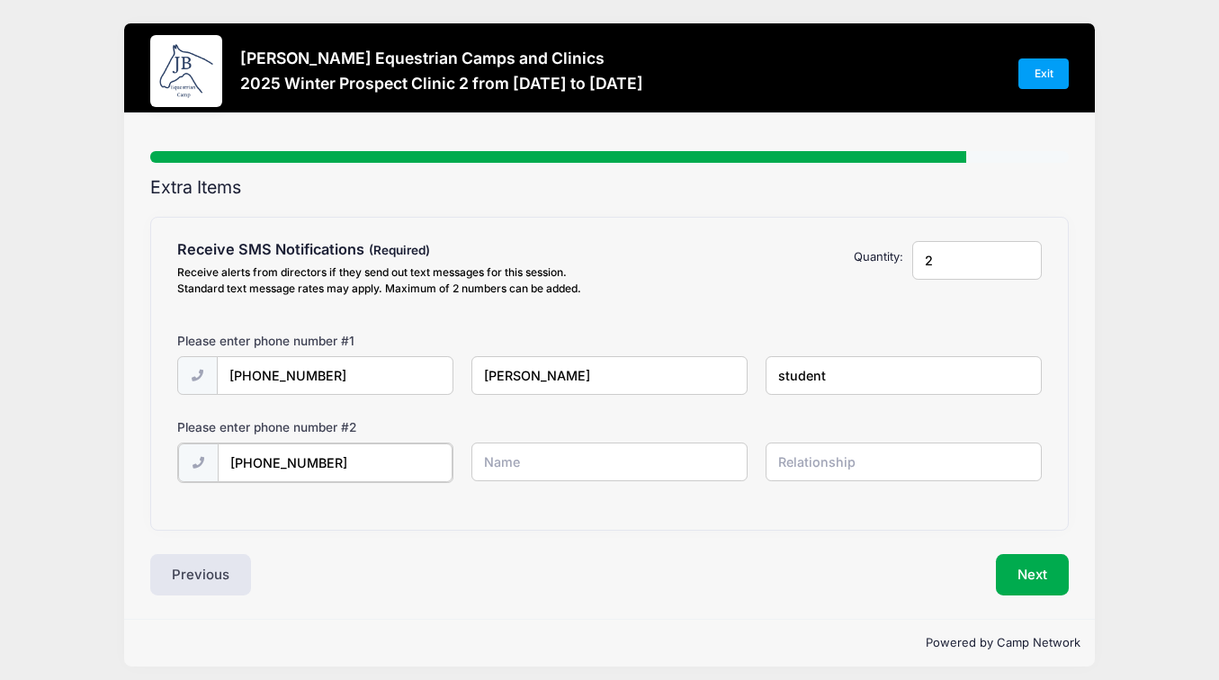
type input "[PHONE_NUMBER]"
type input "Mary A Van Pelt"
click at [519, 364] on input "[PERSON_NAME]" at bounding box center [610, 375] width 276 height 39
click at [520, 372] on input "[PERSON_NAME]" at bounding box center [610, 375] width 276 height 39
type input "Mary V. Van Pelt"
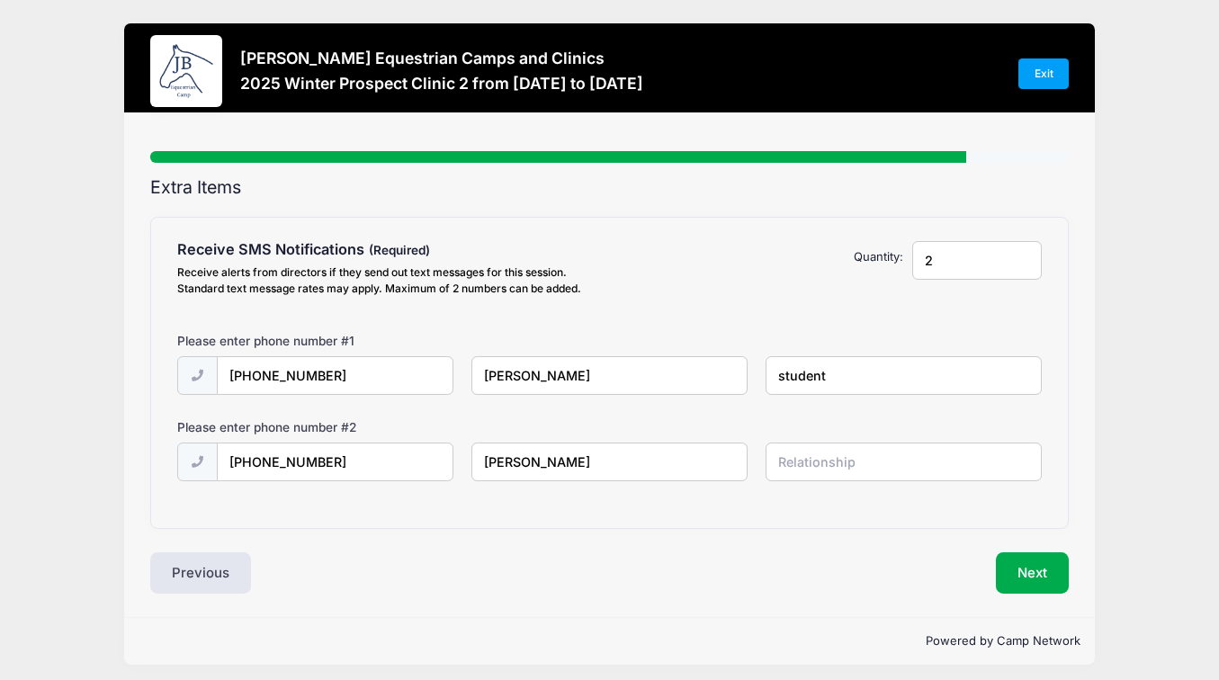
click at [819, 473] on input "text" at bounding box center [904, 462] width 276 height 39
type input "parent"
click at [1042, 564] on button "Next" at bounding box center [1032, 573] width 73 height 41
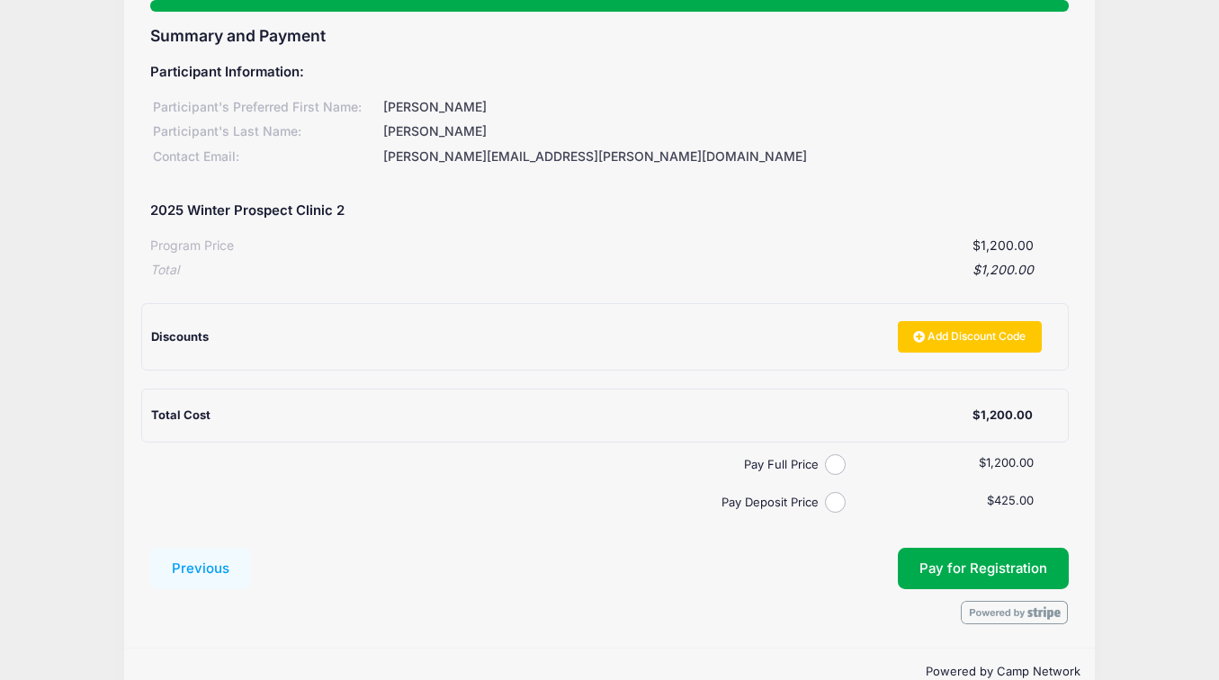
scroll to position [153, 0]
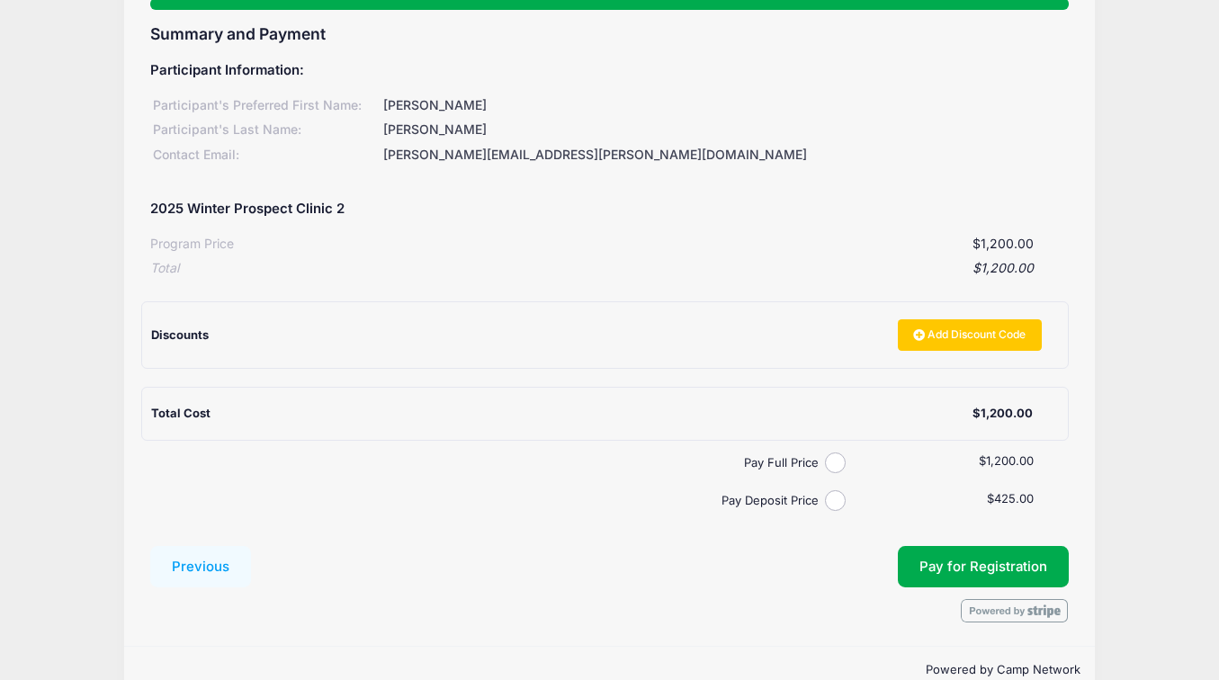
click at [834, 454] on input "Pay Full Price" at bounding box center [835, 463] width 21 height 21
radio input "true"
click at [948, 559] on span "Pay for Registration" at bounding box center [984, 567] width 128 height 16
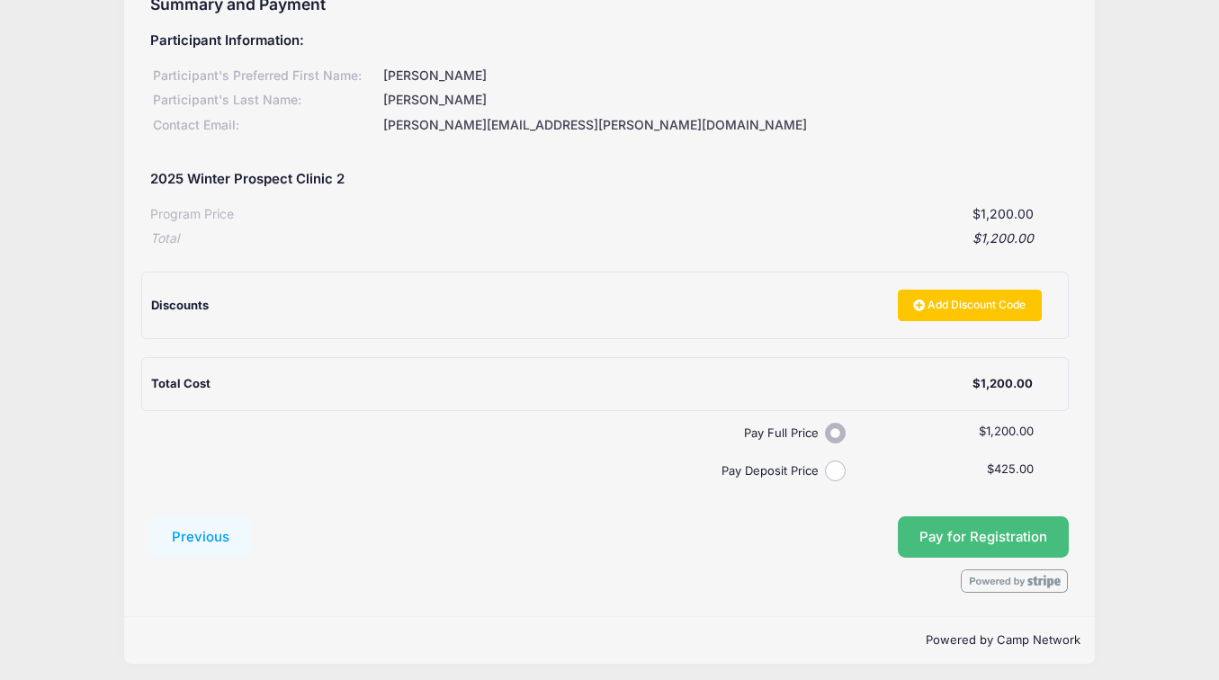
scroll to position [182, 0]
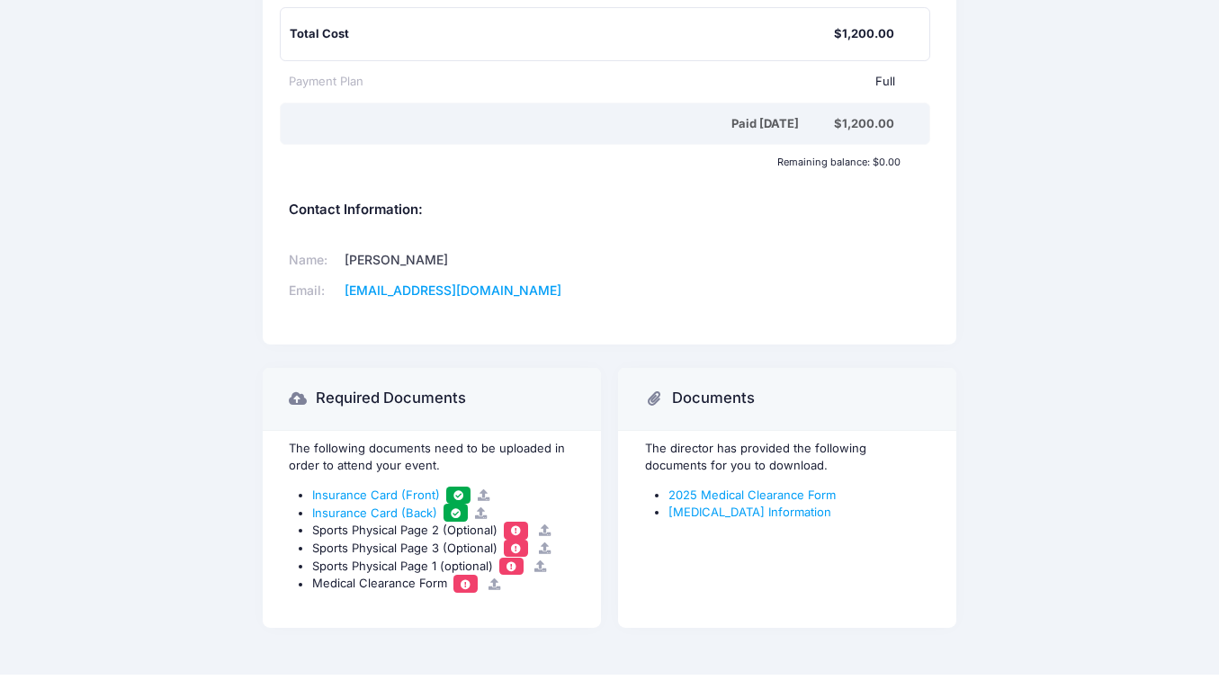
scroll to position [645, 0]
click at [790, 488] on link "2025 Medical Clearance Form" at bounding box center [752, 493] width 167 height 14
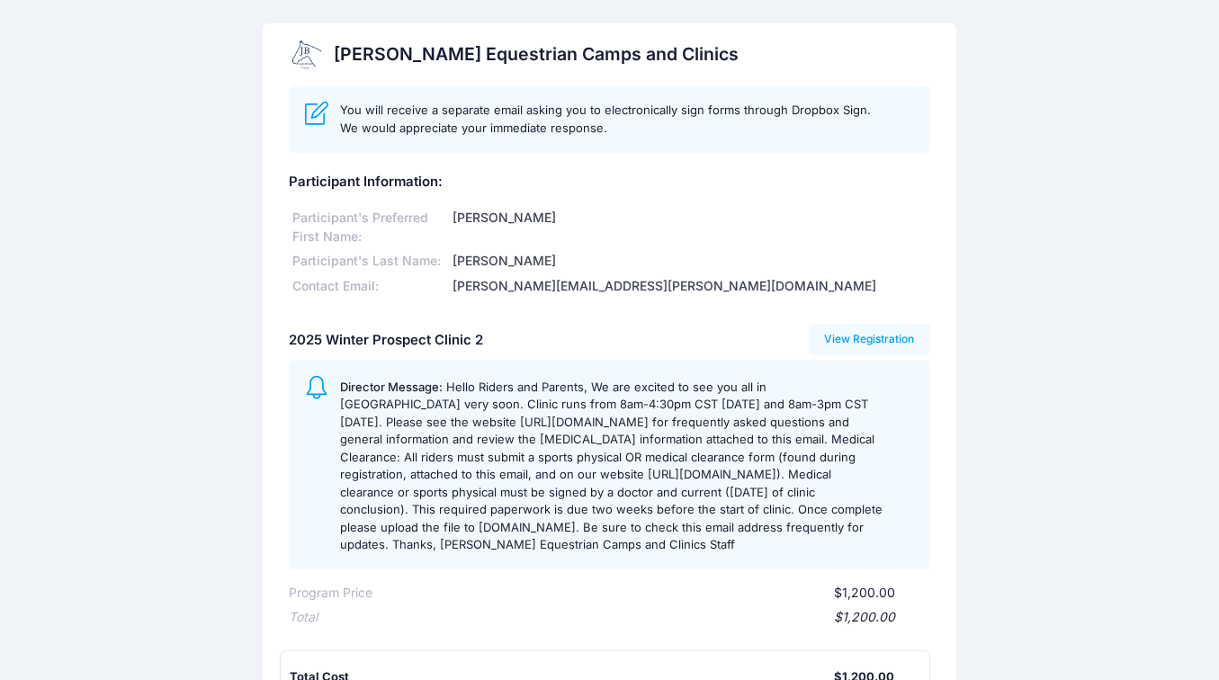
scroll to position [0, 0]
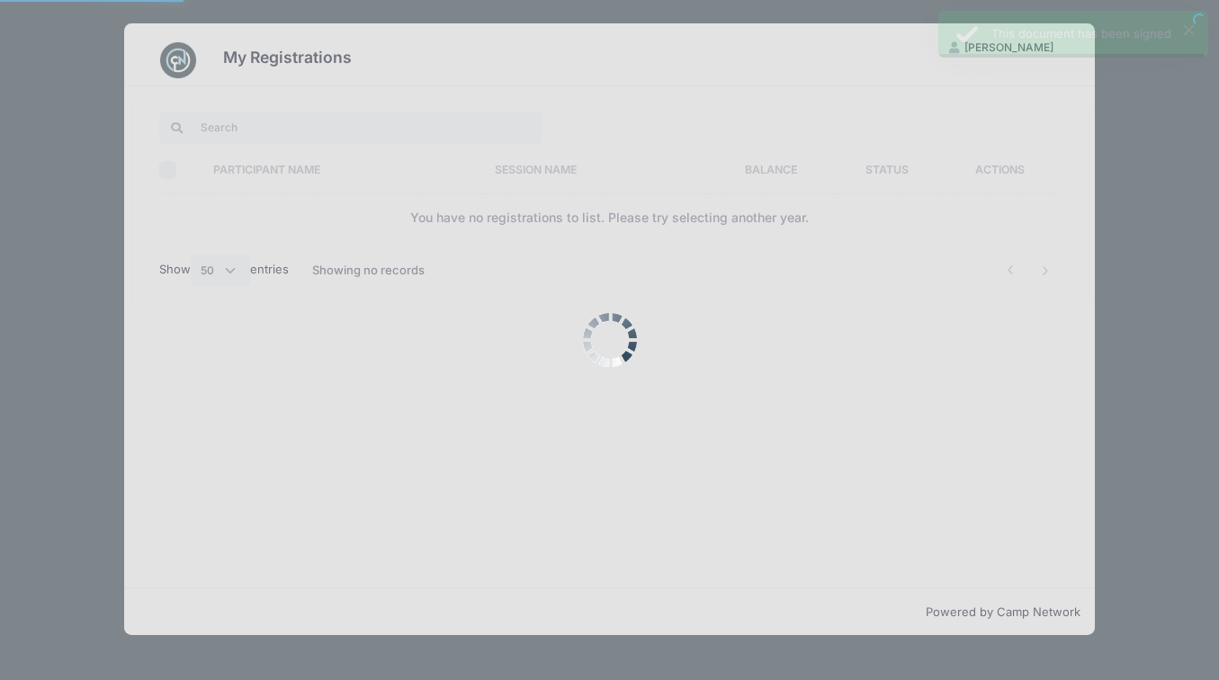
select select "50"
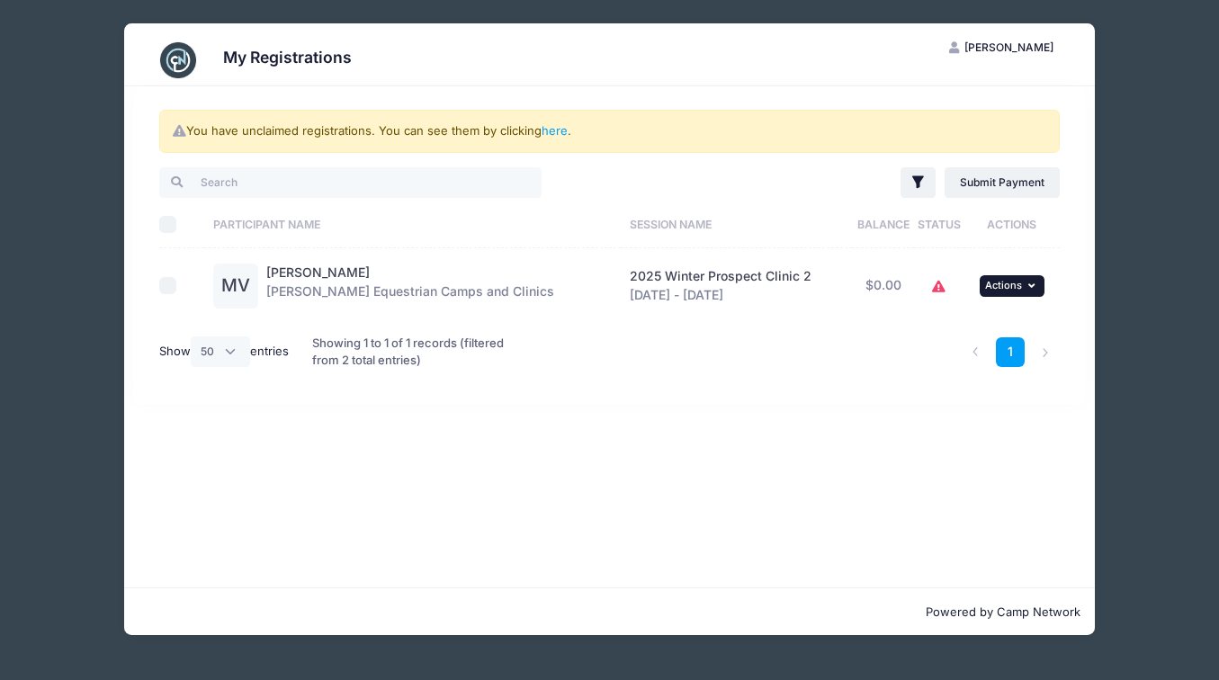
click at [1017, 279] on span "Actions" at bounding box center [1003, 285] width 37 height 13
click at [1017, 281] on span "Actions" at bounding box center [1003, 285] width 37 height 13
click at [549, 130] on link "here" at bounding box center [555, 130] width 26 height 14
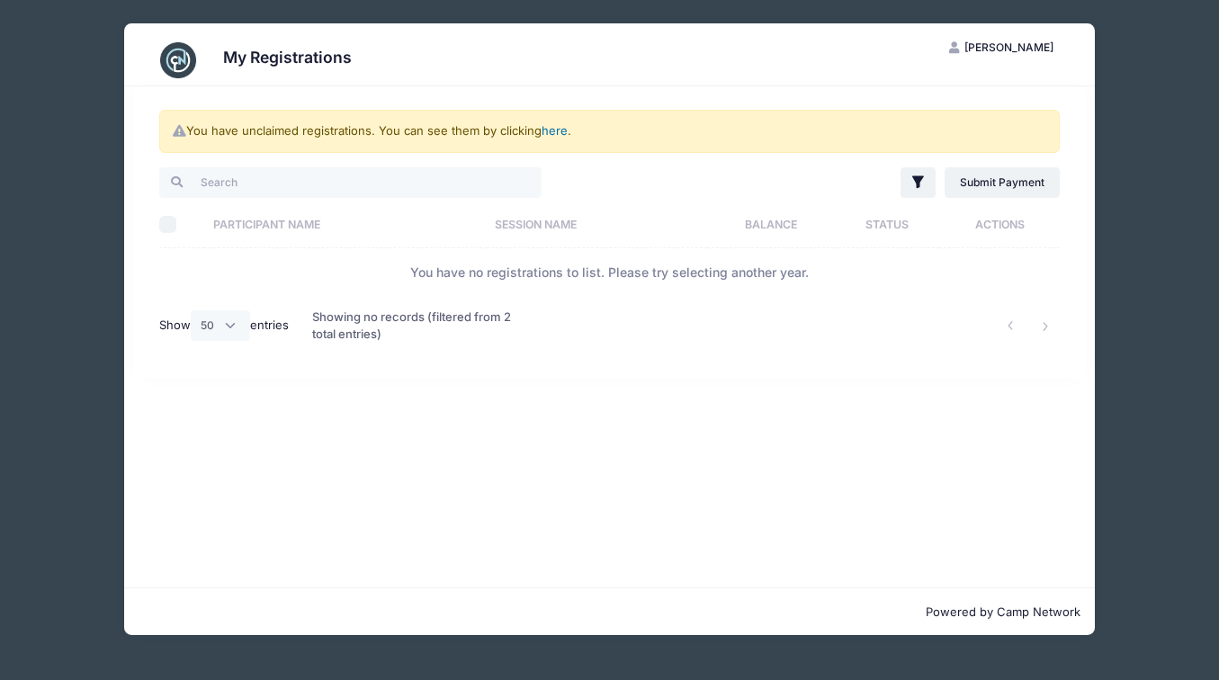
click at [549, 130] on link "here" at bounding box center [555, 130] width 26 height 14
click at [984, 175] on link "Submit Payment" at bounding box center [1003, 182] width 116 height 31
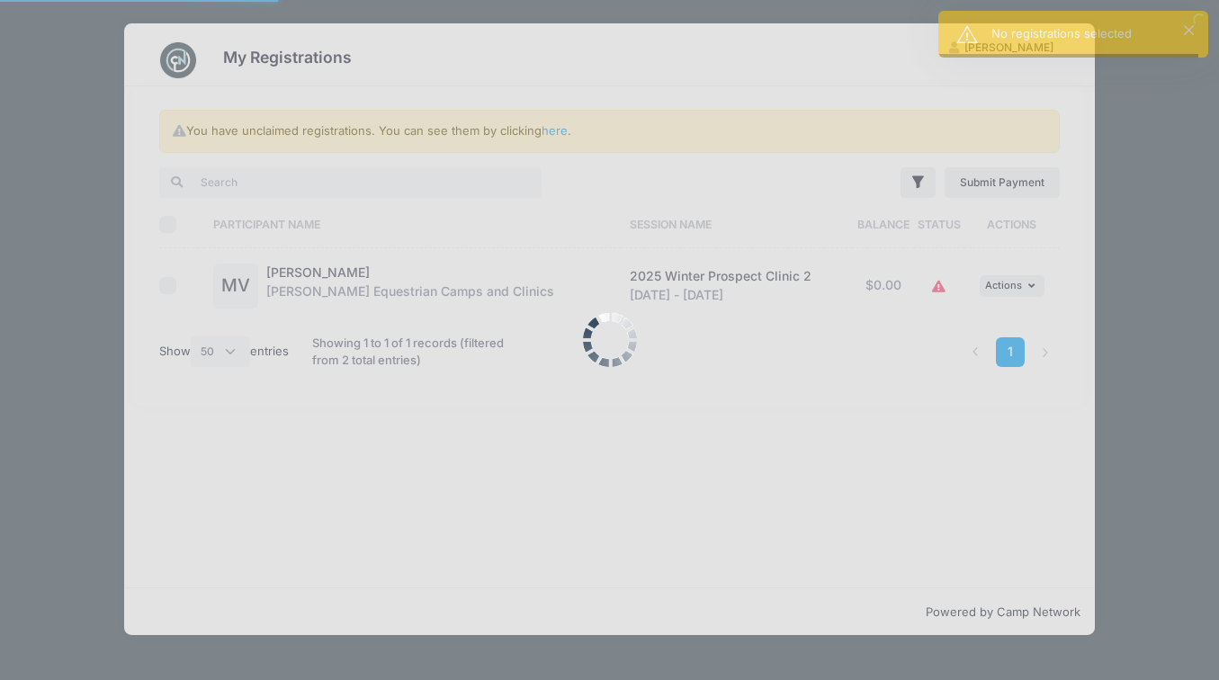
select select "50"
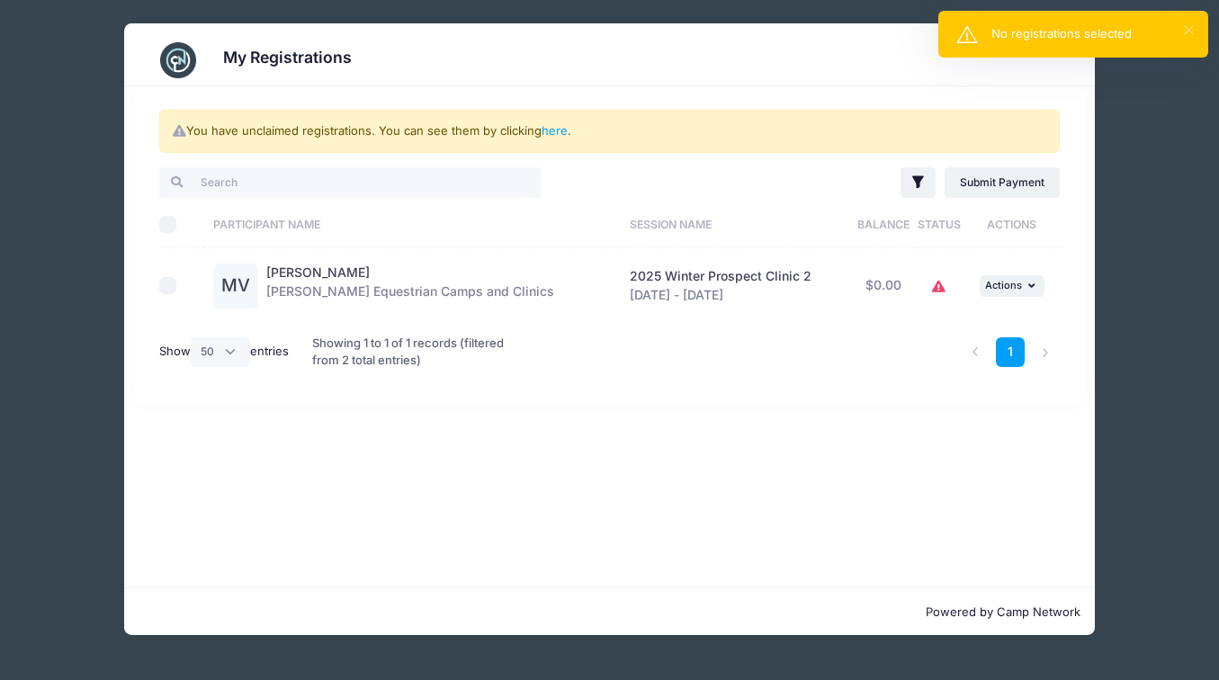
click at [1188, 28] on button "×" at bounding box center [1189, 30] width 10 height 10
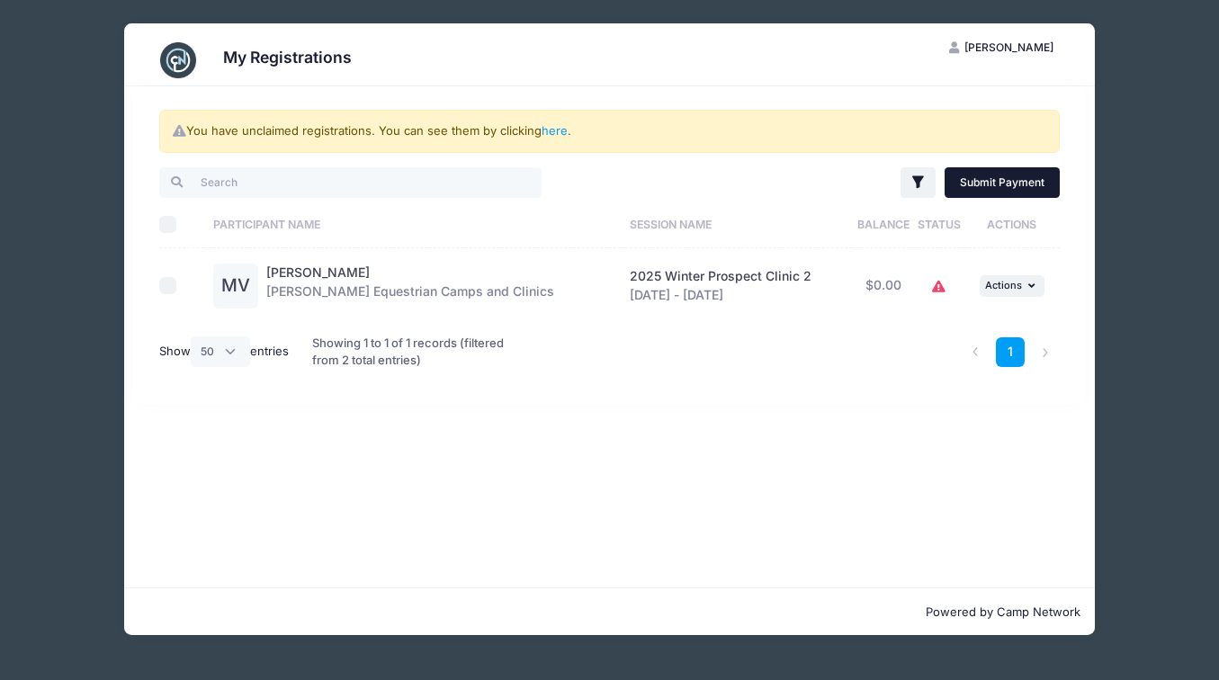
click at [1042, 192] on link "Submit Payment" at bounding box center [1003, 182] width 116 height 31
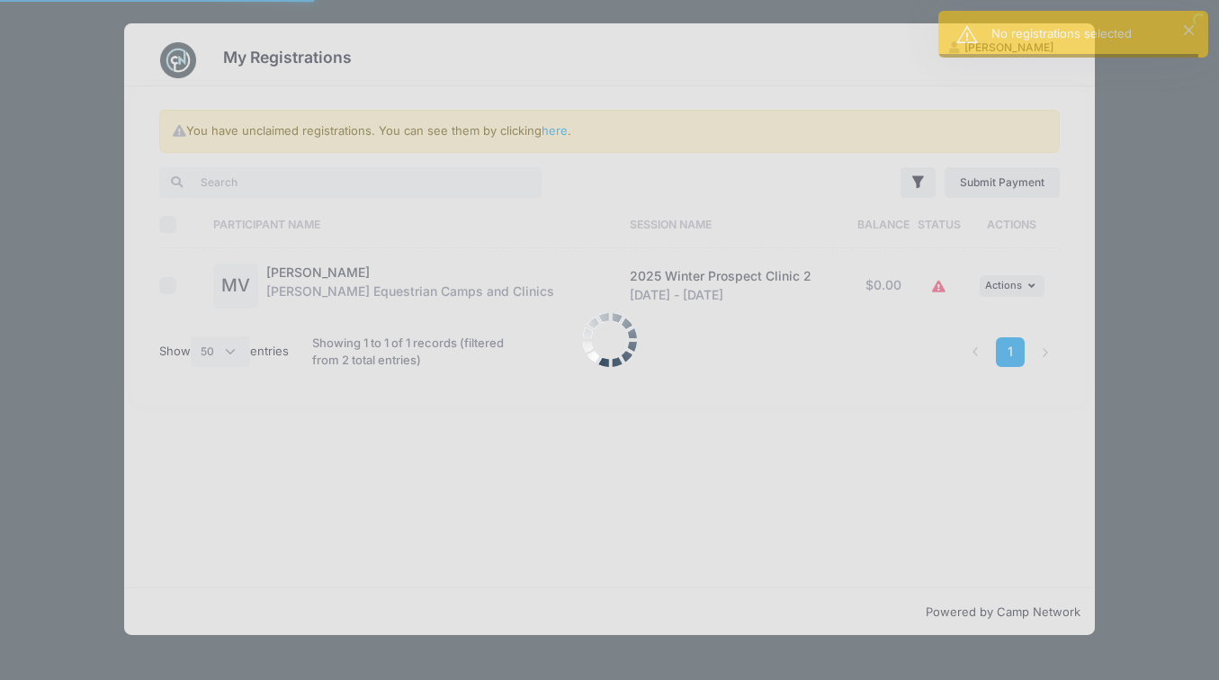
select select "50"
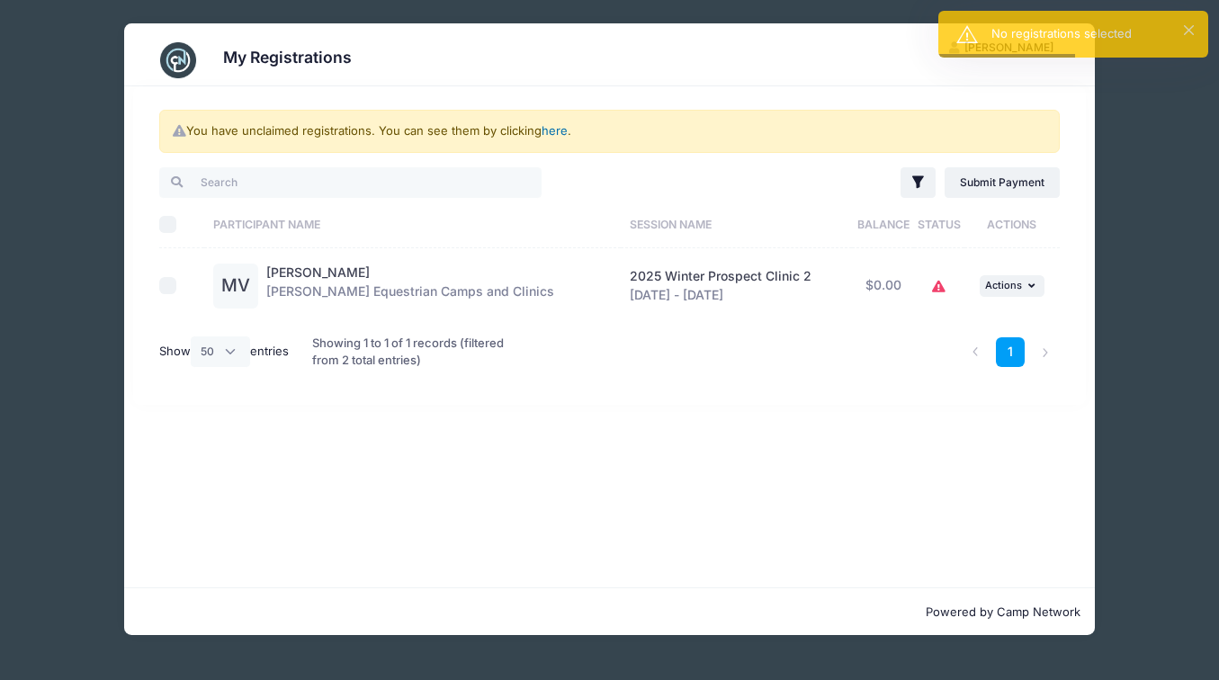
click at [555, 126] on link "here" at bounding box center [555, 130] width 26 height 14
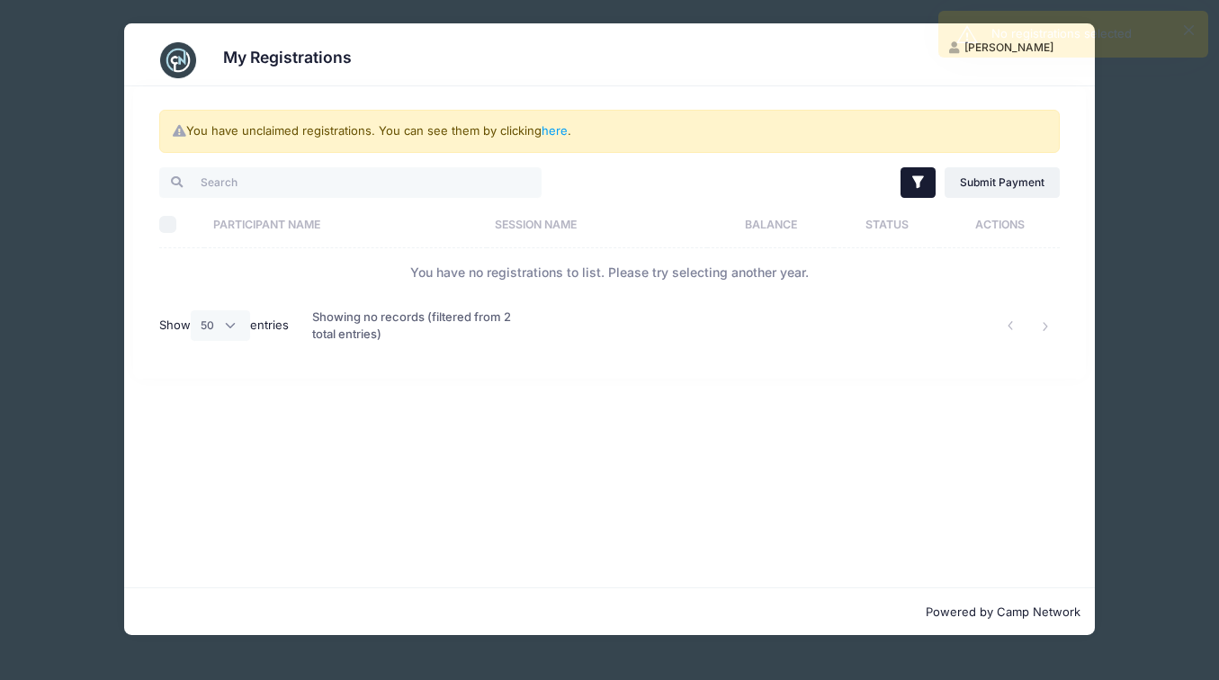
click at [921, 182] on icon "button" at bounding box center [919, 183] width 18 height 18
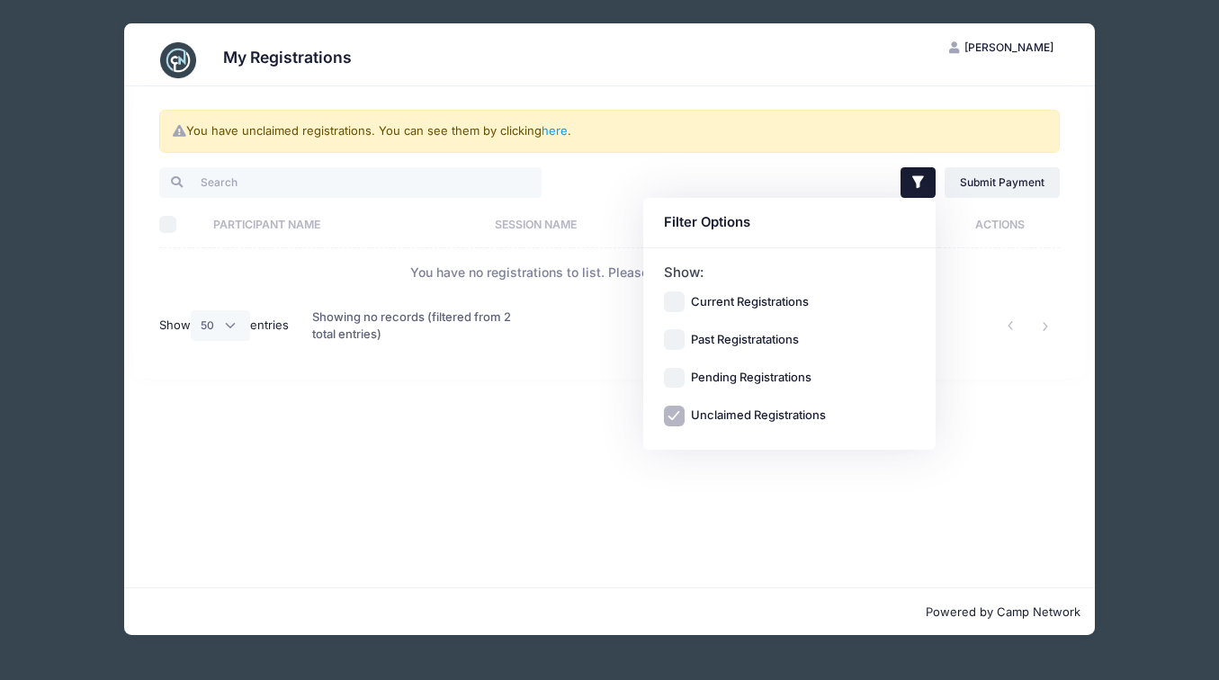
click at [813, 171] on div "Filter Filter Options Show: Current Registrations Past Registratations Pending …" at bounding box center [838, 183] width 459 height 37
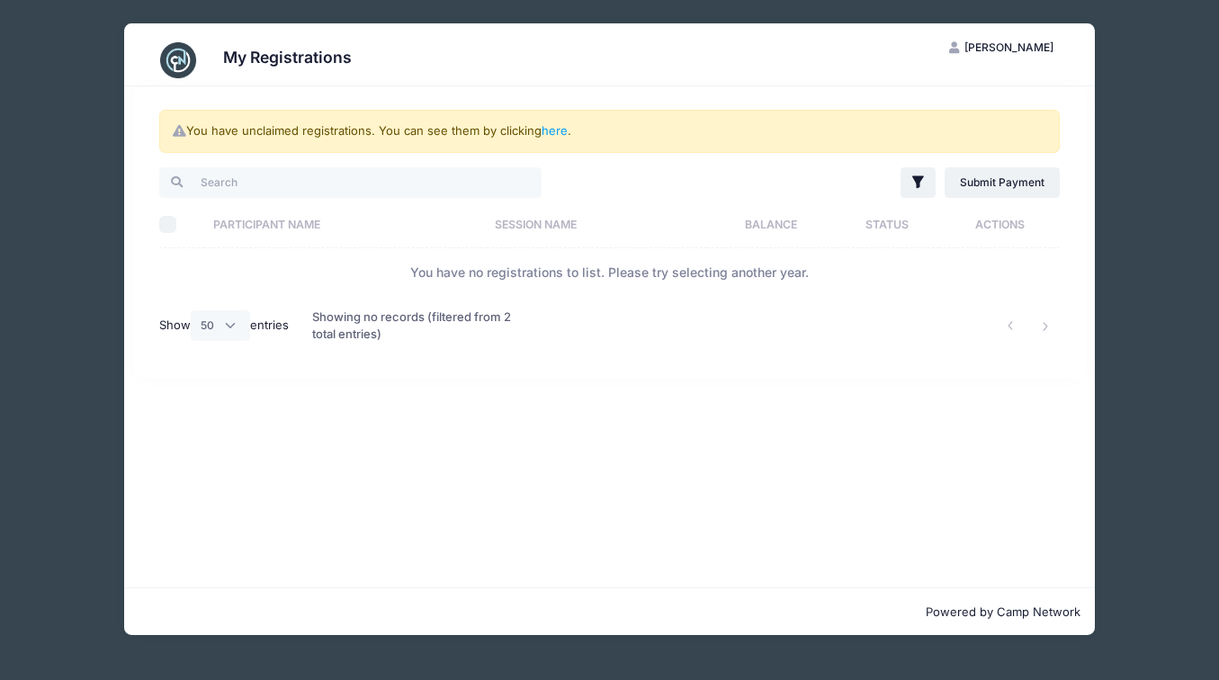
click at [430, 319] on div "Showing no records (filtered from 2 total entries)" at bounding box center [418, 326] width 212 height 58
click at [1008, 181] on link "Submit Payment" at bounding box center [1003, 182] width 116 height 31
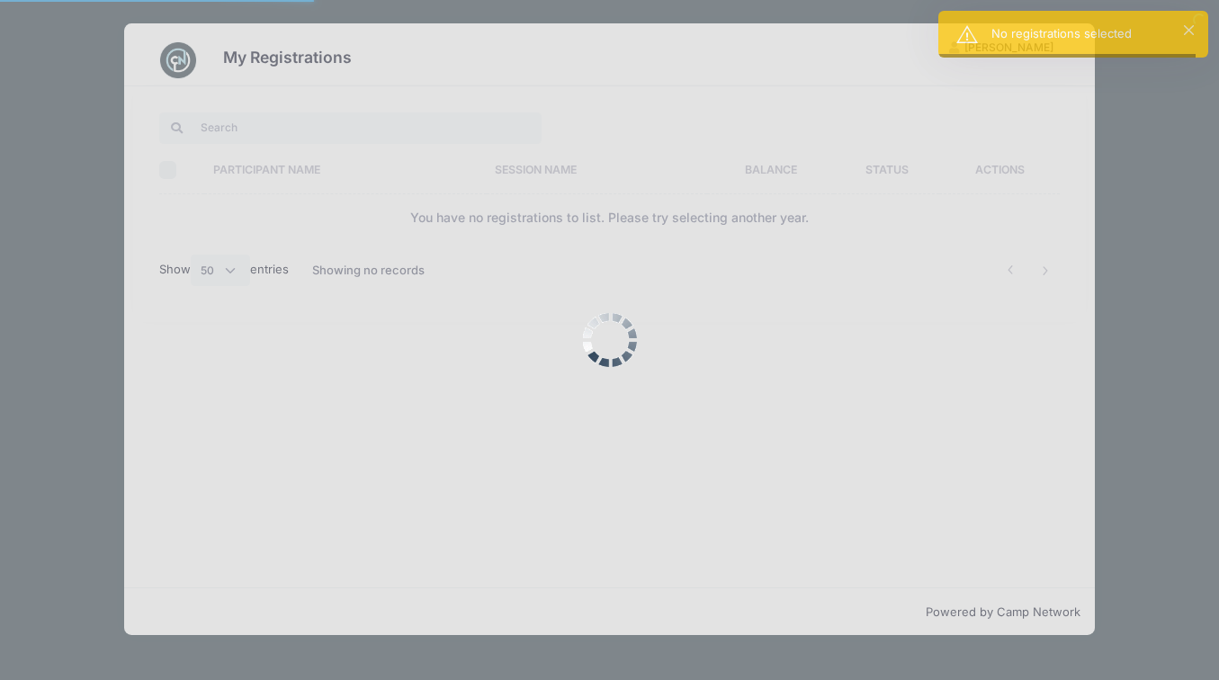
select select "50"
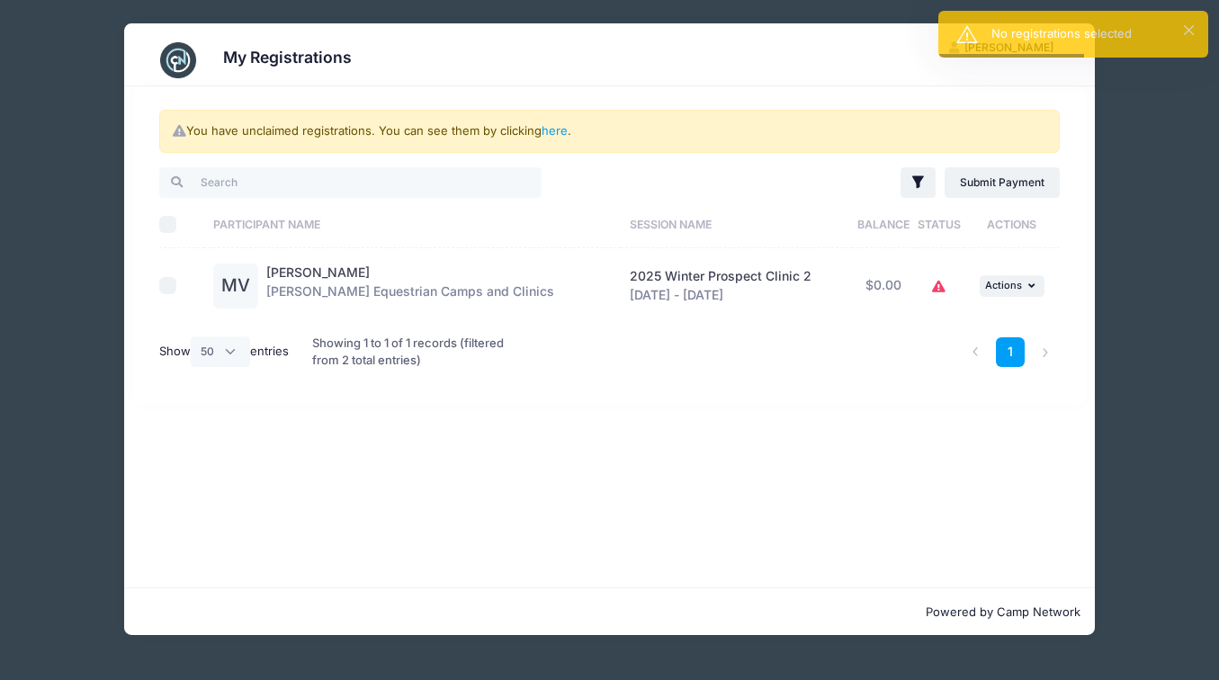
click at [935, 287] on icon at bounding box center [939, 287] width 14 height 0
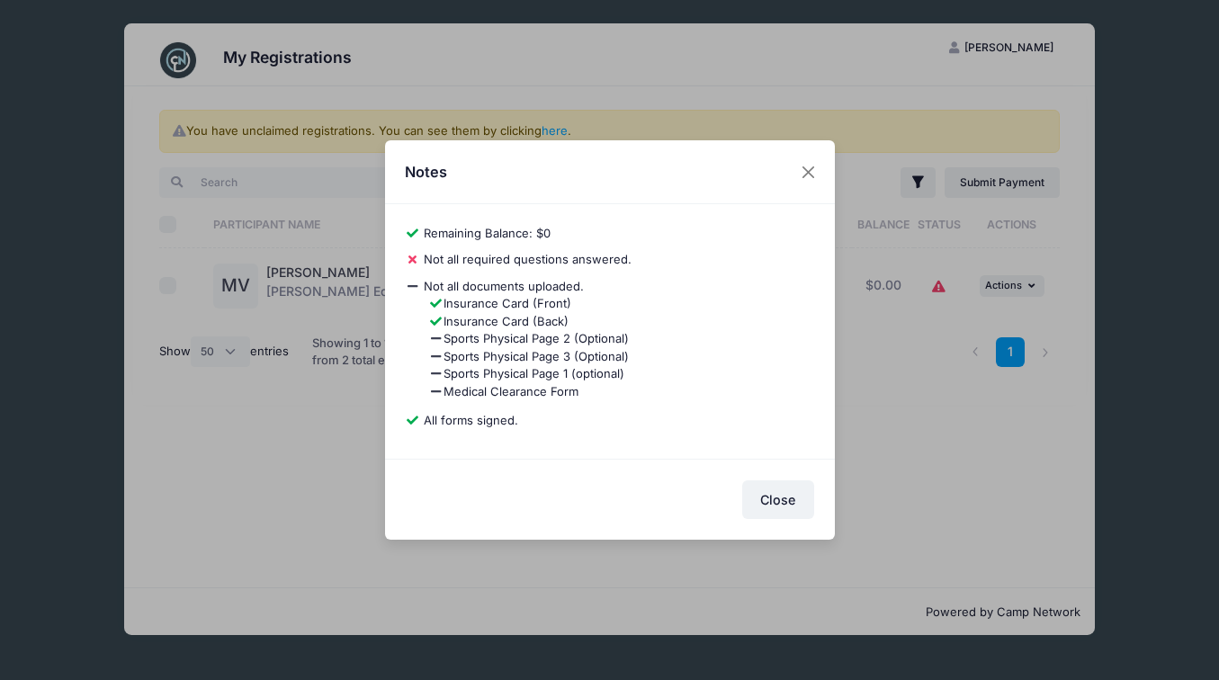
click at [474, 260] on span "Not all required questions answered." at bounding box center [528, 259] width 208 height 14
click at [768, 492] on button "Close" at bounding box center [778, 500] width 72 height 39
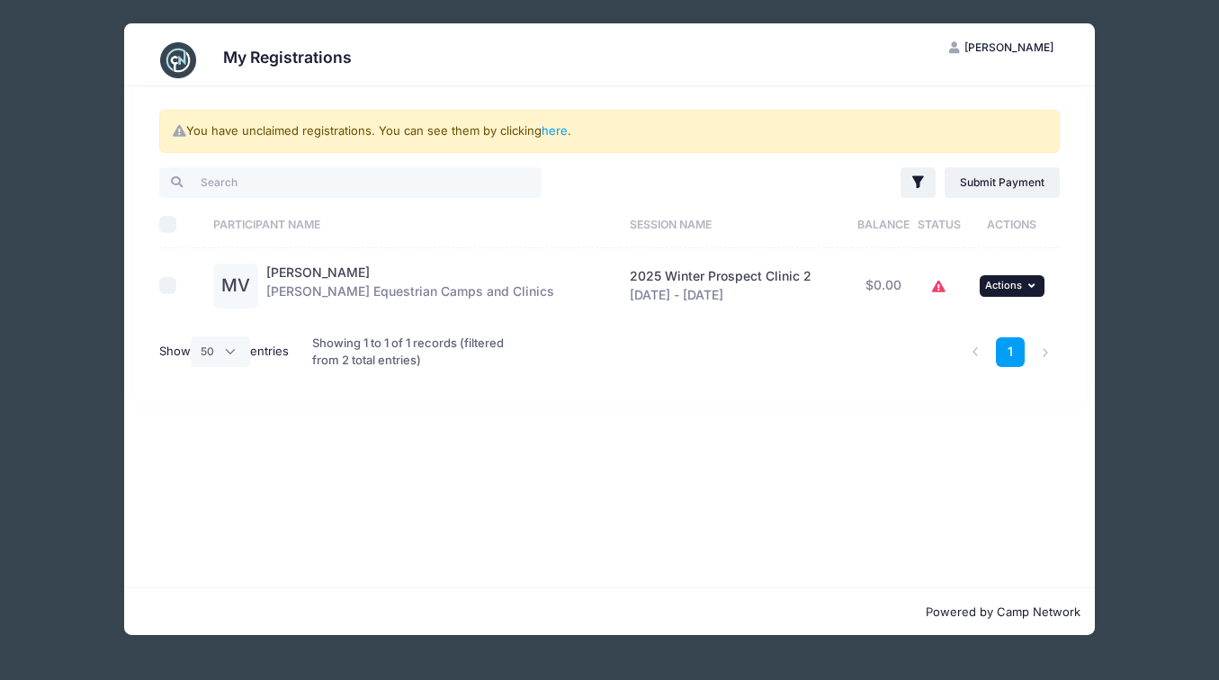
click at [1020, 278] on button "... Actions" at bounding box center [1012, 286] width 65 height 22
click at [973, 327] on link "View Registration" at bounding box center [954, 326] width 163 height 34
